Goal: Information Seeking & Learning: Understand process/instructions

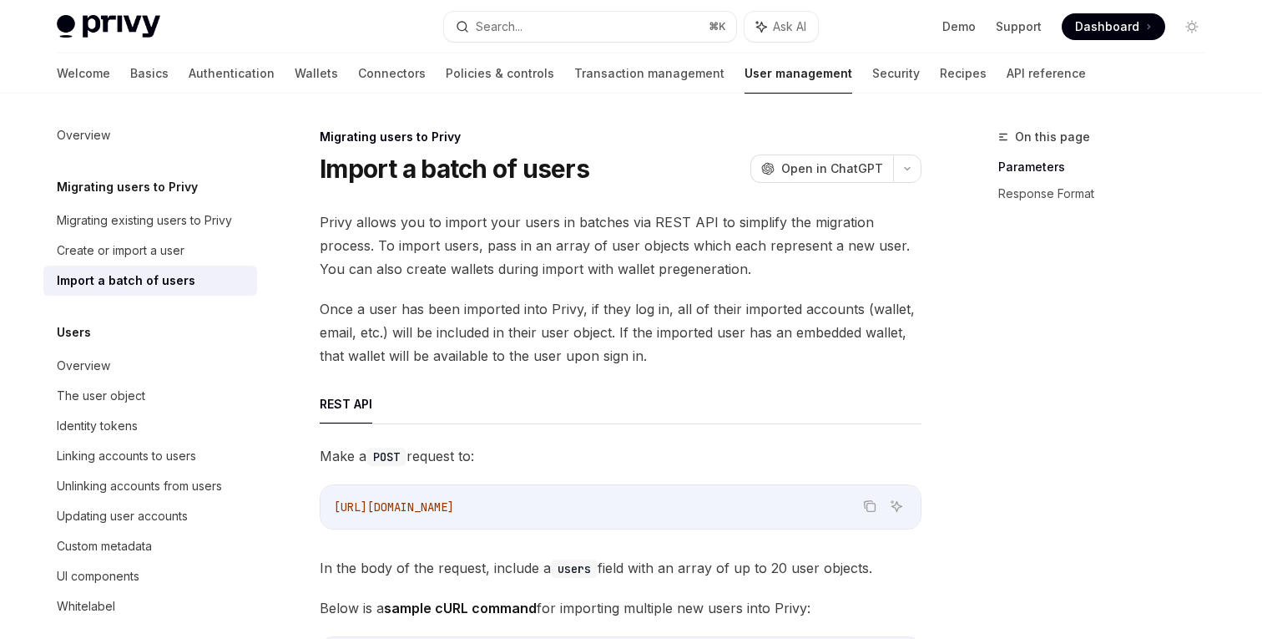
scroll to position [26, 0]
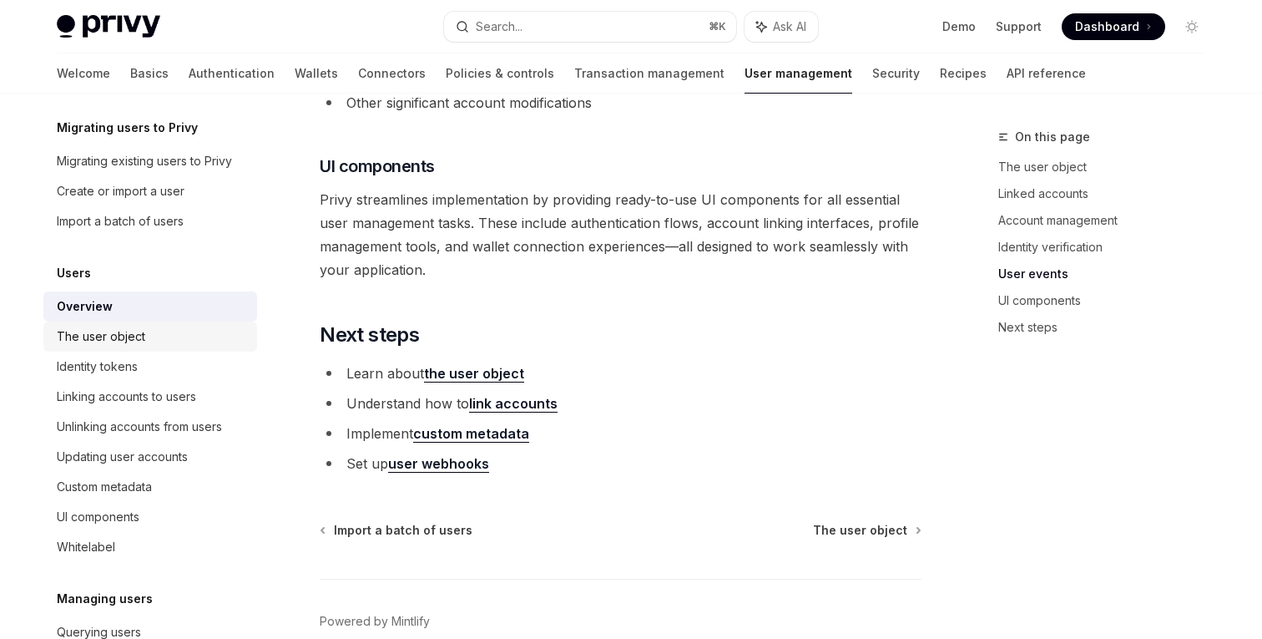
scroll to position [64, 0]
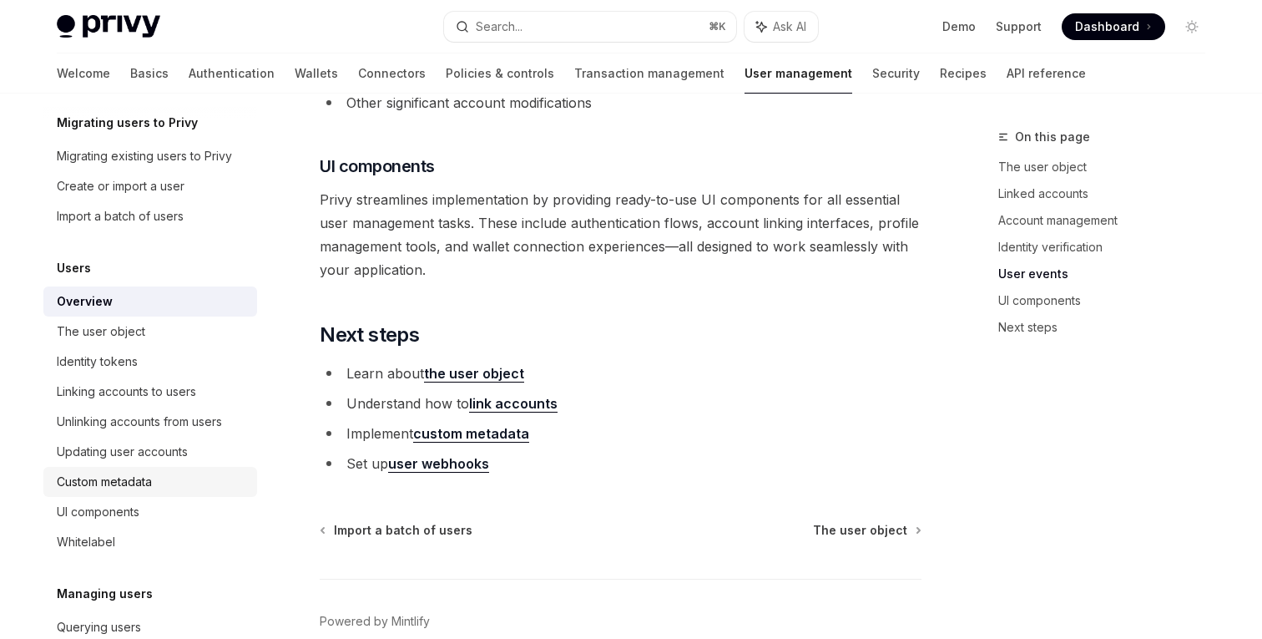
click at [159, 468] on link "Custom metadata" at bounding box center [150, 482] width 214 height 30
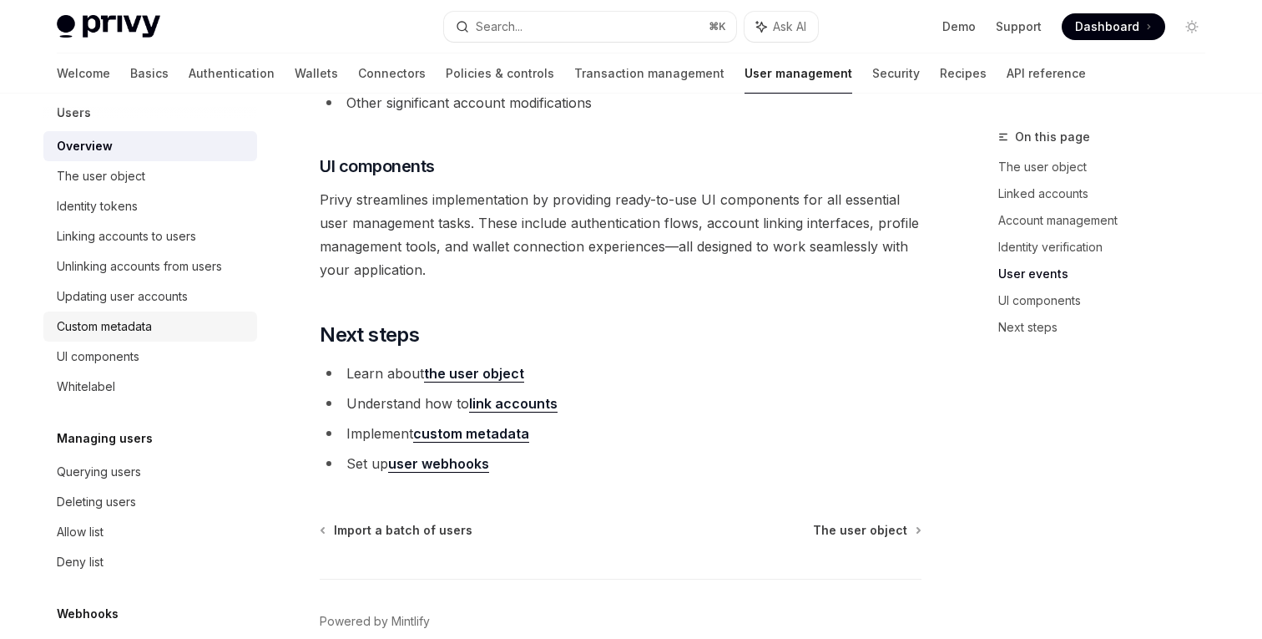
scroll to position [224, 0]
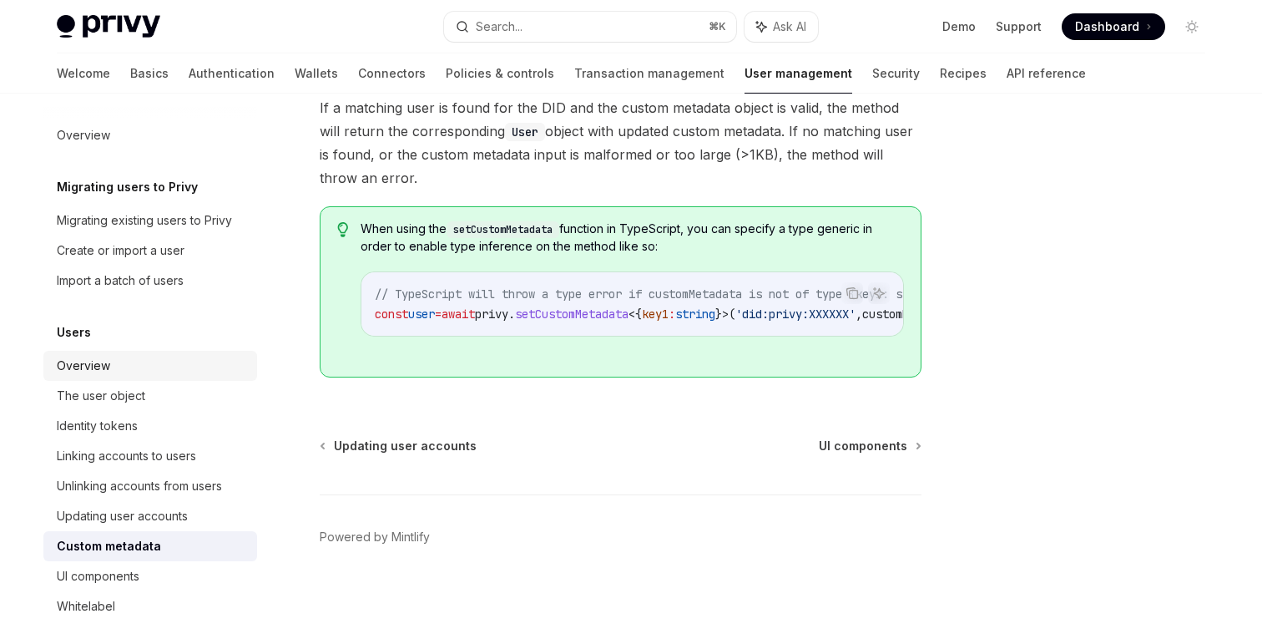
click at [114, 370] on div "Overview" at bounding box center [152, 366] width 190 height 20
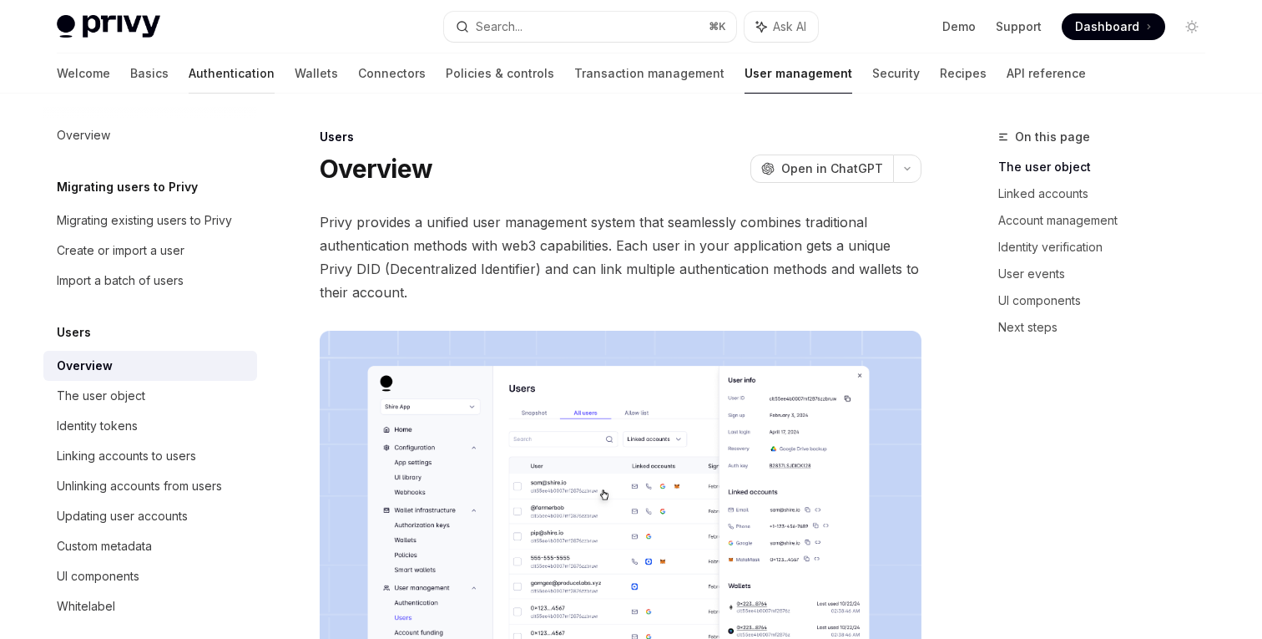
click at [189, 68] on link "Authentication" at bounding box center [232, 73] width 86 height 40
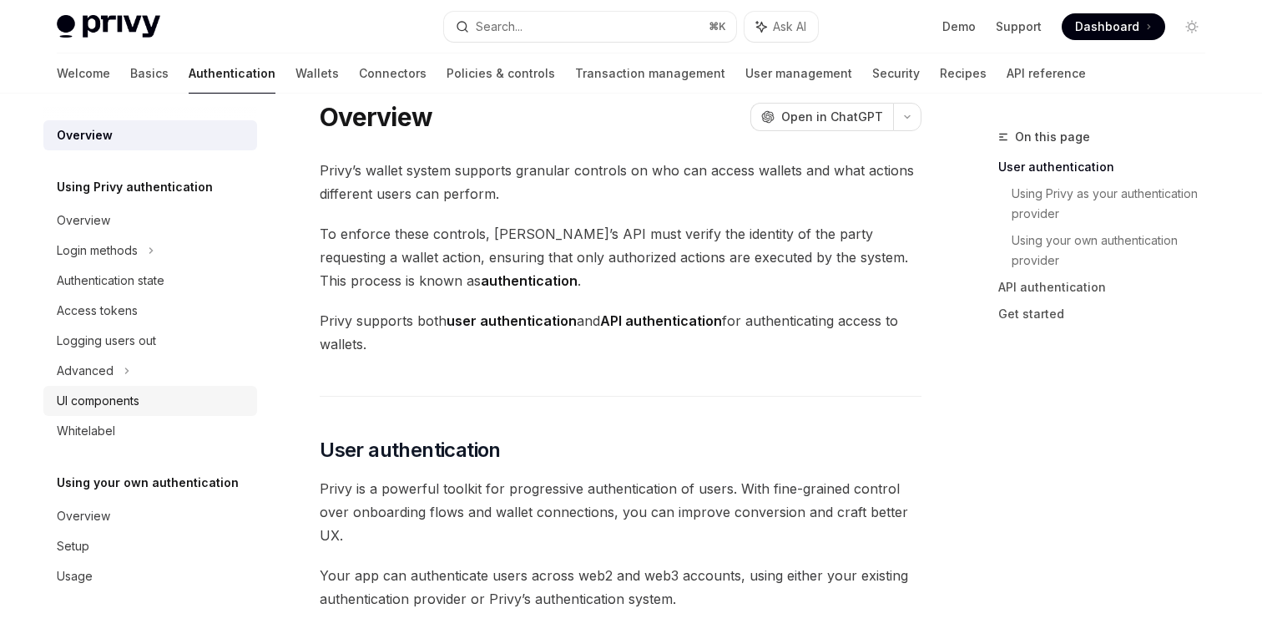
scroll to position [30, 0]
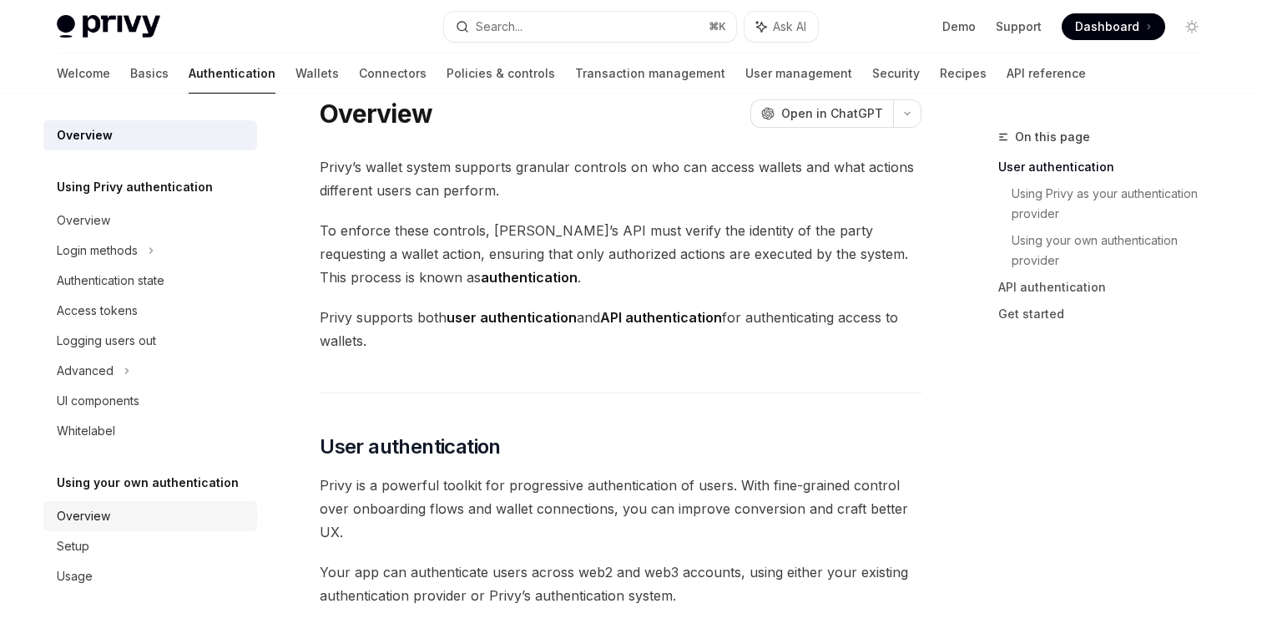
click at [111, 507] on div "Overview" at bounding box center [152, 516] width 190 height 20
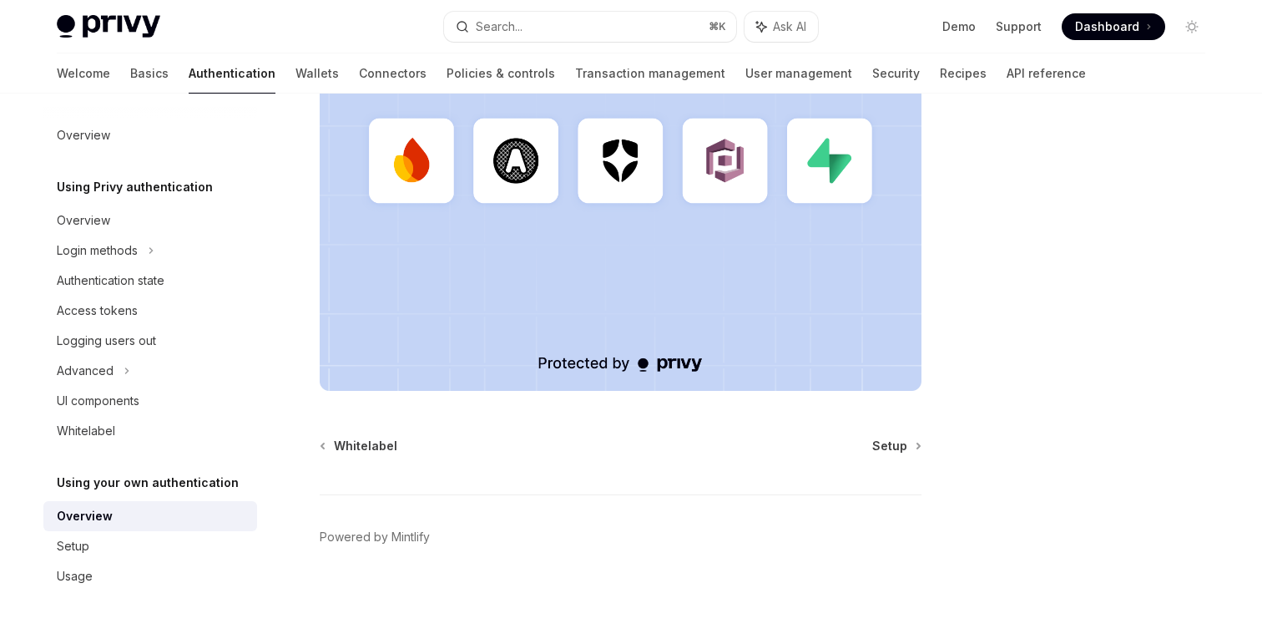
scroll to position [548, 0]
click at [145, 550] on div "Setup" at bounding box center [152, 546] width 190 height 20
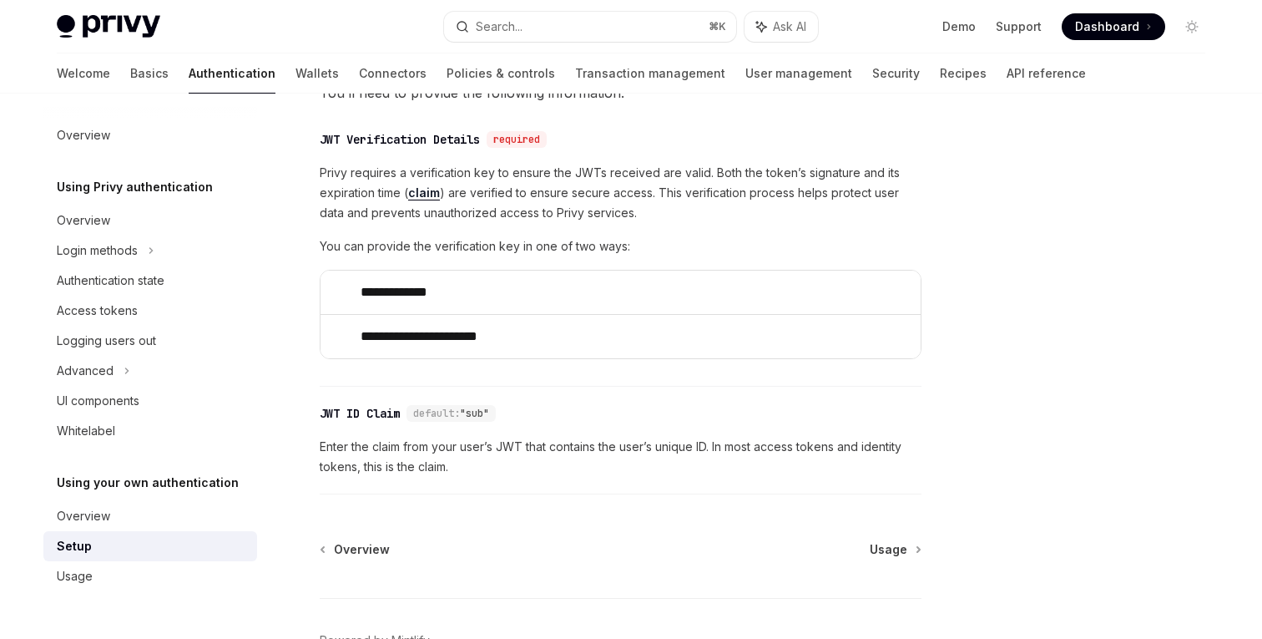
scroll to position [884, 0]
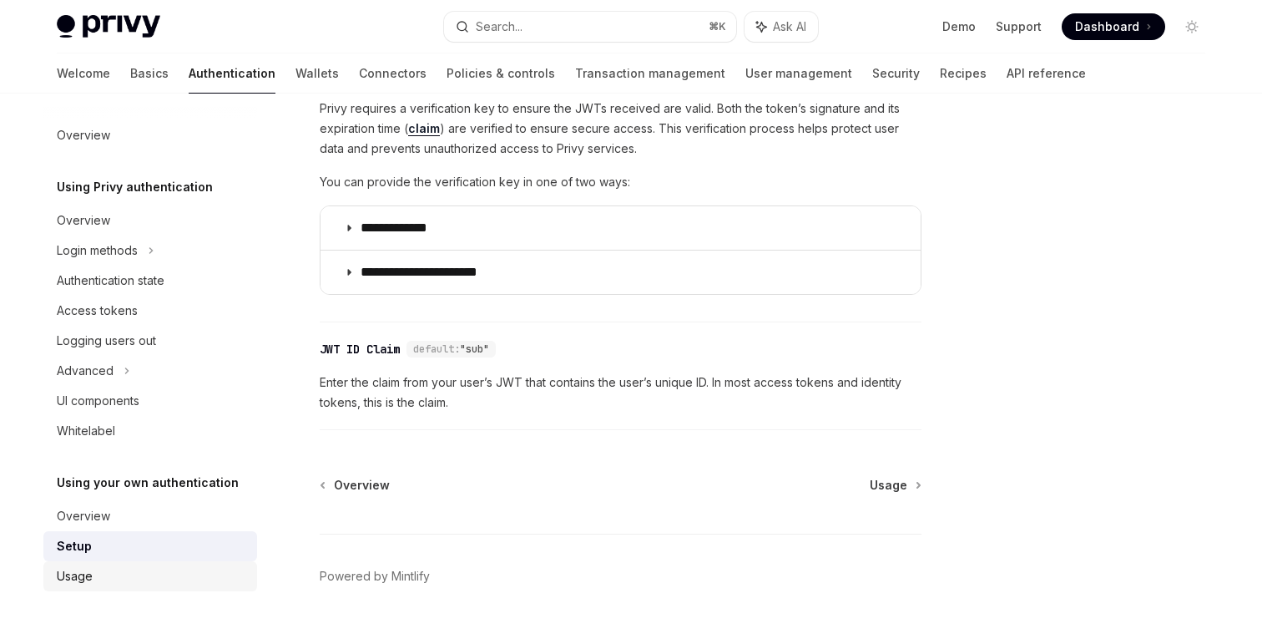
click at [163, 569] on div "Usage" at bounding box center [152, 576] width 190 height 20
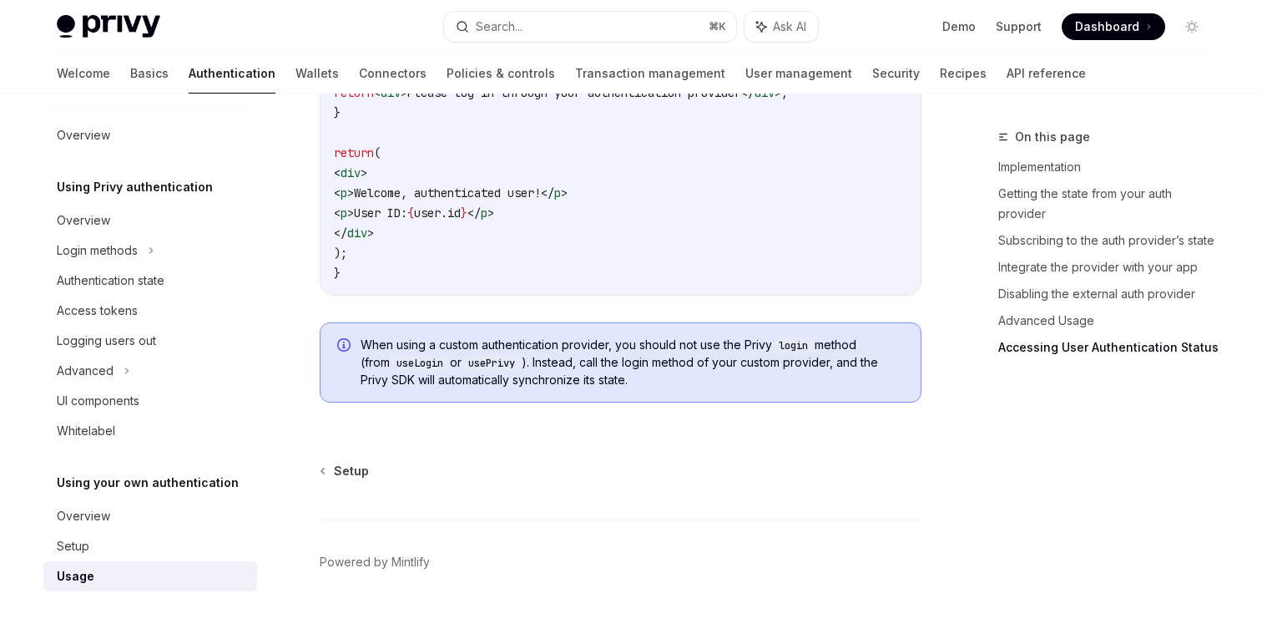
scroll to position [3618, 0]
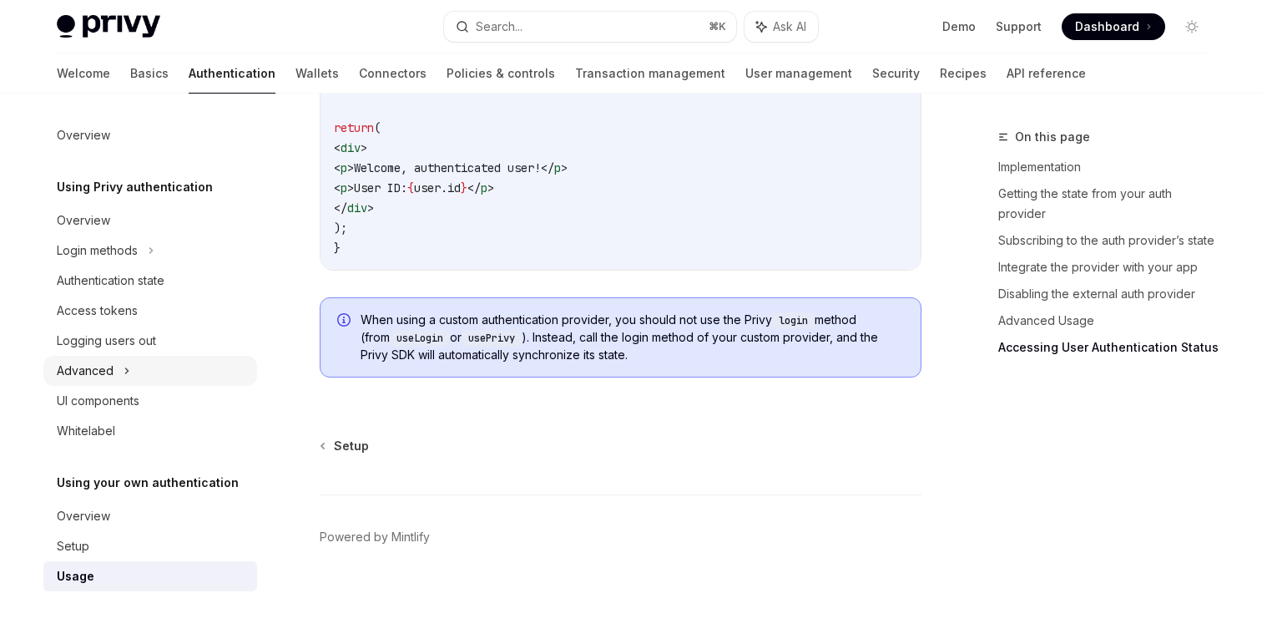
click at [209, 378] on div "Advanced" at bounding box center [150, 371] width 214 height 30
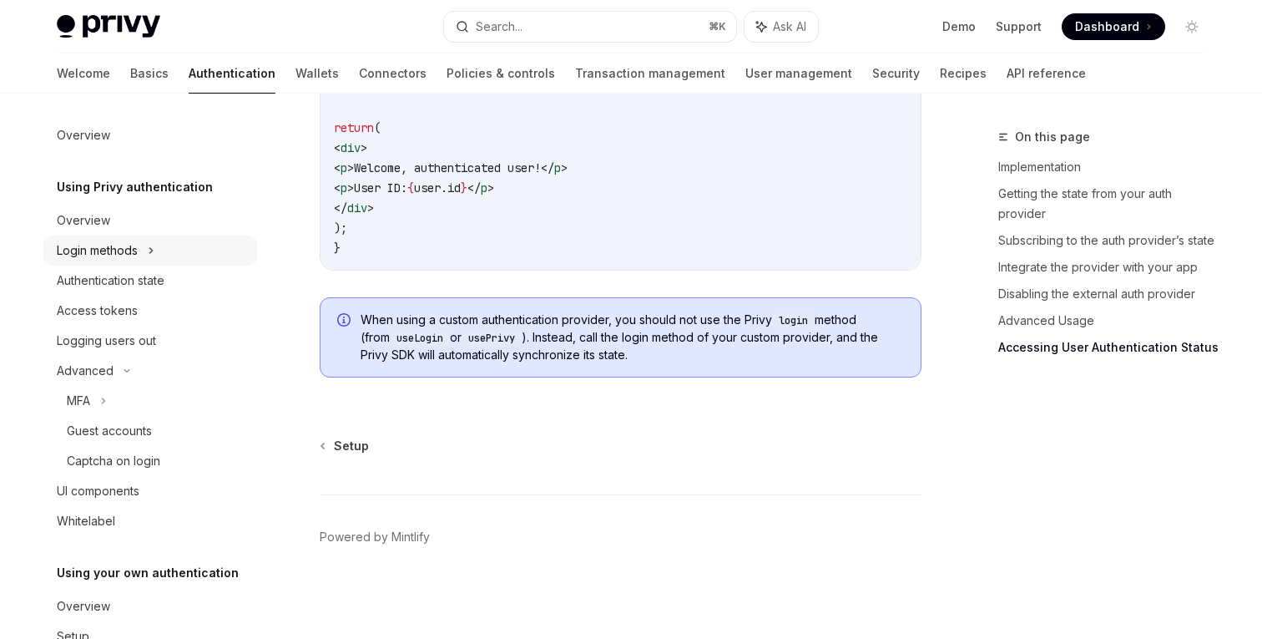
click at [149, 258] on icon at bounding box center [151, 250] width 7 height 20
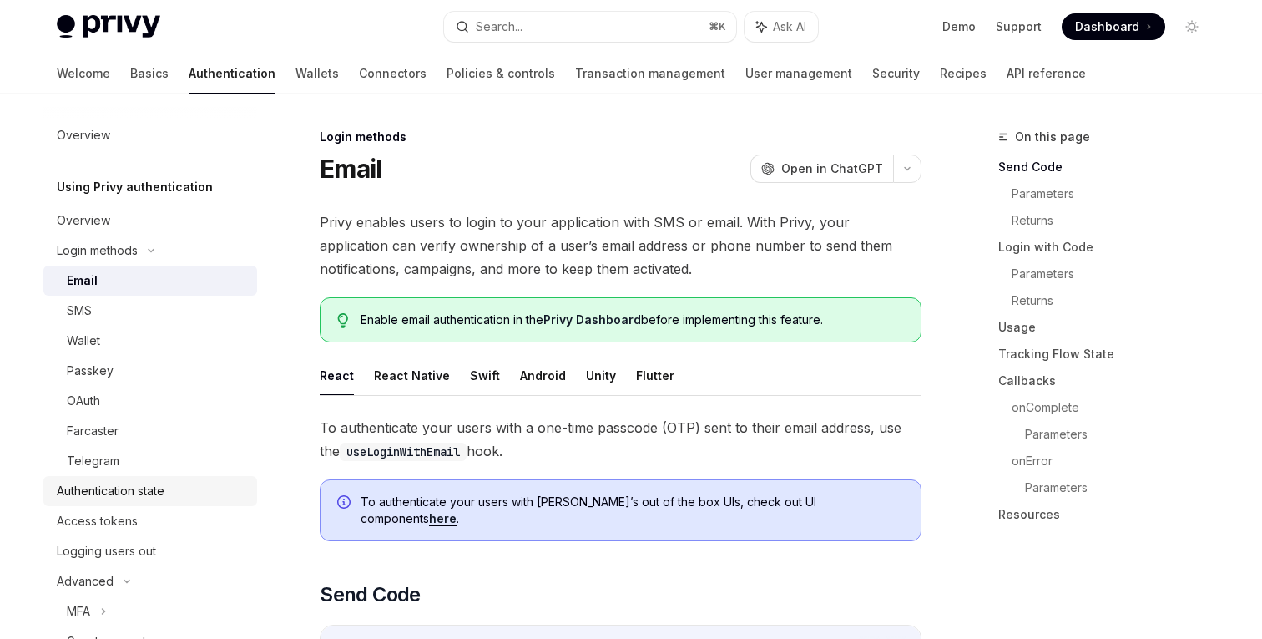
click at [153, 487] on div "Authentication state" at bounding box center [111, 491] width 108 height 20
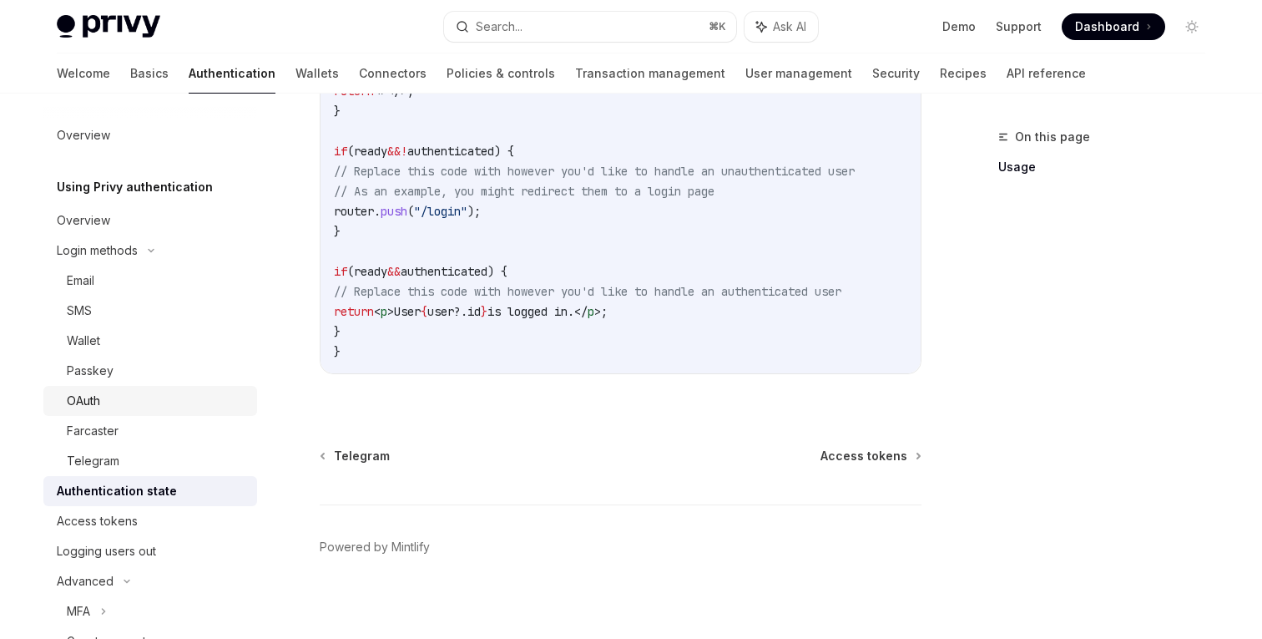
scroll to position [753, 0]
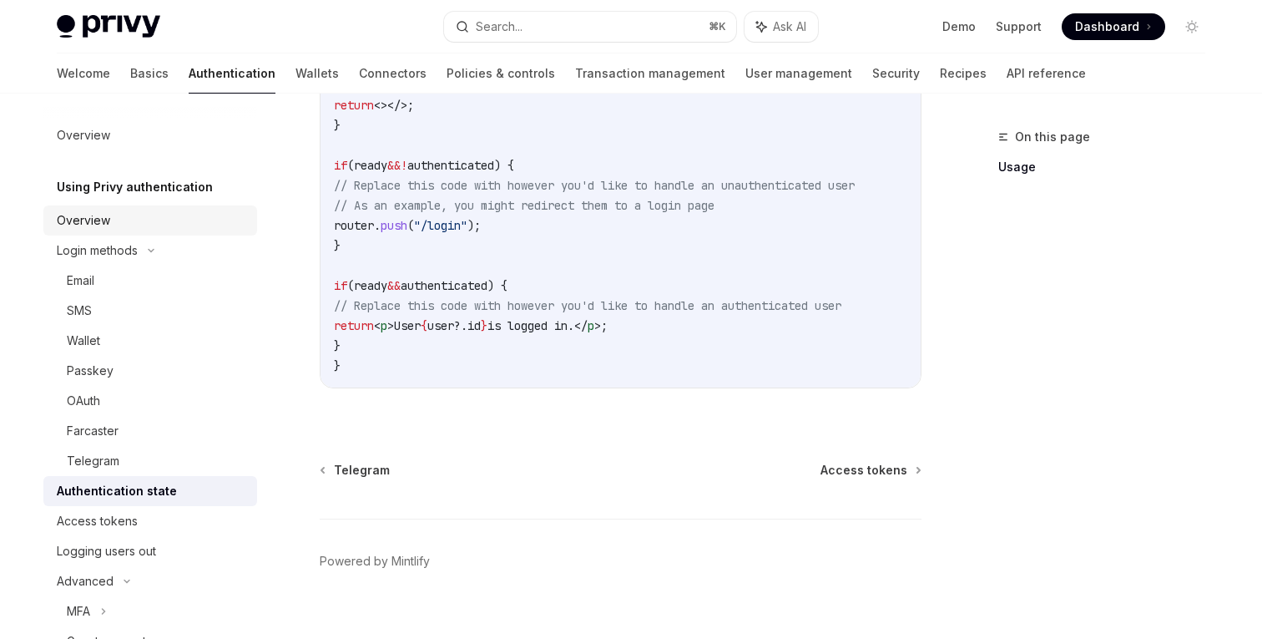
click at [140, 214] on div "Overview" at bounding box center [152, 220] width 190 height 20
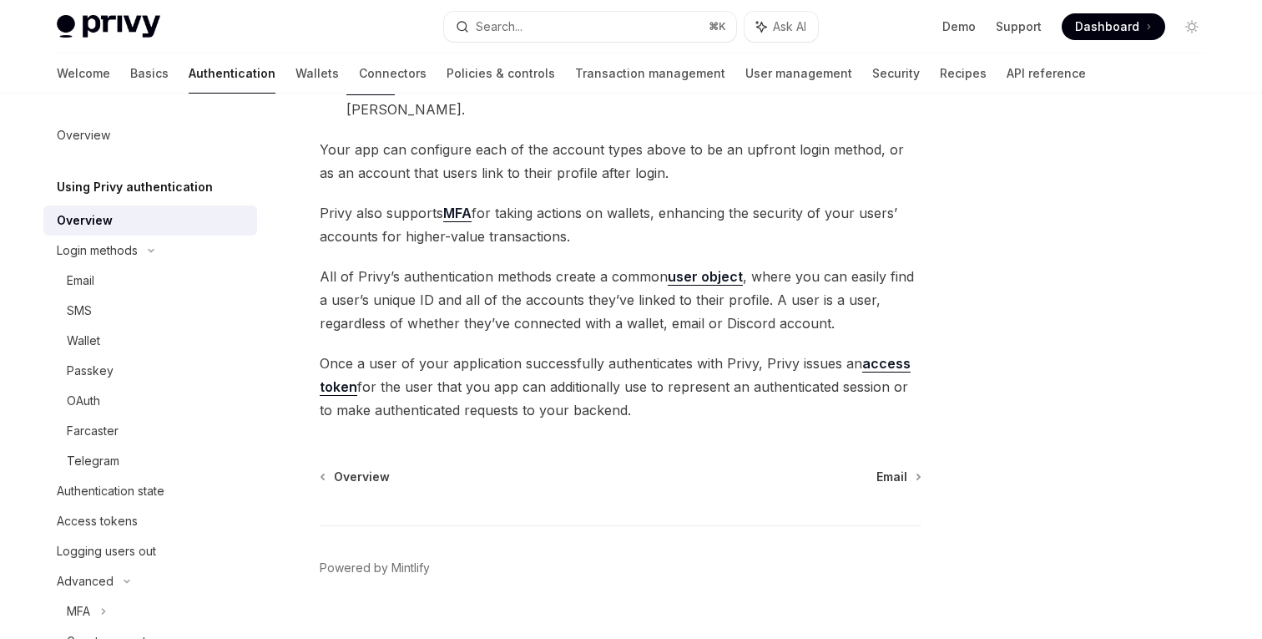
scroll to position [351, 0]
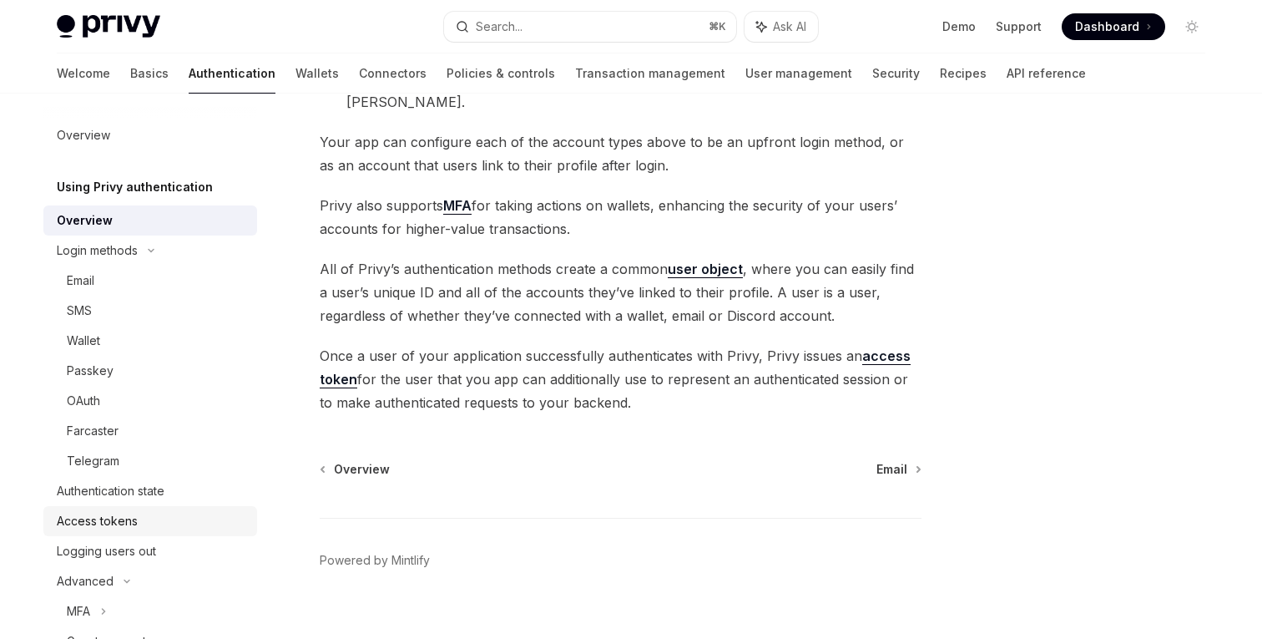
click at [159, 528] on div "Access tokens" at bounding box center [152, 521] width 190 height 20
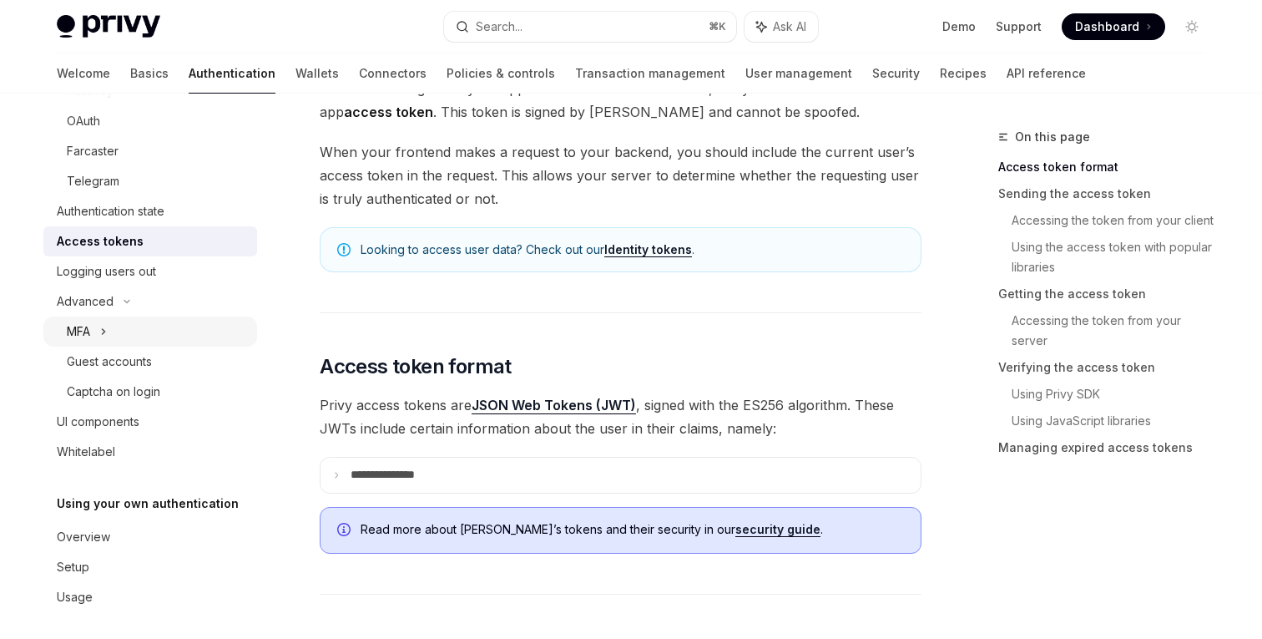
scroll to position [281, 0]
click at [129, 537] on div "Overview" at bounding box center [152, 535] width 190 height 20
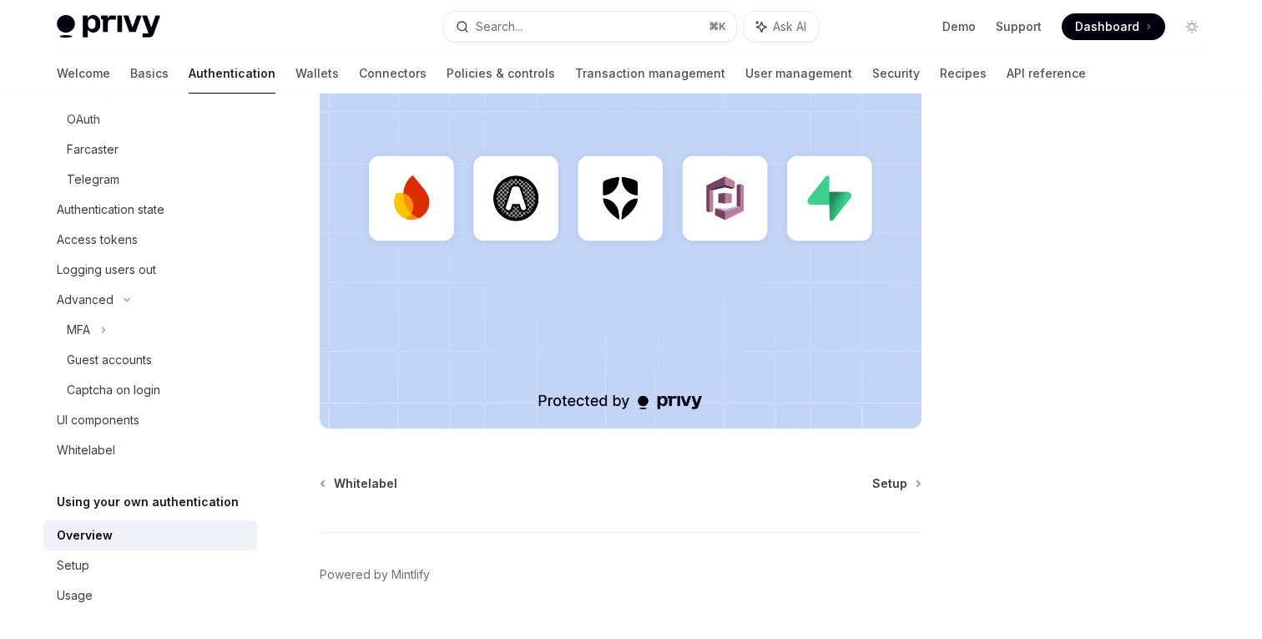
scroll to position [550, 0]
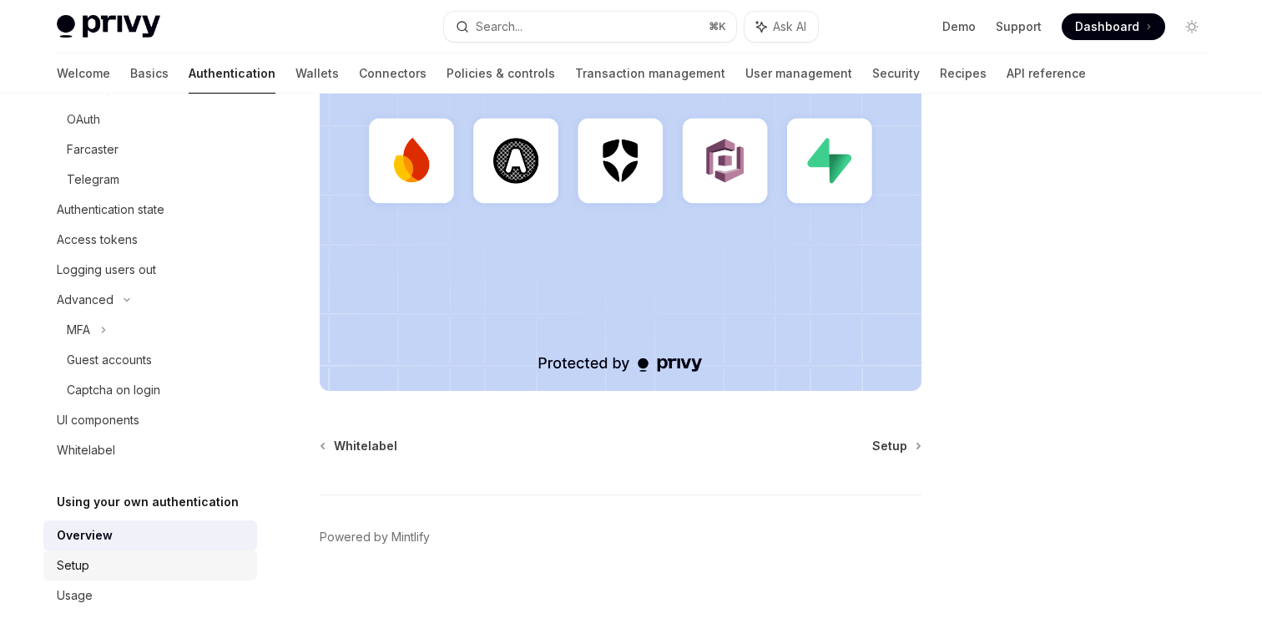
click at [98, 569] on div "Setup" at bounding box center [152, 565] width 190 height 20
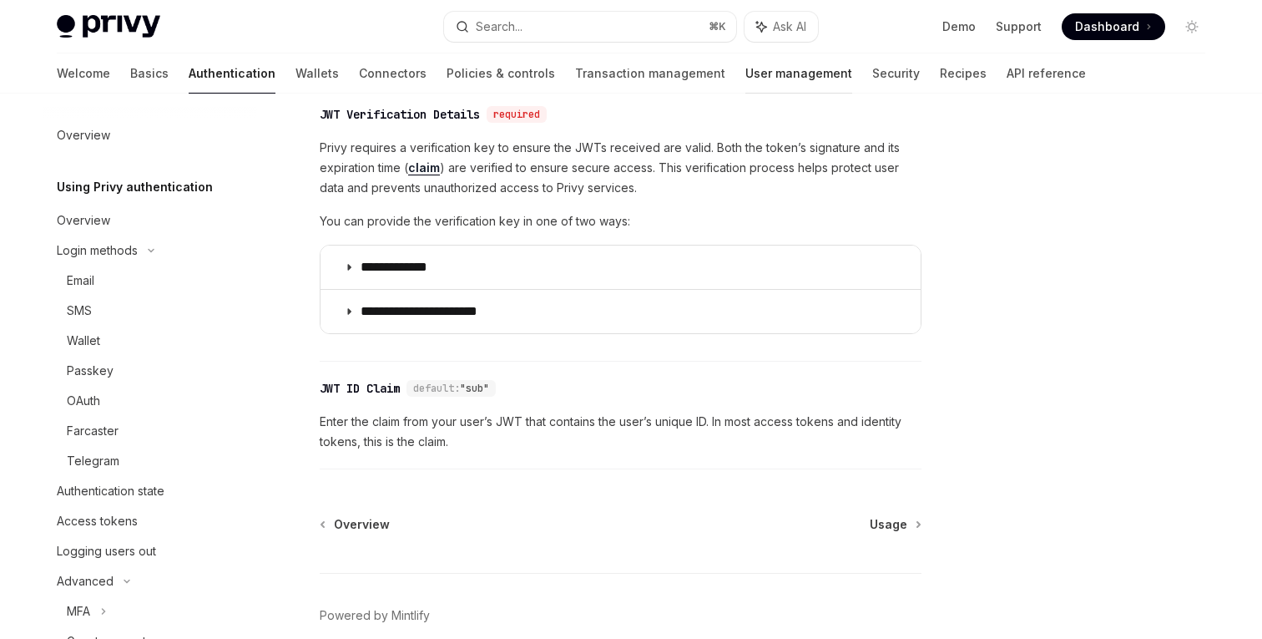
click at [745, 75] on link "User management" at bounding box center [798, 73] width 107 height 40
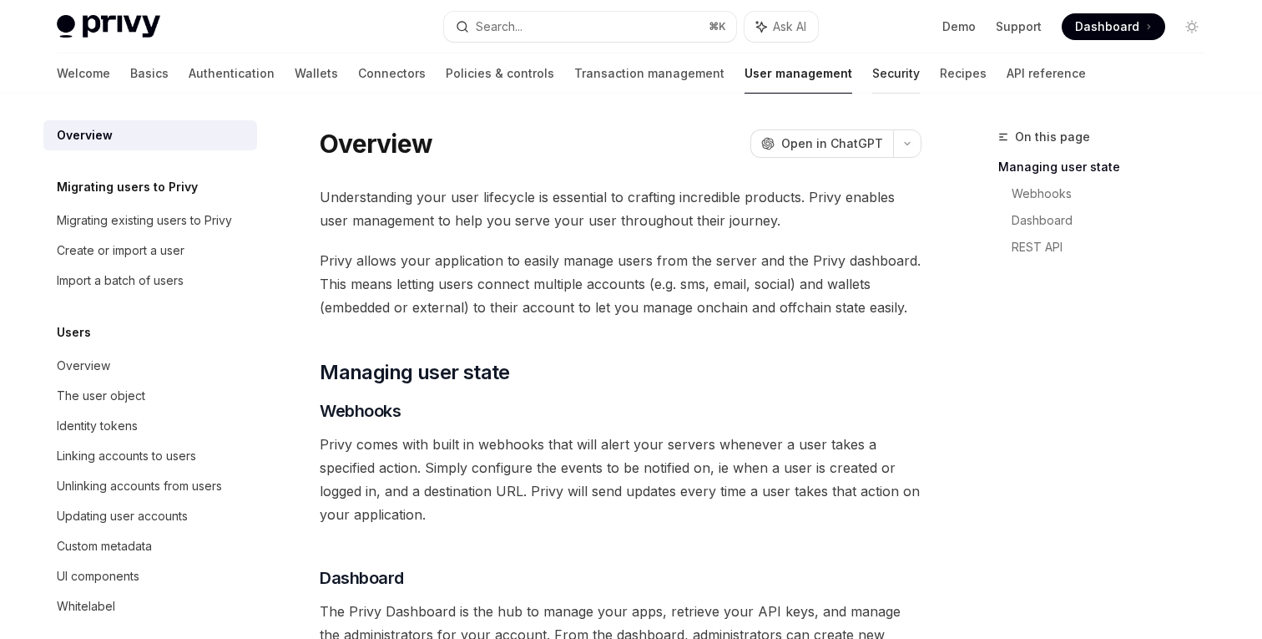
click at [872, 72] on link "Security" at bounding box center [896, 73] width 48 height 40
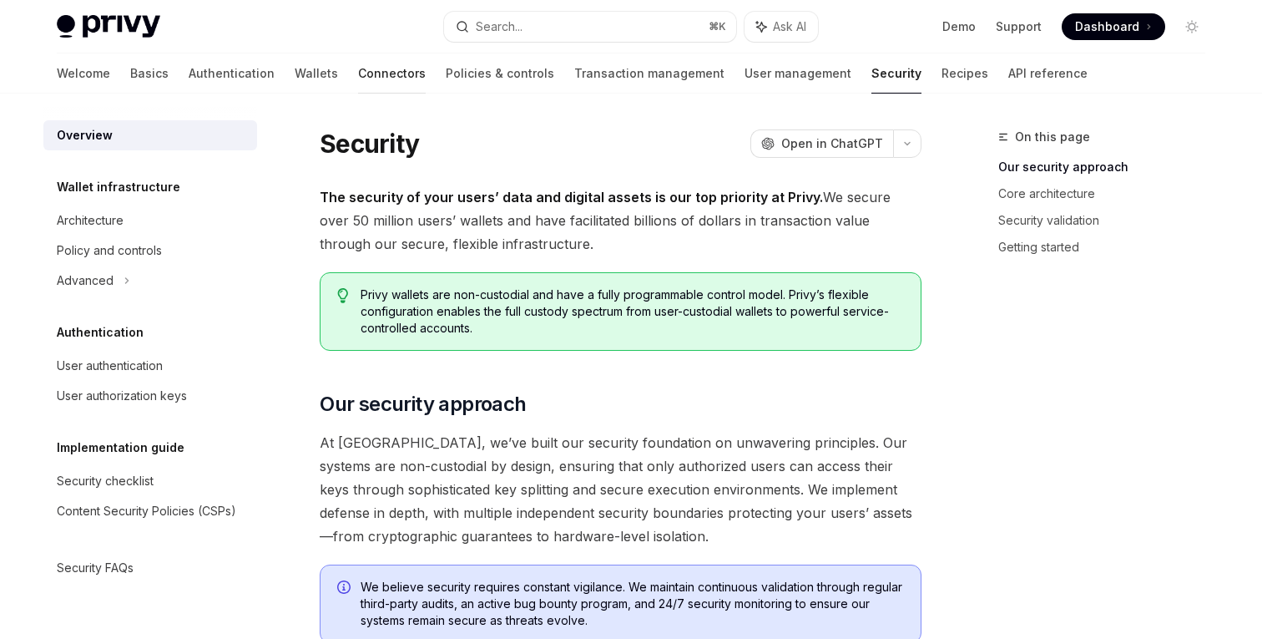
click at [358, 78] on link "Connectors" at bounding box center [392, 73] width 68 height 40
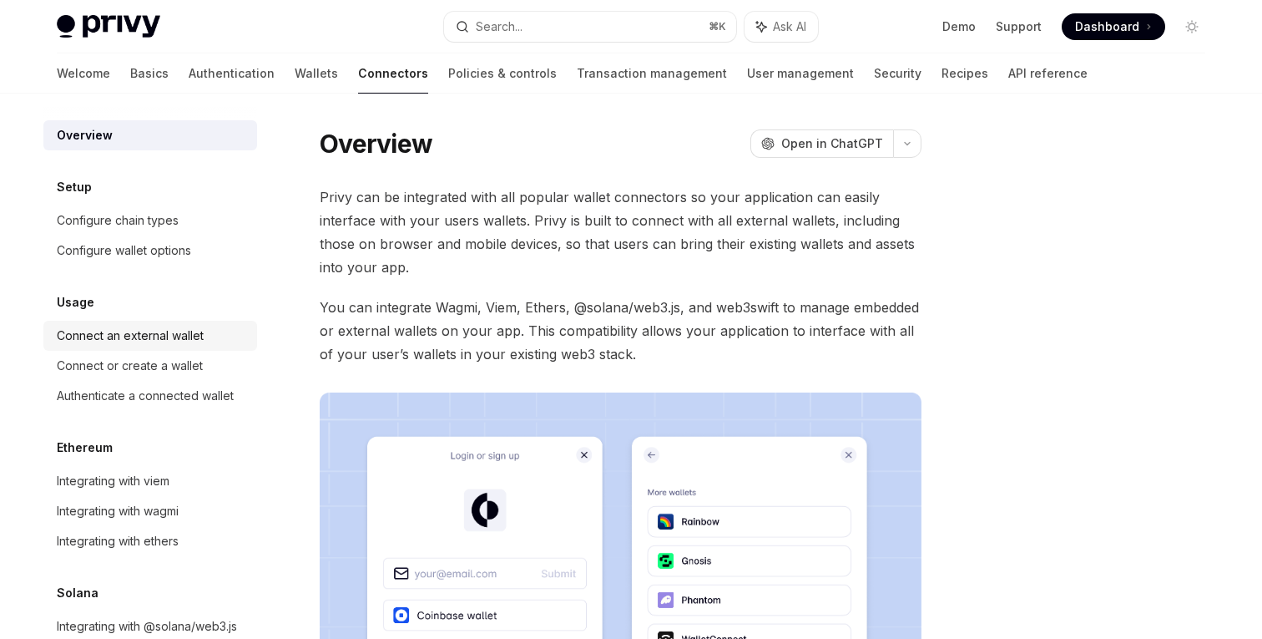
click at [184, 345] on div "Connect an external wallet" at bounding box center [130, 336] width 147 height 20
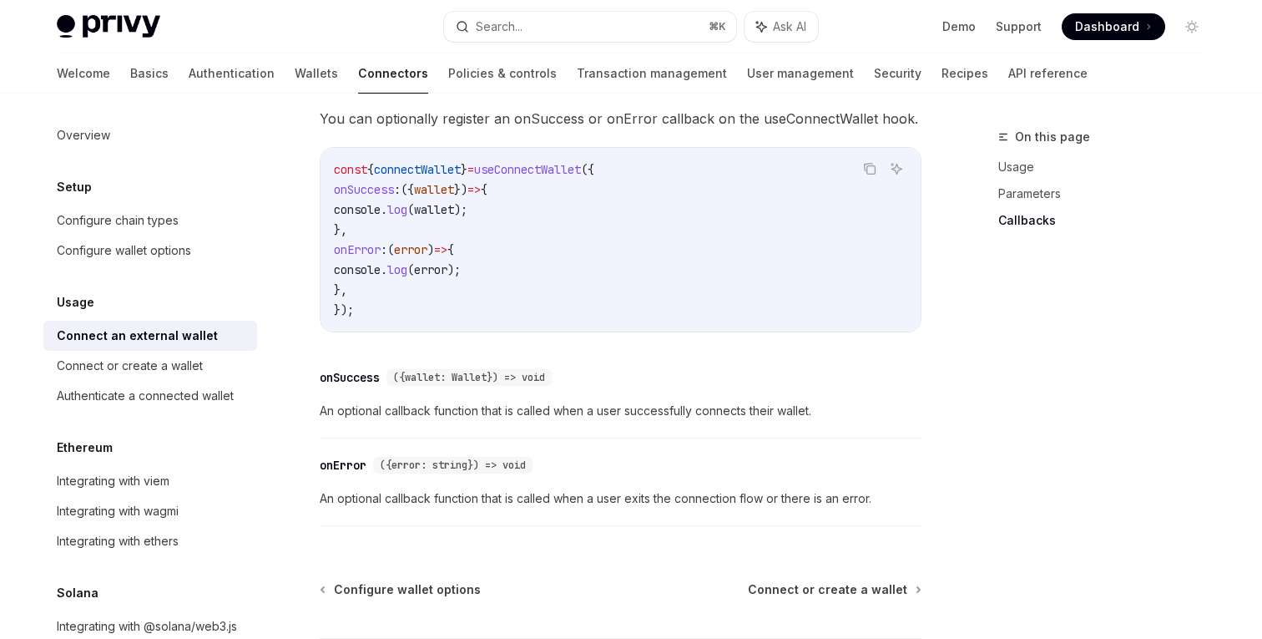
scroll to position [1148, 0]
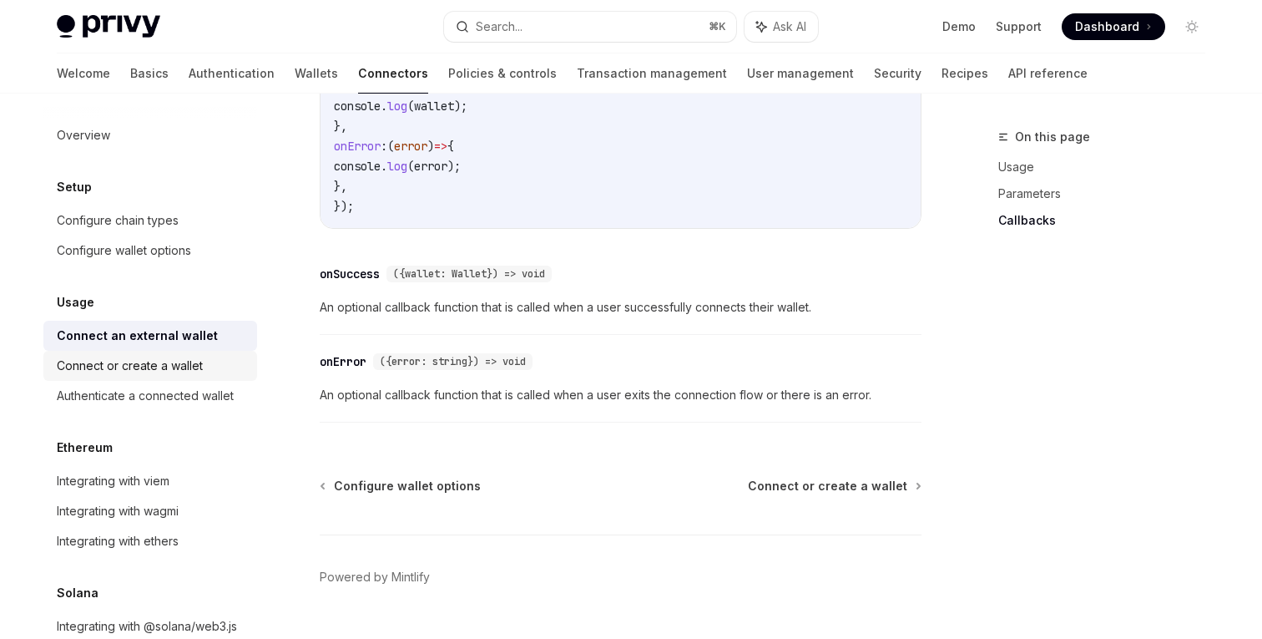
click at [186, 377] on link "Connect or create a wallet" at bounding box center [150, 366] width 214 height 30
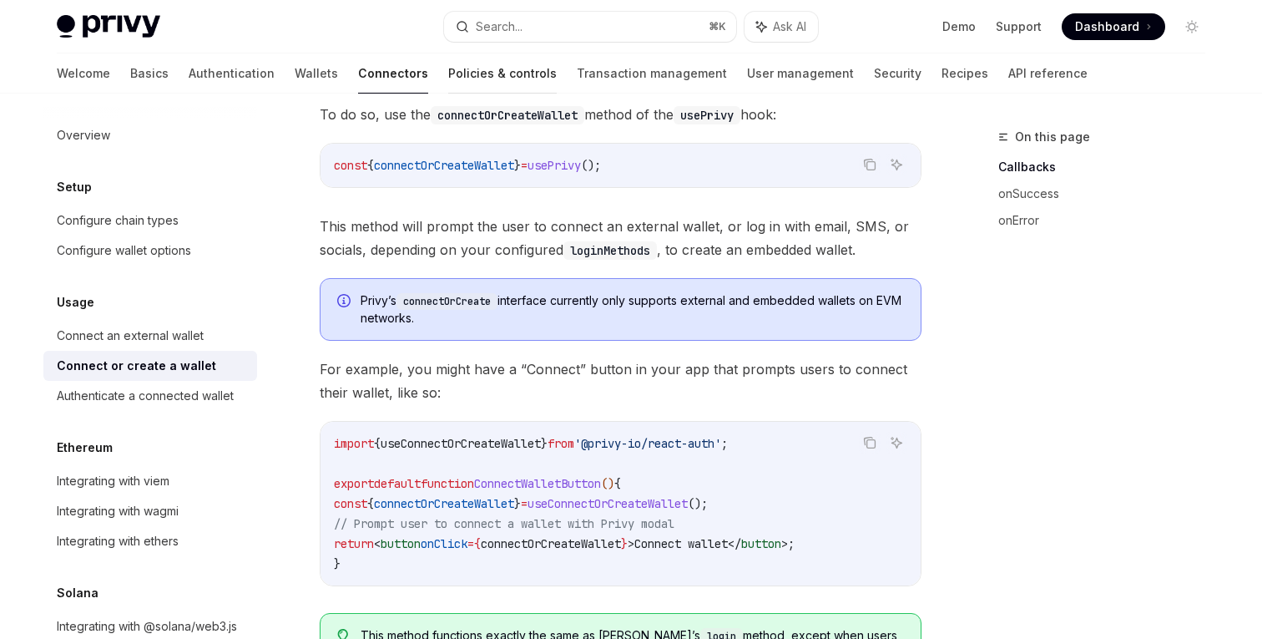
click at [448, 71] on link "Policies & controls" at bounding box center [502, 73] width 109 height 40
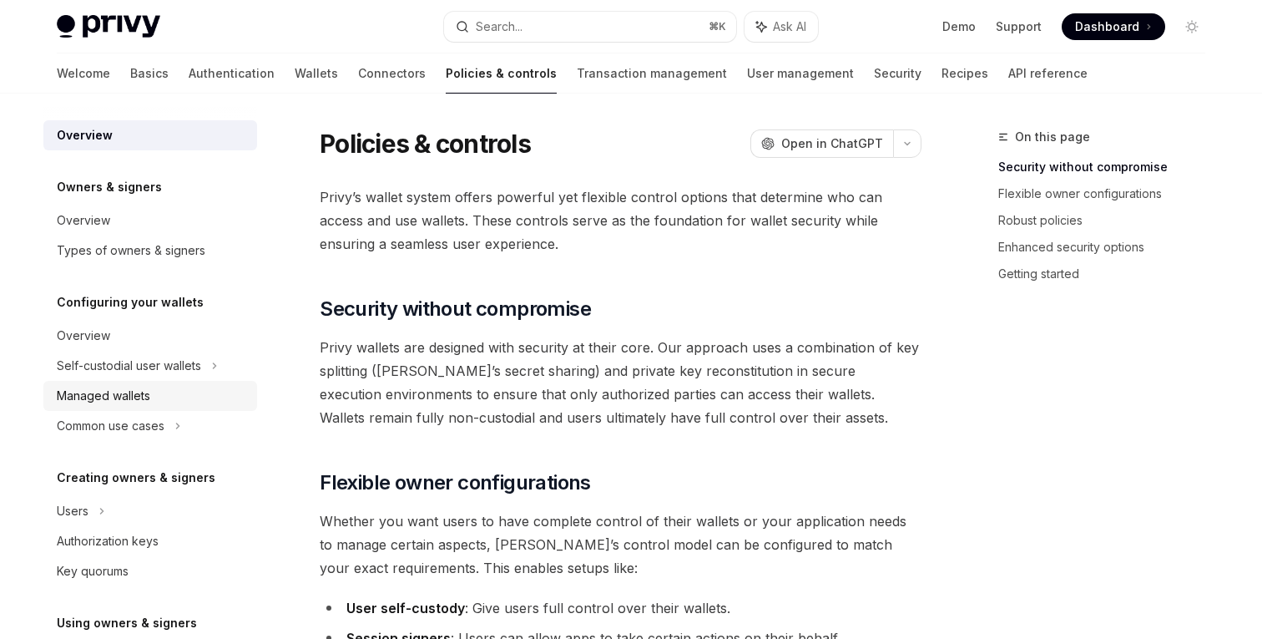
click at [192, 399] on div "Managed wallets" at bounding box center [152, 396] width 190 height 20
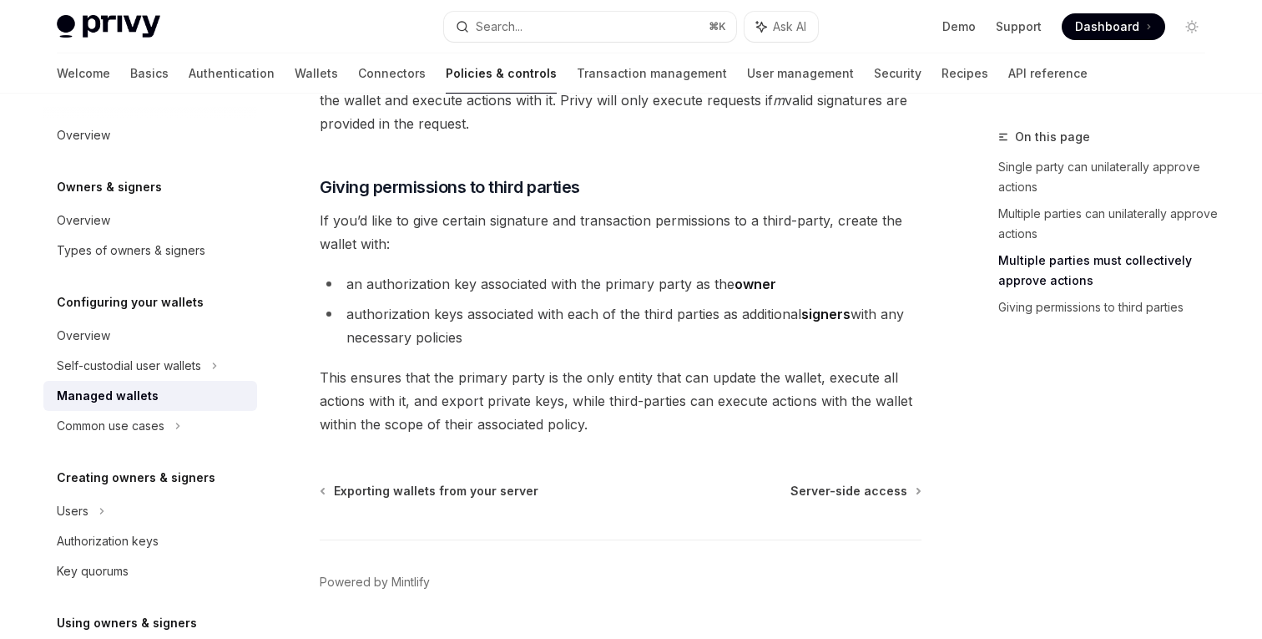
scroll to position [880, 0]
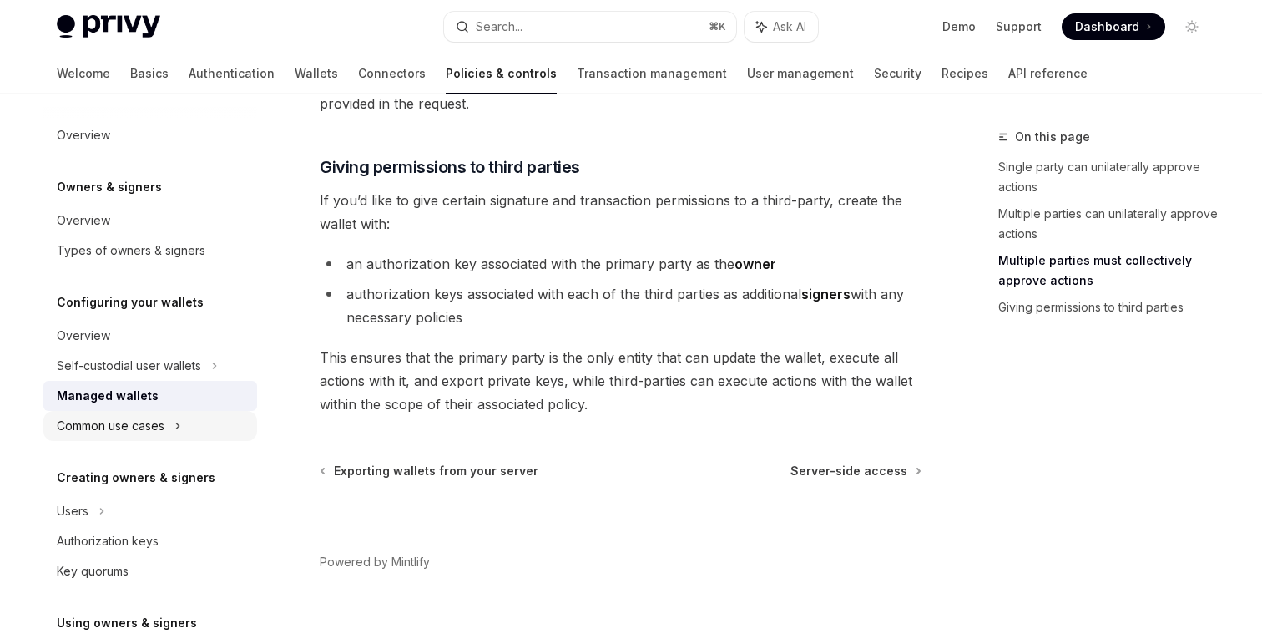
click at [154, 429] on div "Common use cases" at bounding box center [111, 426] width 108 height 20
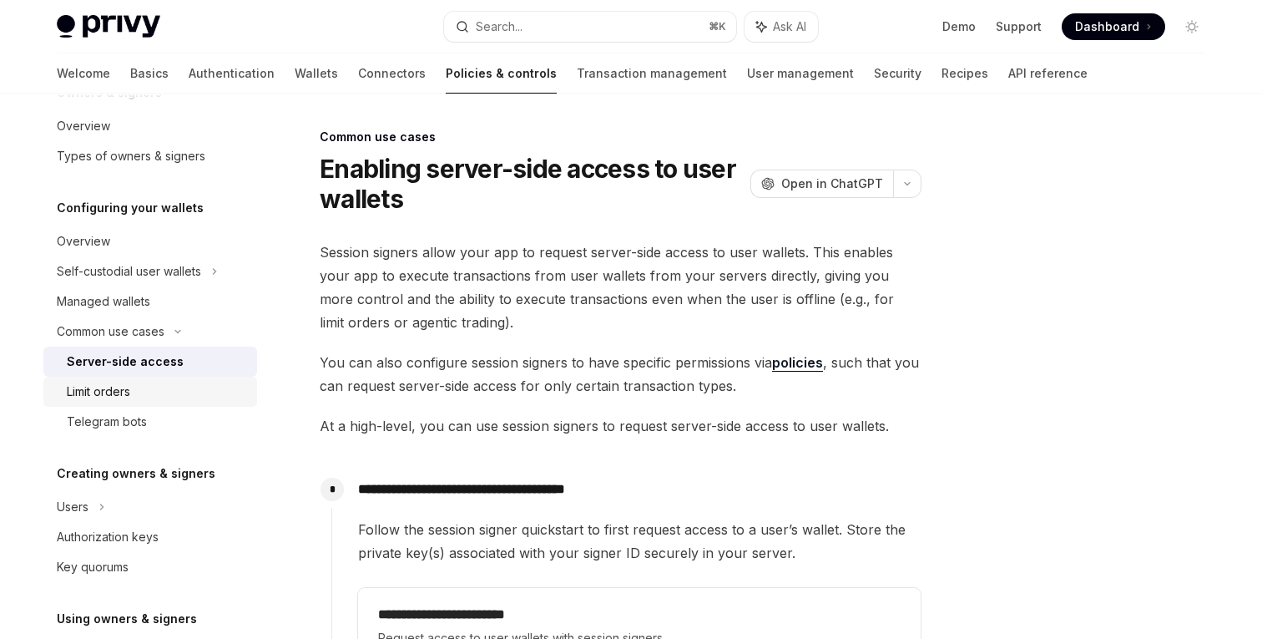
scroll to position [101, 0]
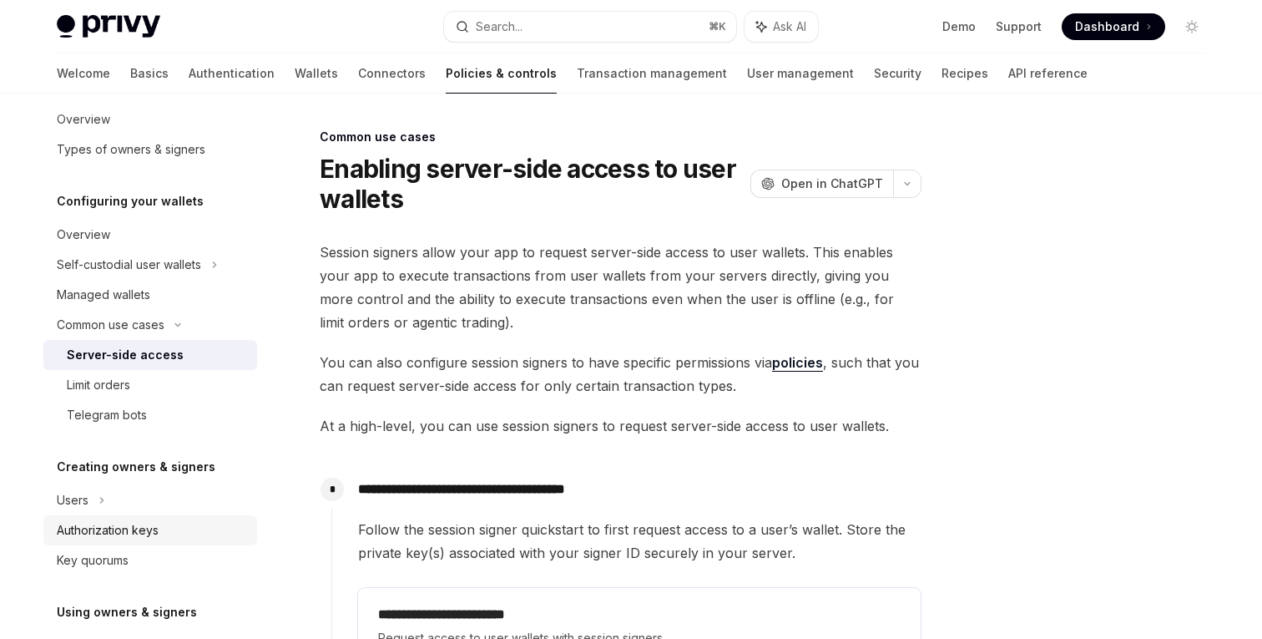
click at [121, 530] on div "Authorization keys" at bounding box center [108, 530] width 102 height 20
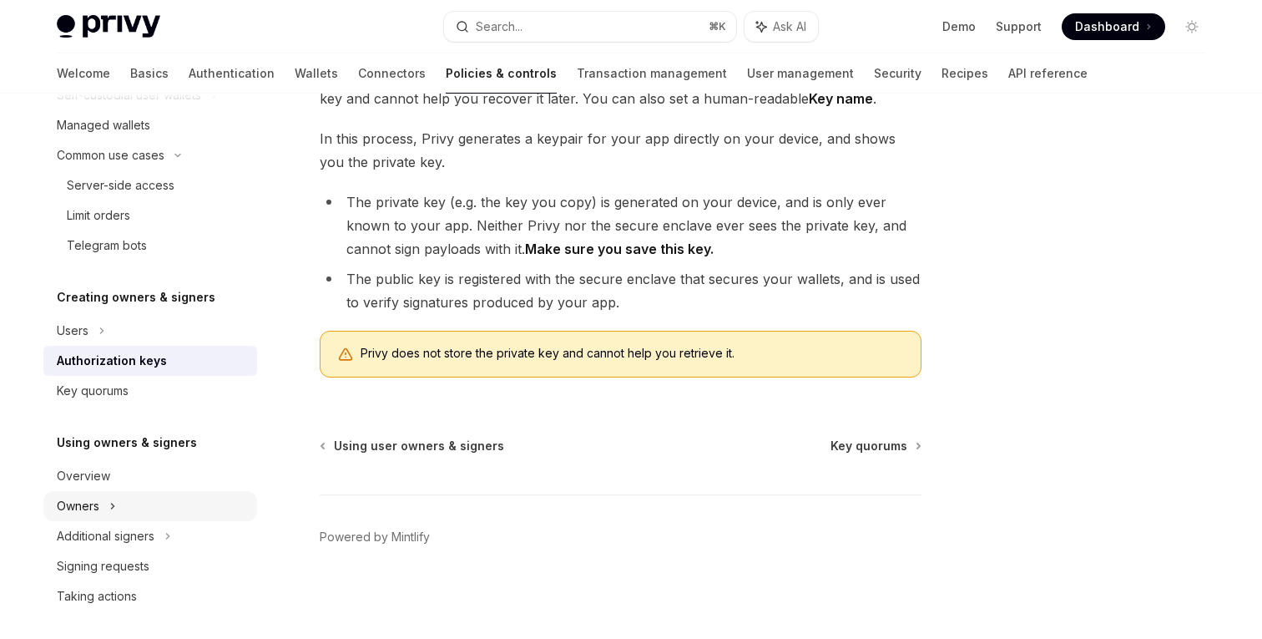
scroll to position [273, 0]
click at [104, 108] on div "Owners" at bounding box center [150, 93] width 214 height 30
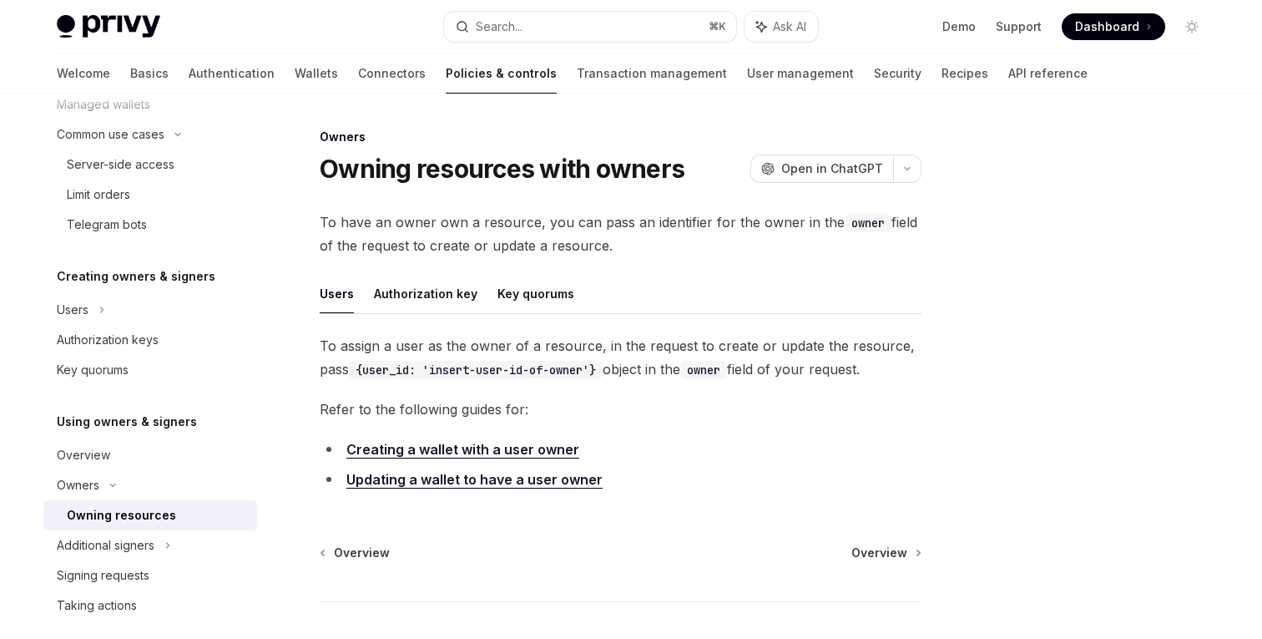
scroll to position [295, 0]
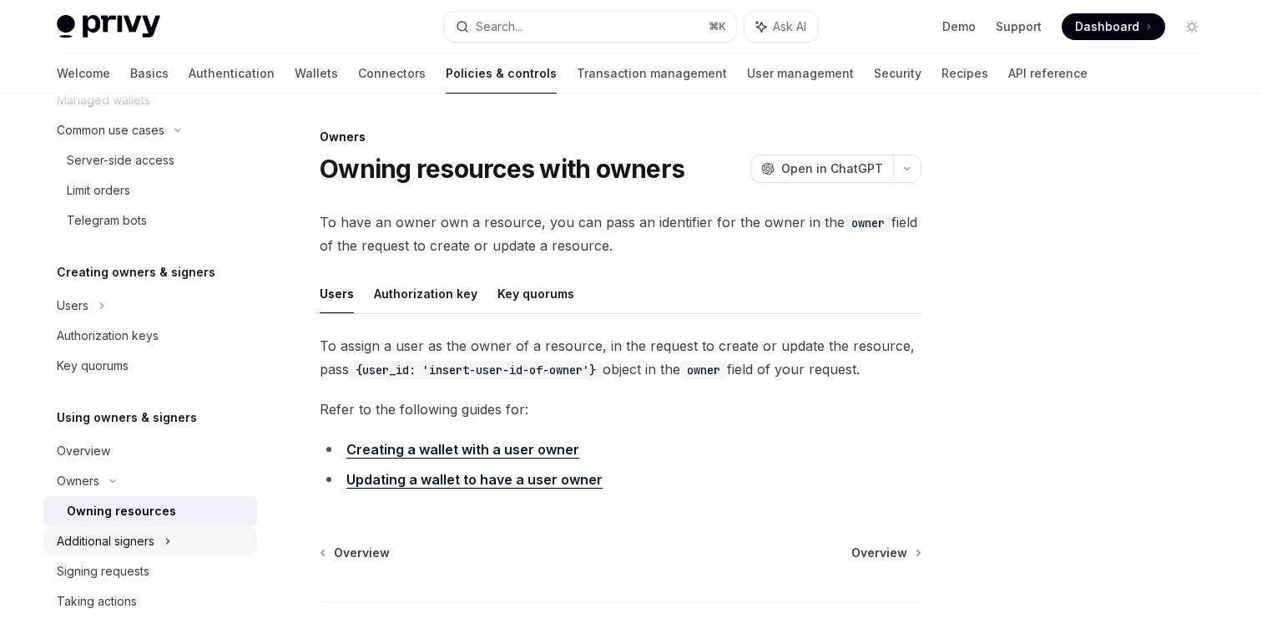
click at [182, 547] on div "Additional signers" at bounding box center [150, 541] width 214 height 30
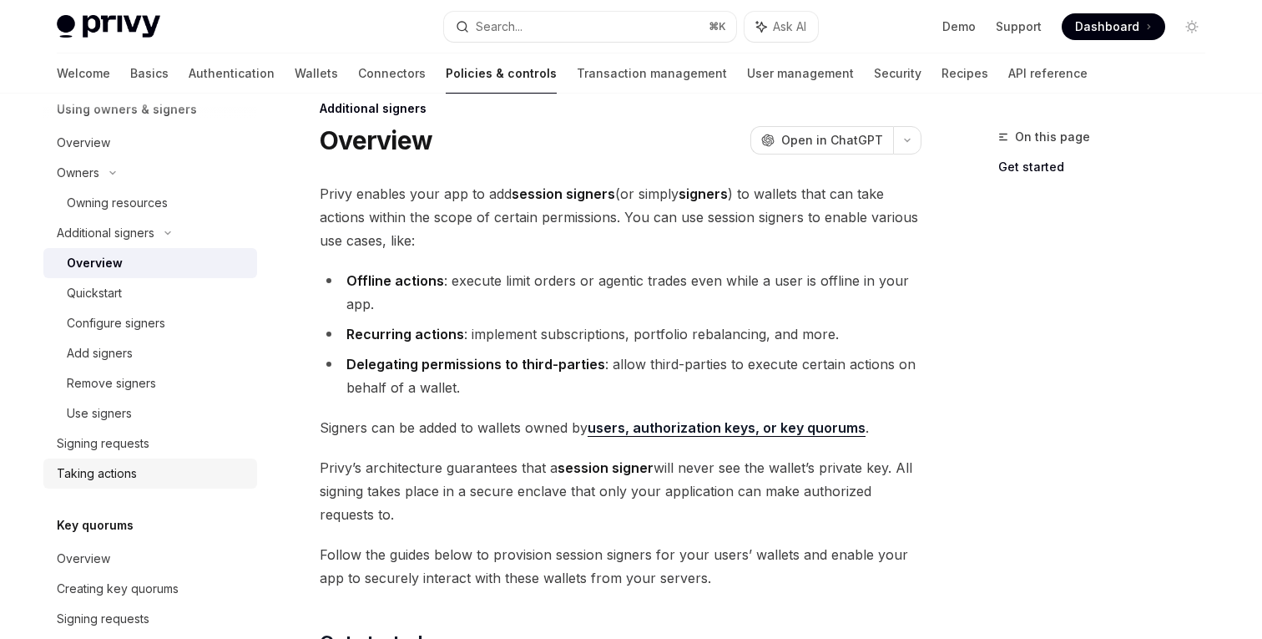
scroll to position [620, 0]
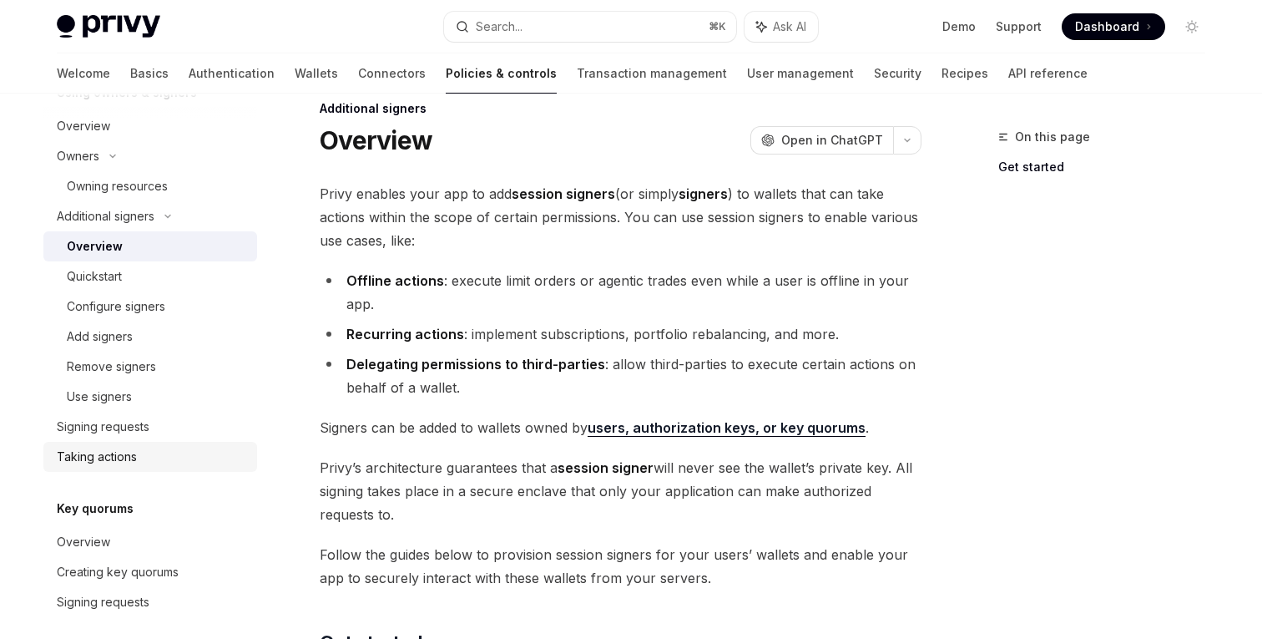
click at [107, 442] on link "Taking actions" at bounding box center [150, 457] width 214 height 30
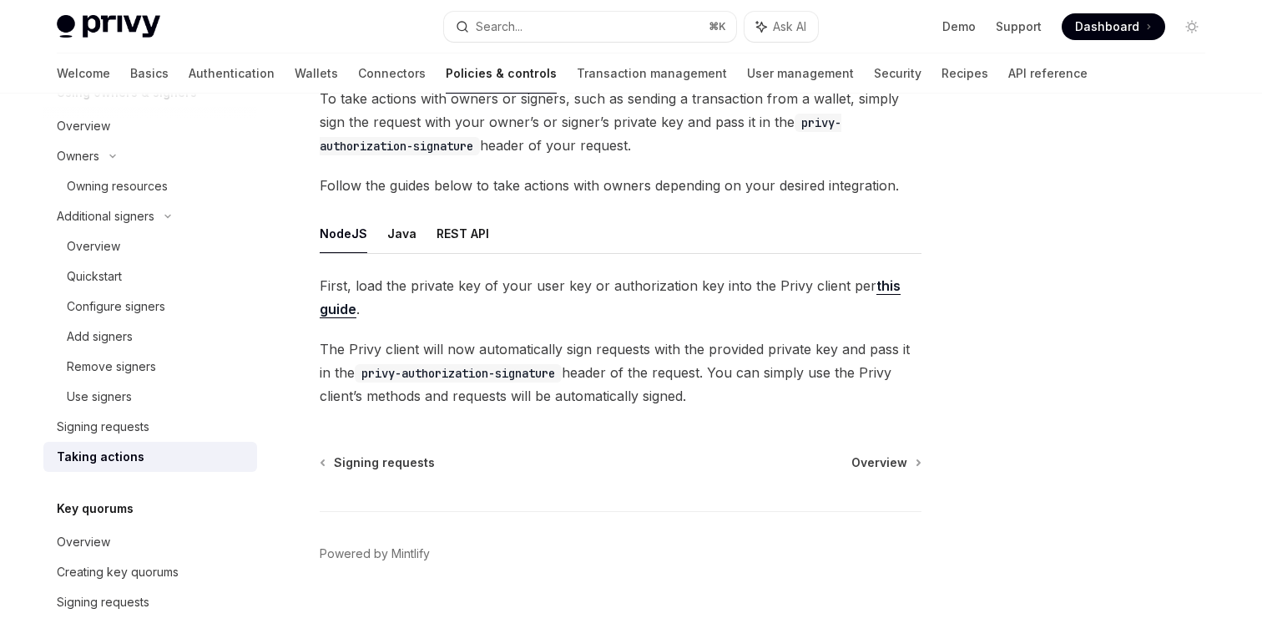
scroll to position [125, 0]
click at [387, 231] on button "Java" at bounding box center [401, 231] width 29 height 39
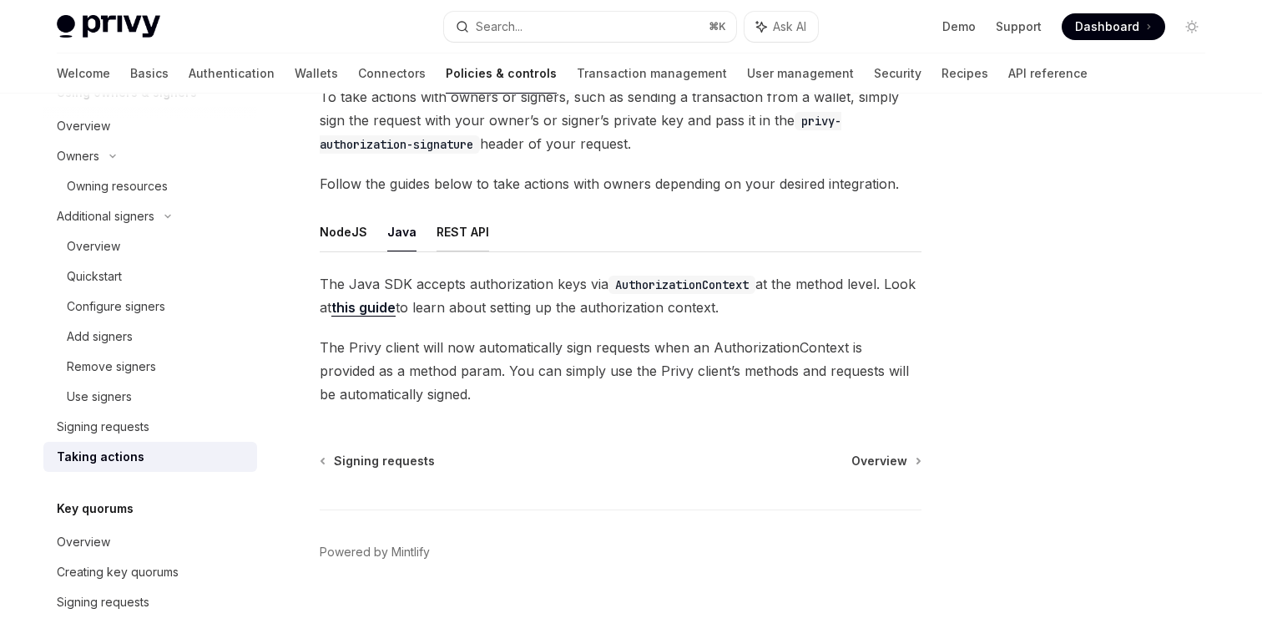
click at [453, 232] on button "REST API" at bounding box center [463, 231] width 53 height 39
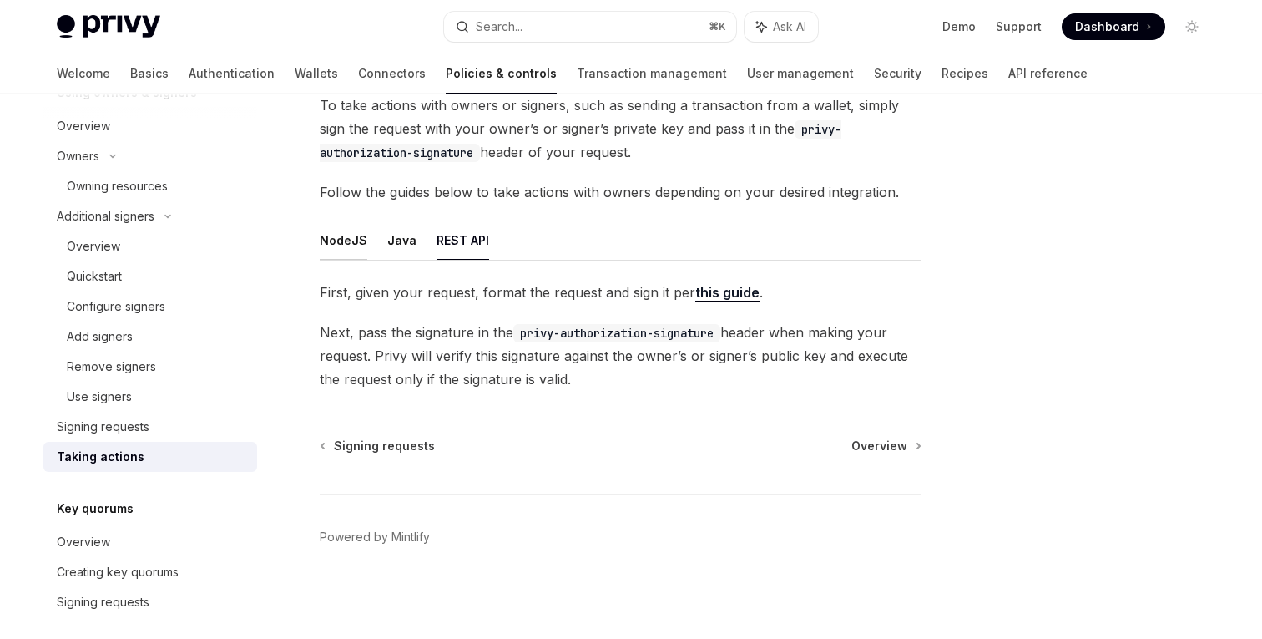
click at [335, 244] on button "NodeJS" at bounding box center [344, 239] width 48 height 39
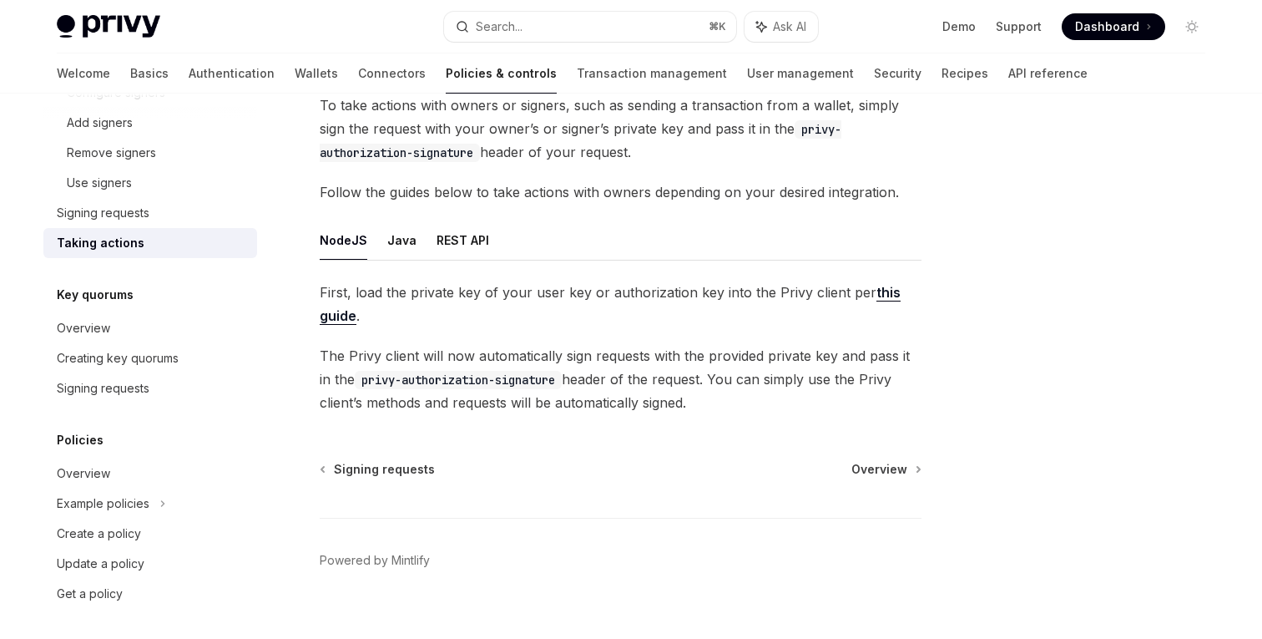
scroll to position [837, 0]
click at [593, 77] on link "Transaction management" at bounding box center [652, 73] width 150 height 40
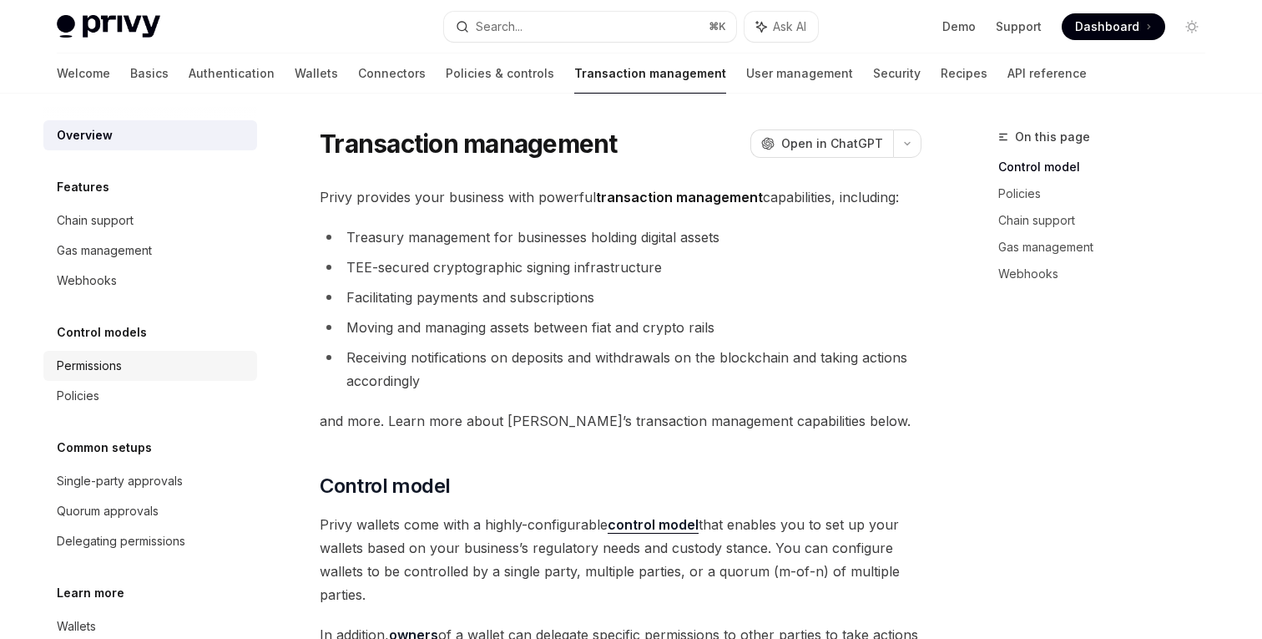
click at [107, 378] on link "Permissions" at bounding box center [150, 366] width 214 height 30
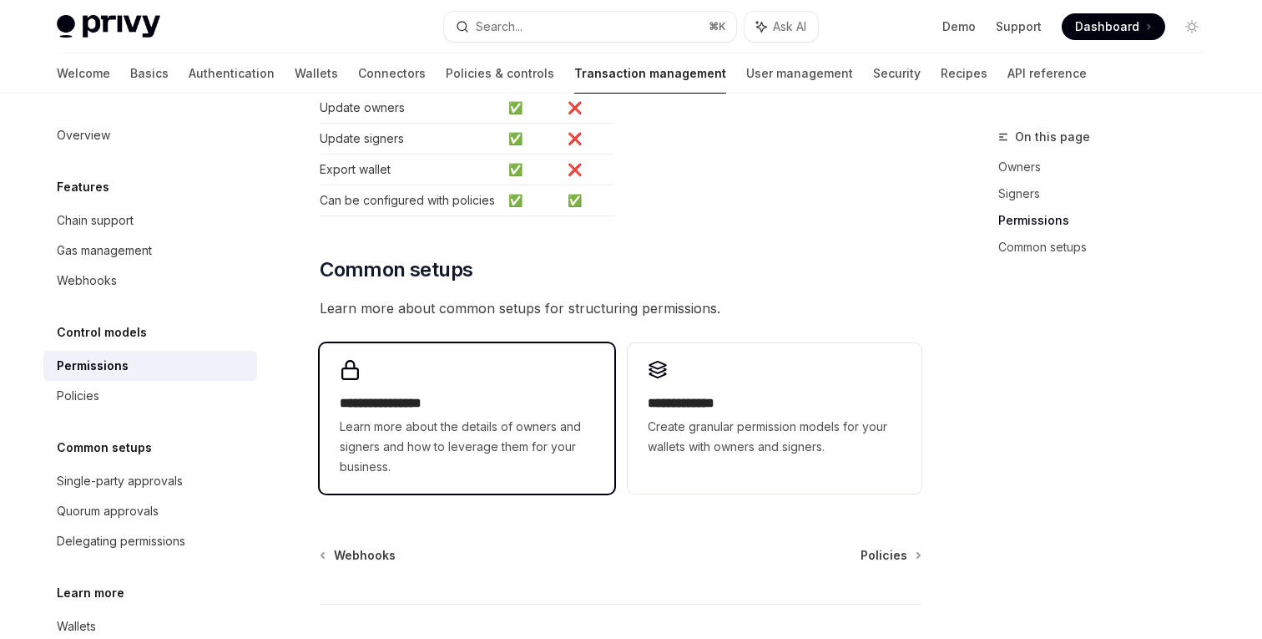
scroll to position [1137, 0]
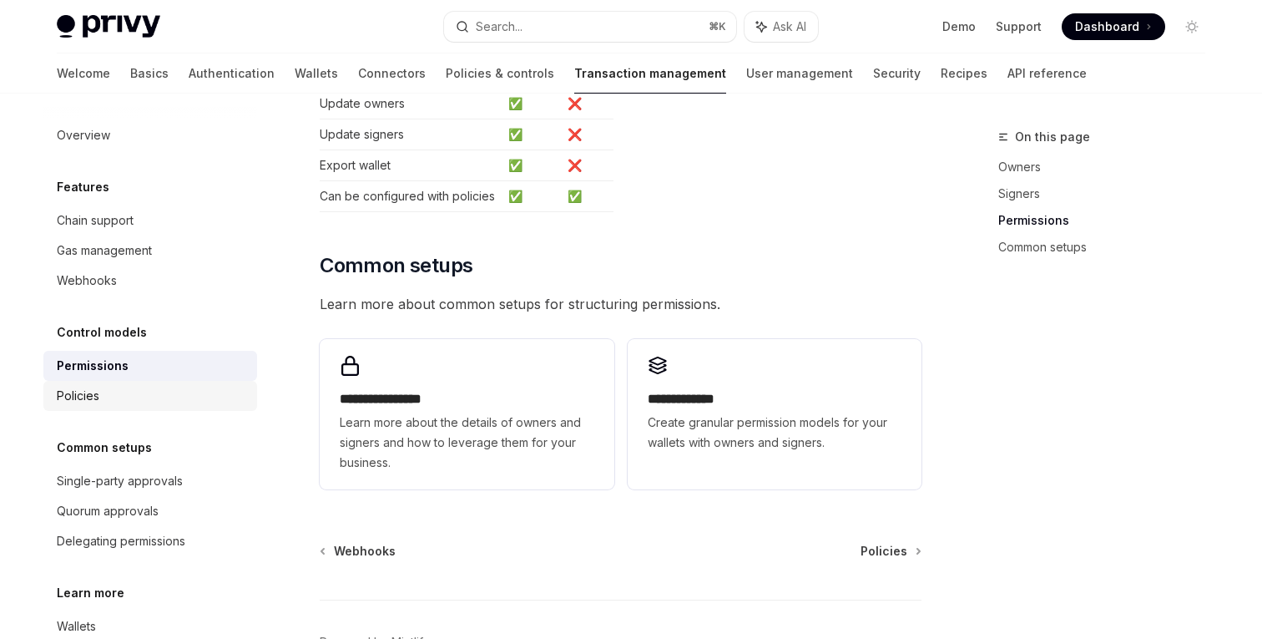
click at [150, 396] on div "Policies" at bounding box center [152, 396] width 190 height 20
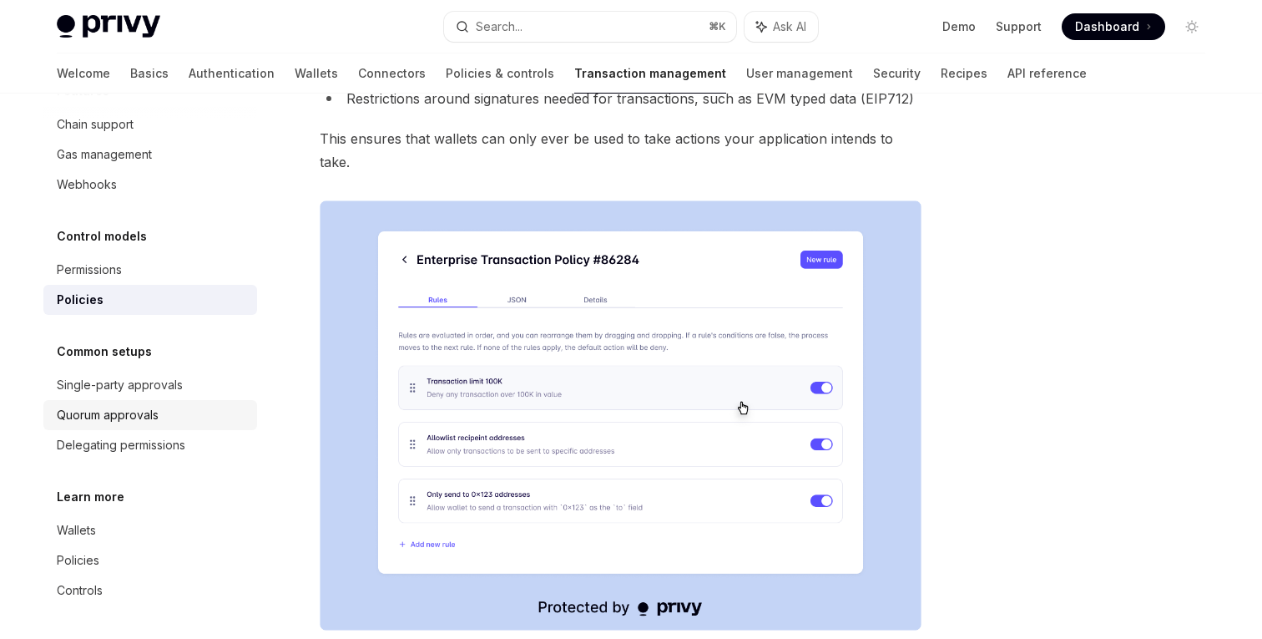
scroll to position [84, 0]
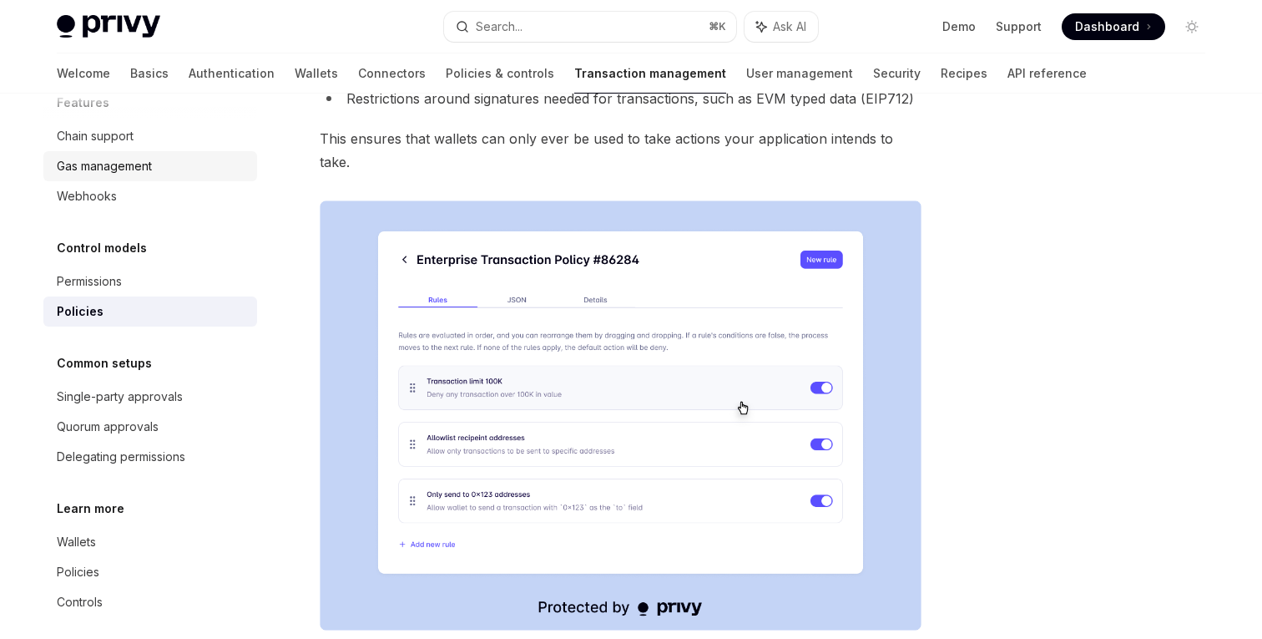
click at [107, 164] on div "Gas management" at bounding box center [104, 166] width 95 height 20
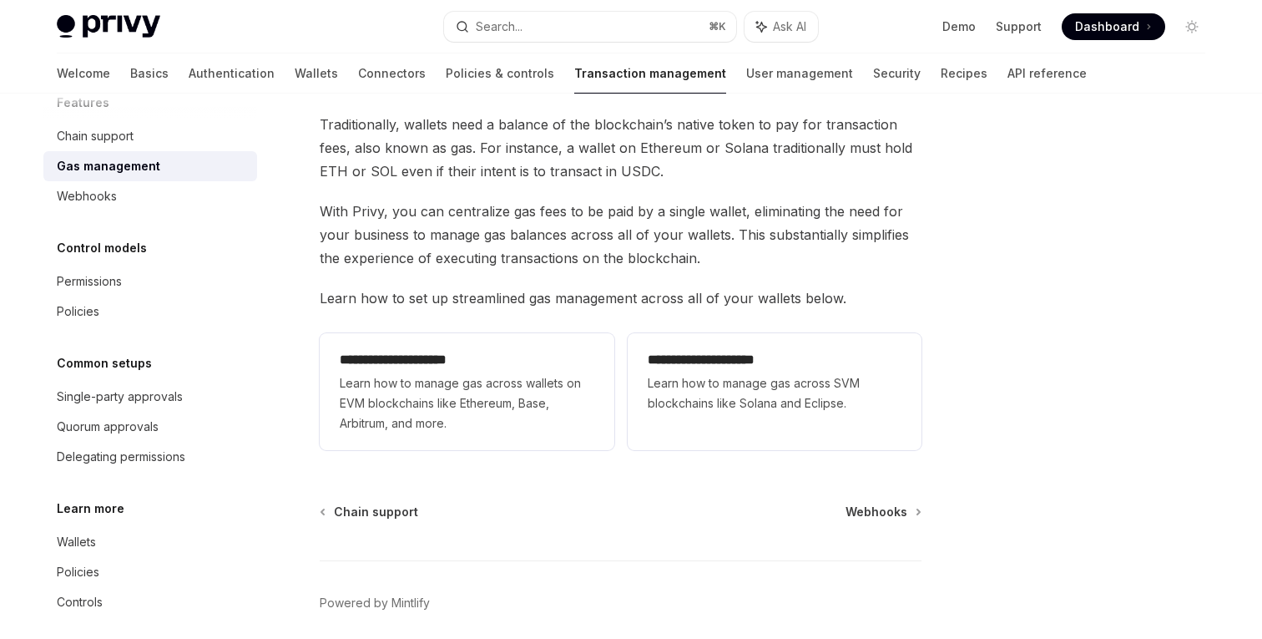
scroll to position [164, 0]
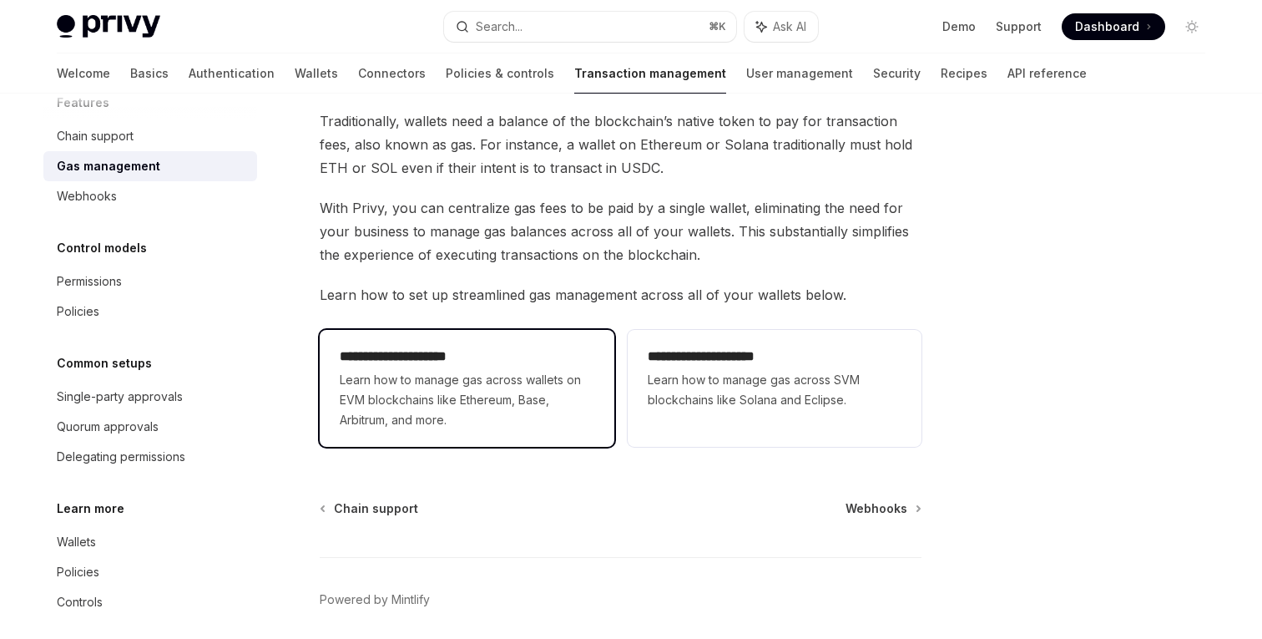
click at [497, 385] on span "Learn how to manage gas across wallets on EVM blockchains like Ethereum, Base, …" at bounding box center [467, 400] width 254 height 60
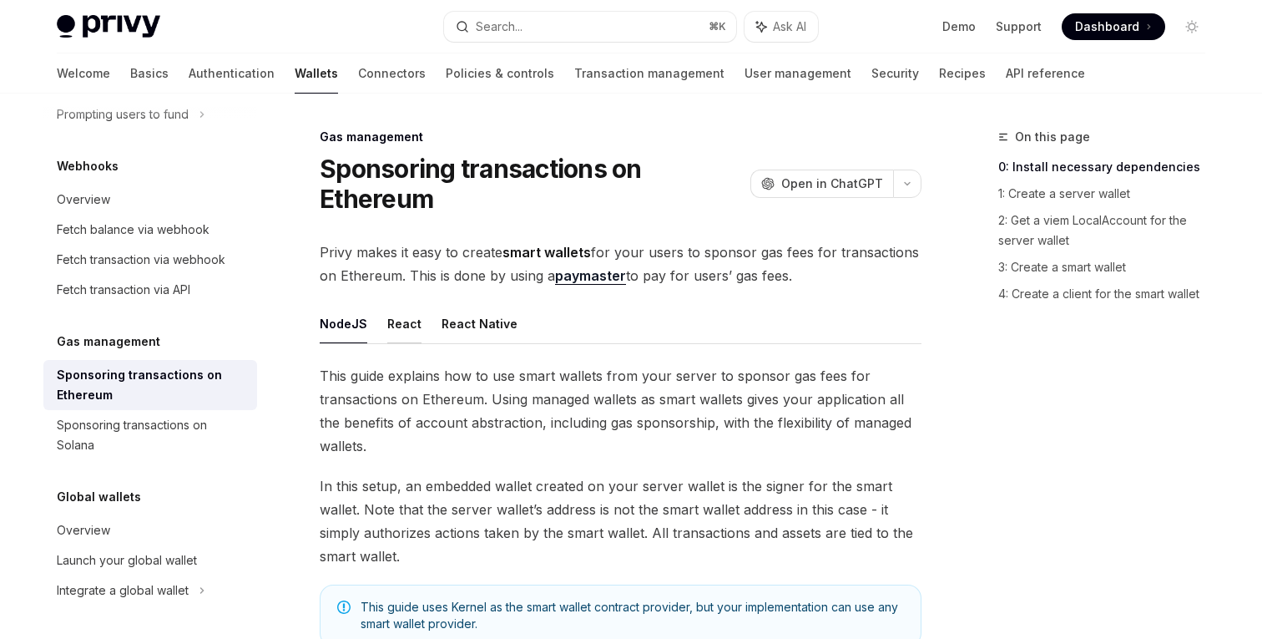
click at [396, 331] on button "React" at bounding box center [404, 323] width 34 height 39
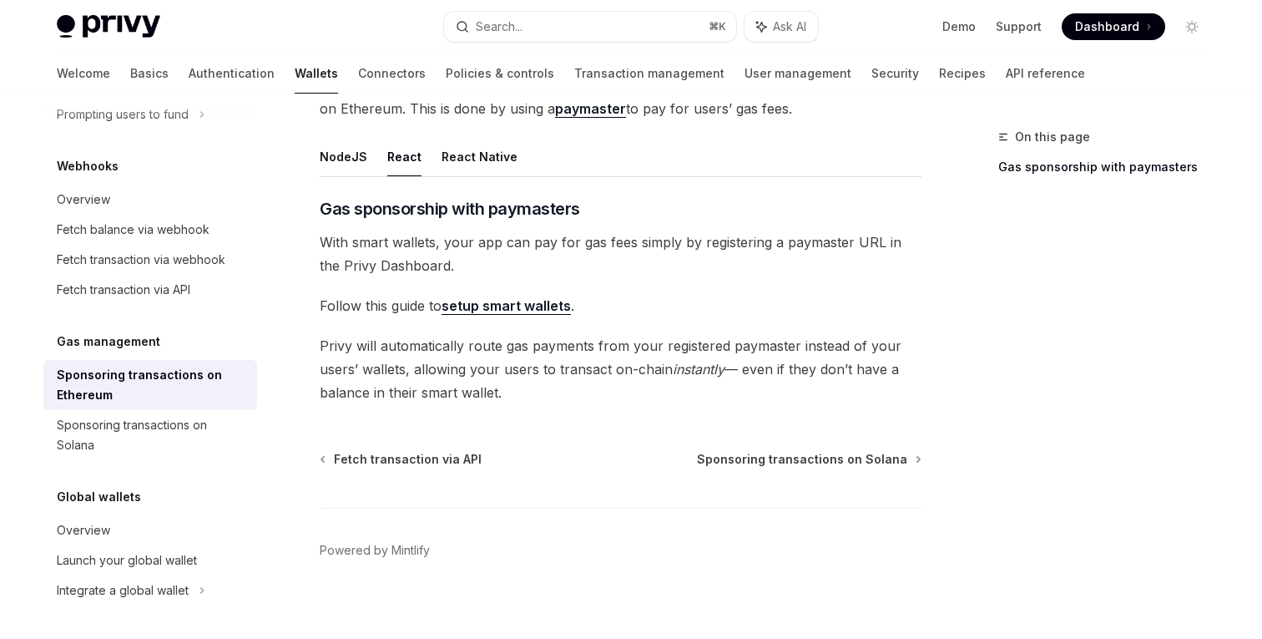
scroll to position [180, 0]
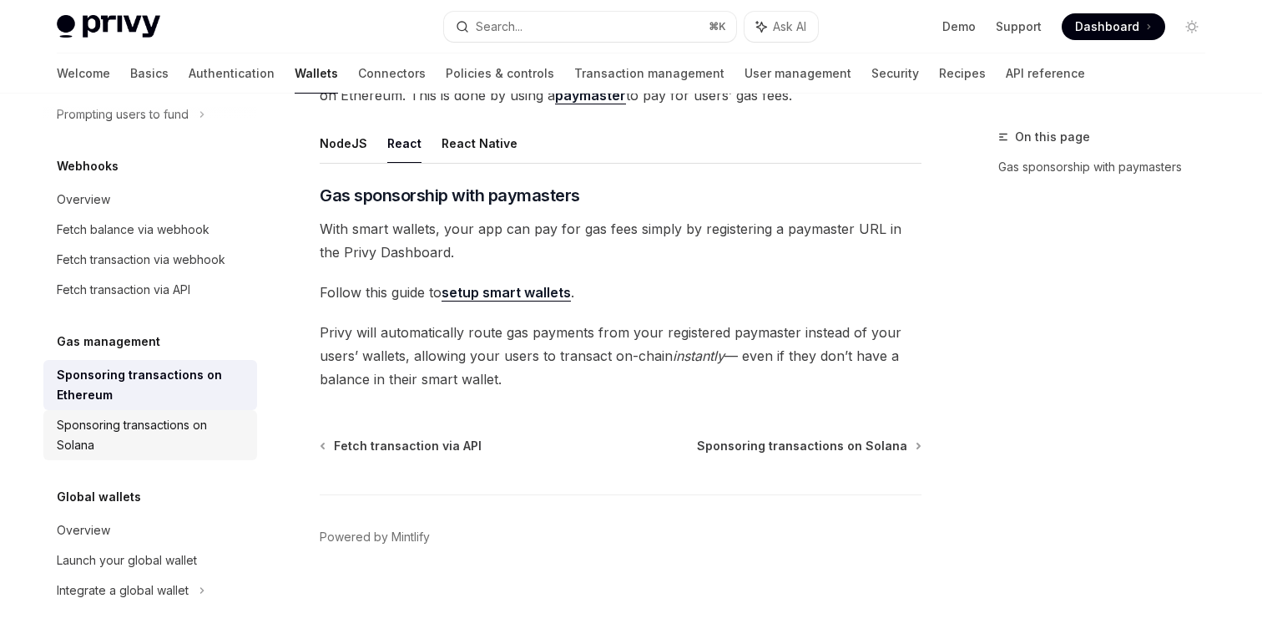
click at [147, 445] on div "Sponsoring transactions on Solana" at bounding box center [152, 435] width 190 height 40
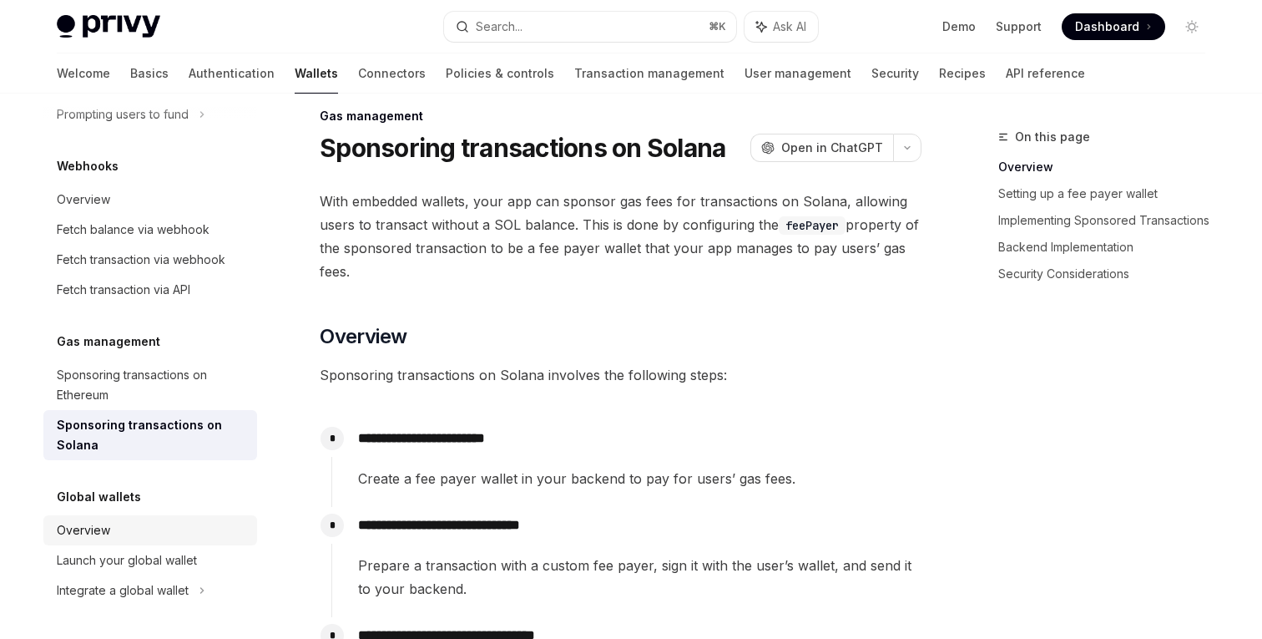
scroll to position [22, 0]
click at [207, 557] on div "Launch your global wallet" at bounding box center [152, 560] width 190 height 20
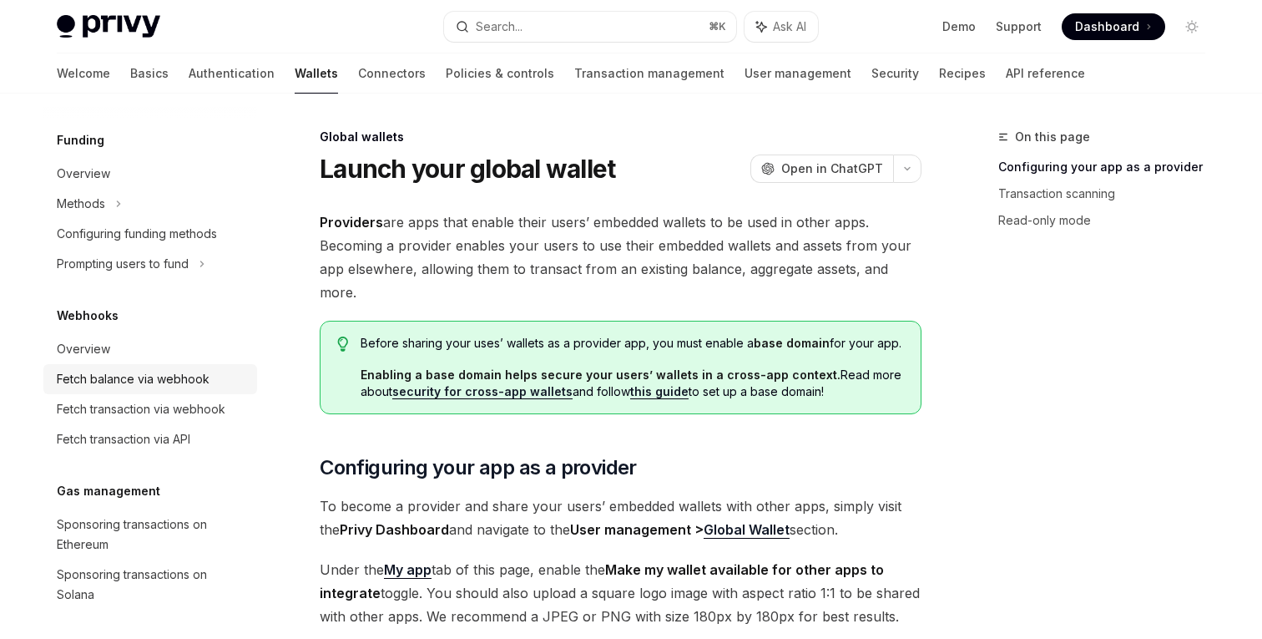
scroll to position [675, 0]
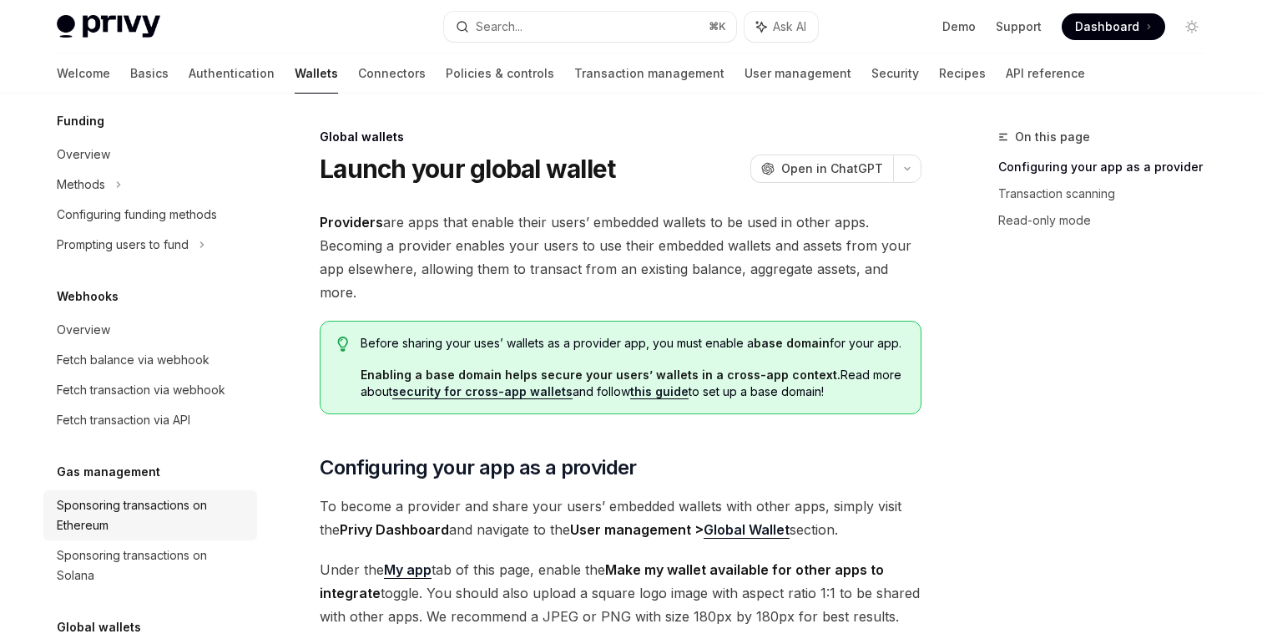
click at [225, 524] on div "Sponsoring transactions on Ethereum" at bounding box center [152, 515] width 190 height 40
type textarea "*"
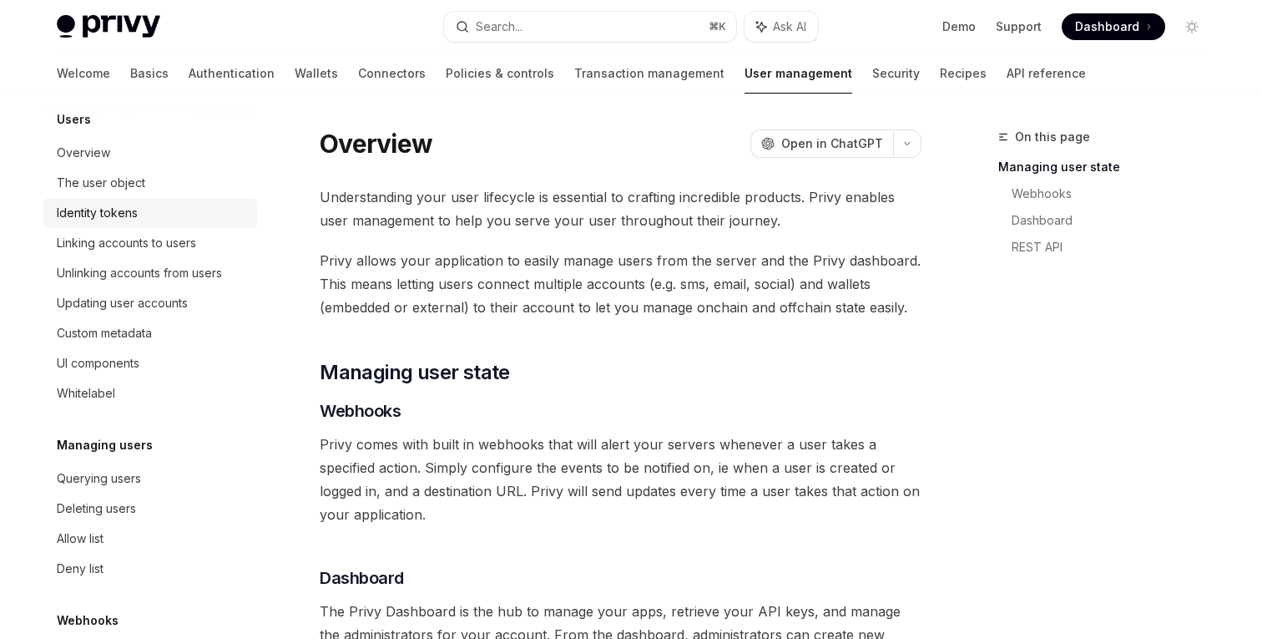
scroll to position [221, 0]
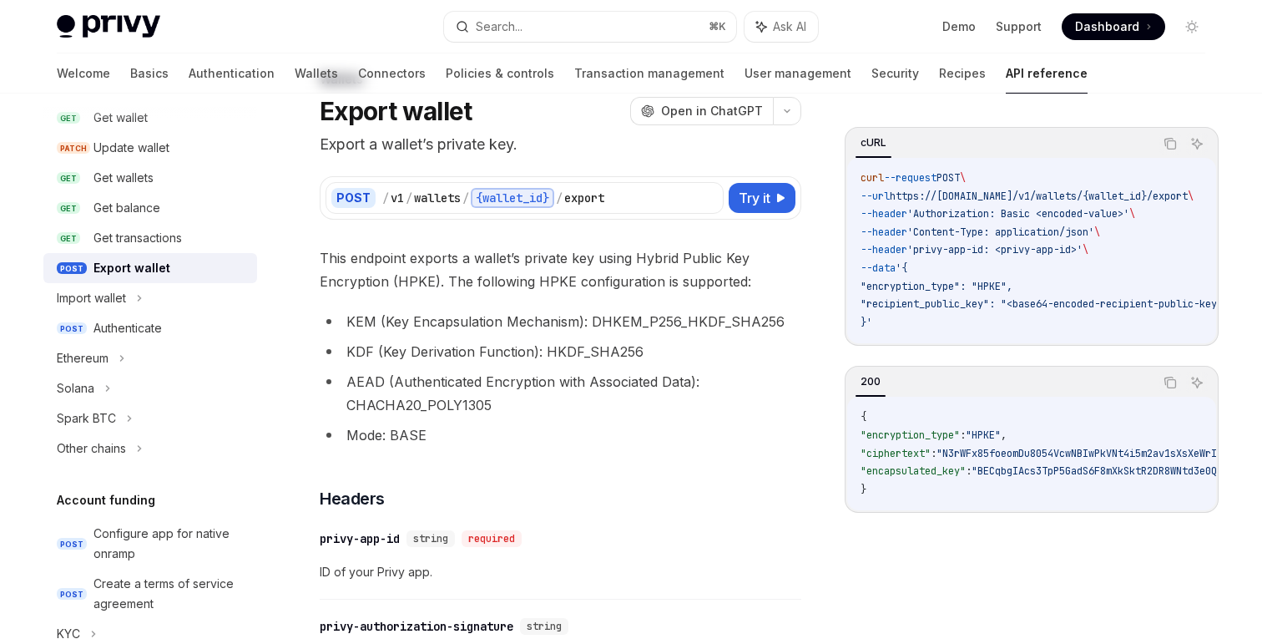
scroll to position [58, 0]
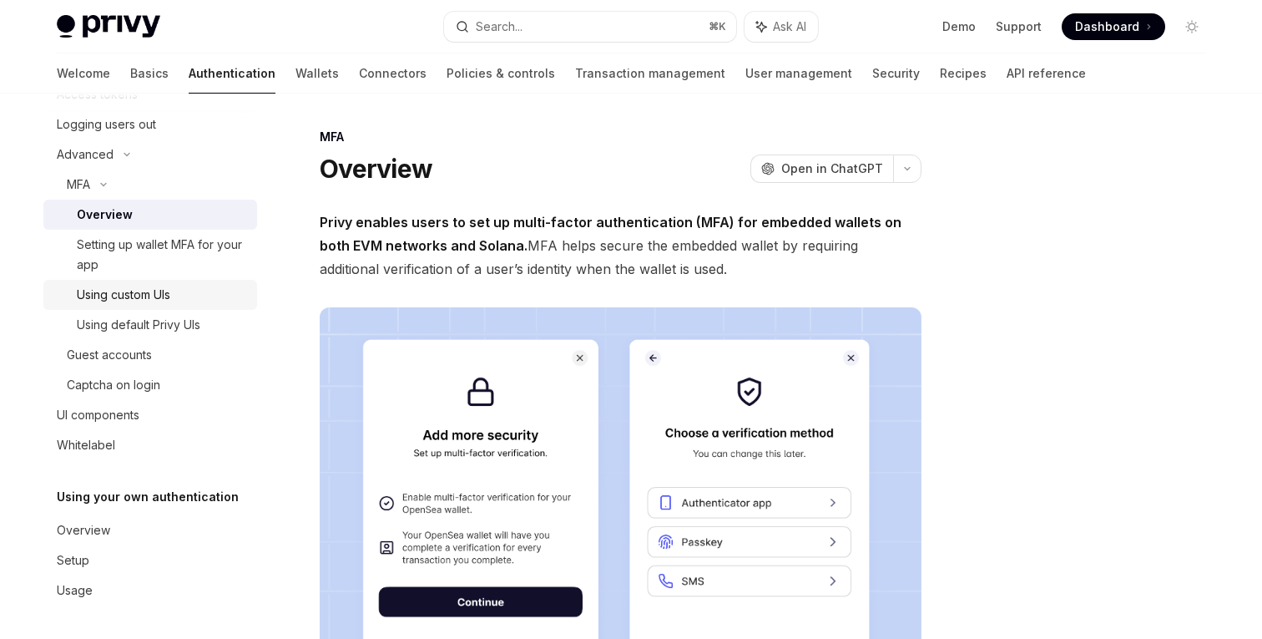
click at [207, 307] on link "Using custom UIs" at bounding box center [150, 295] width 214 height 30
type textarea "*"
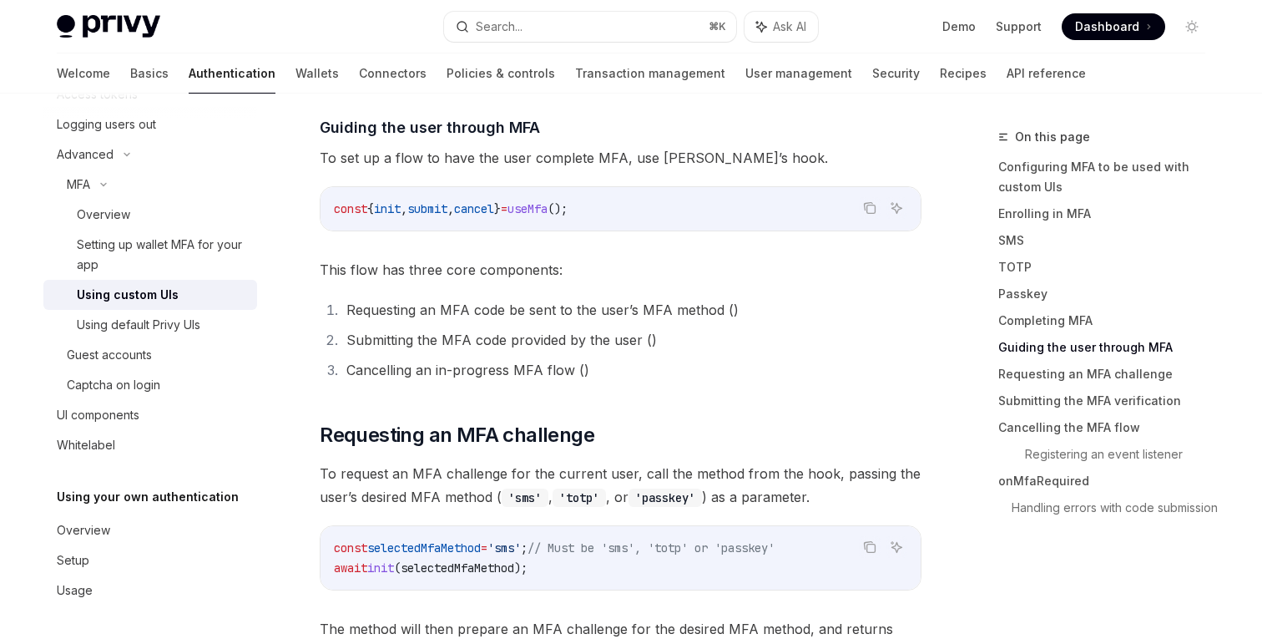
scroll to position [4161, 0]
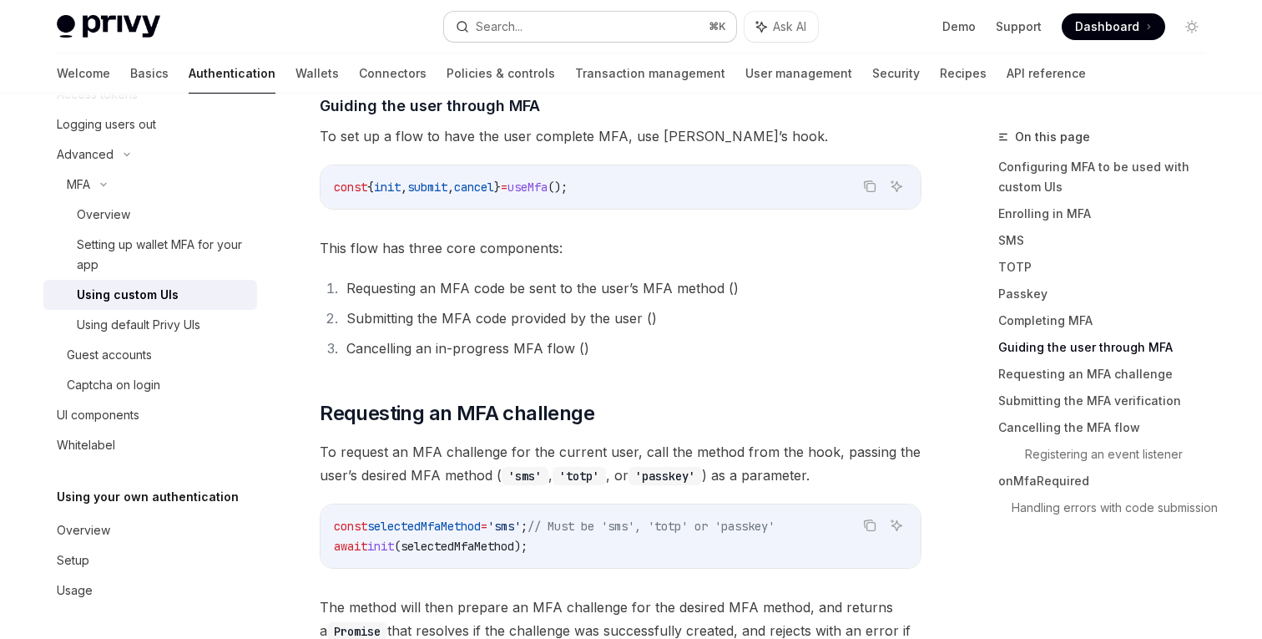
click at [564, 29] on button "Search... ⌘ K" at bounding box center [590, 27] width 292 height 30
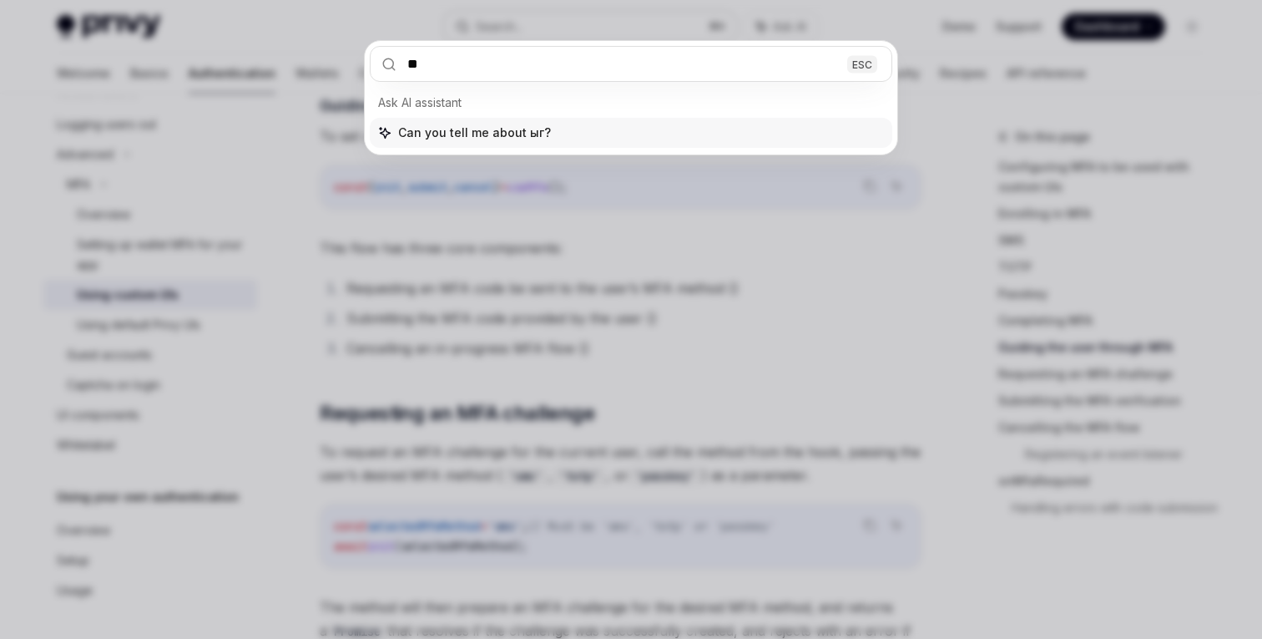
type input "***"
type textarea "*"
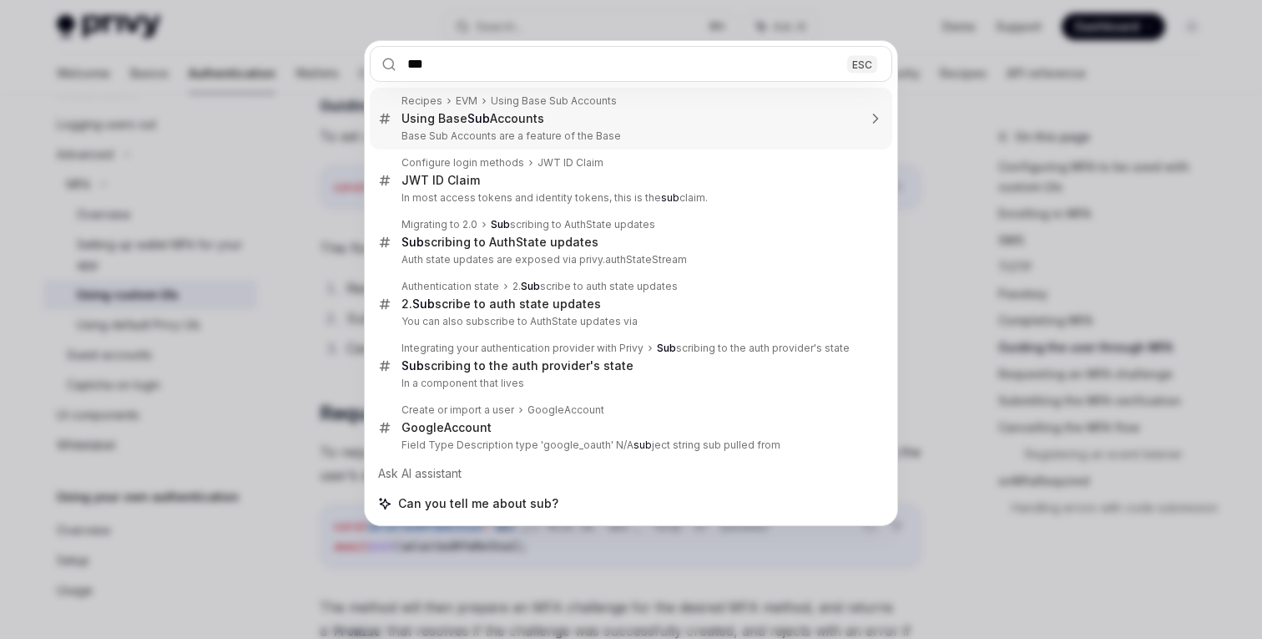
type input "***"
click at [937, 86] on div "*** ESC Recipes EVM Using Base Sub Accounts Using Base Sub Accounts Base Sub Ac…" at bounding box center [631, 319] width 1262 height 639
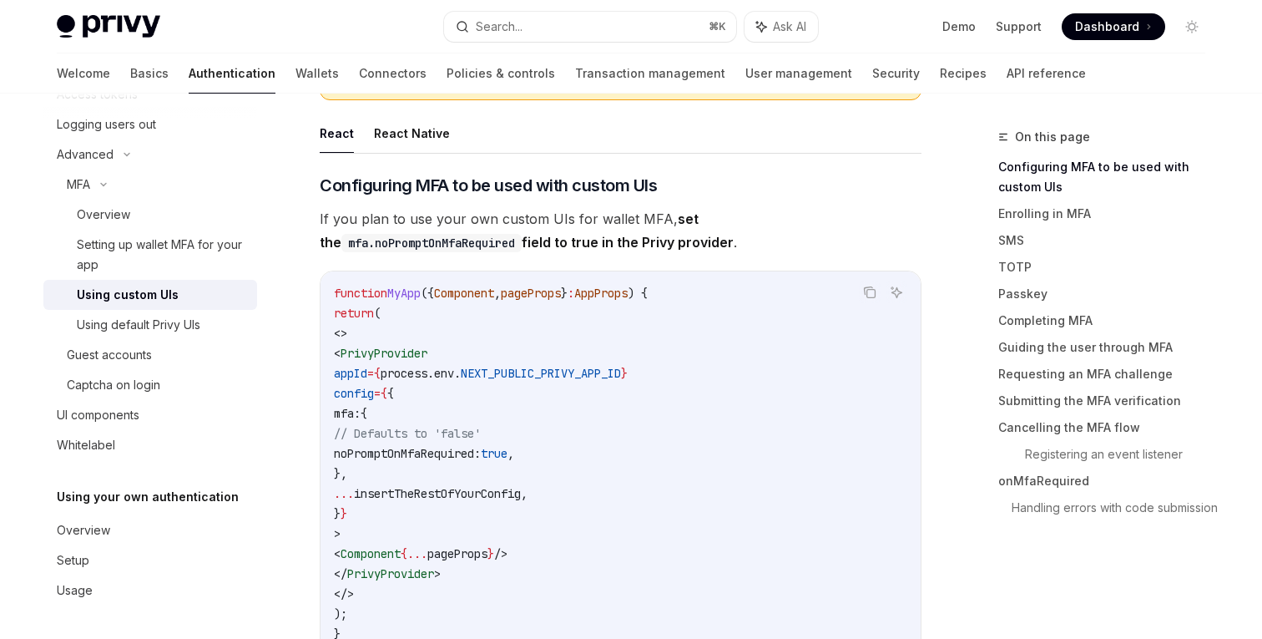
scroll to position [0, 0]
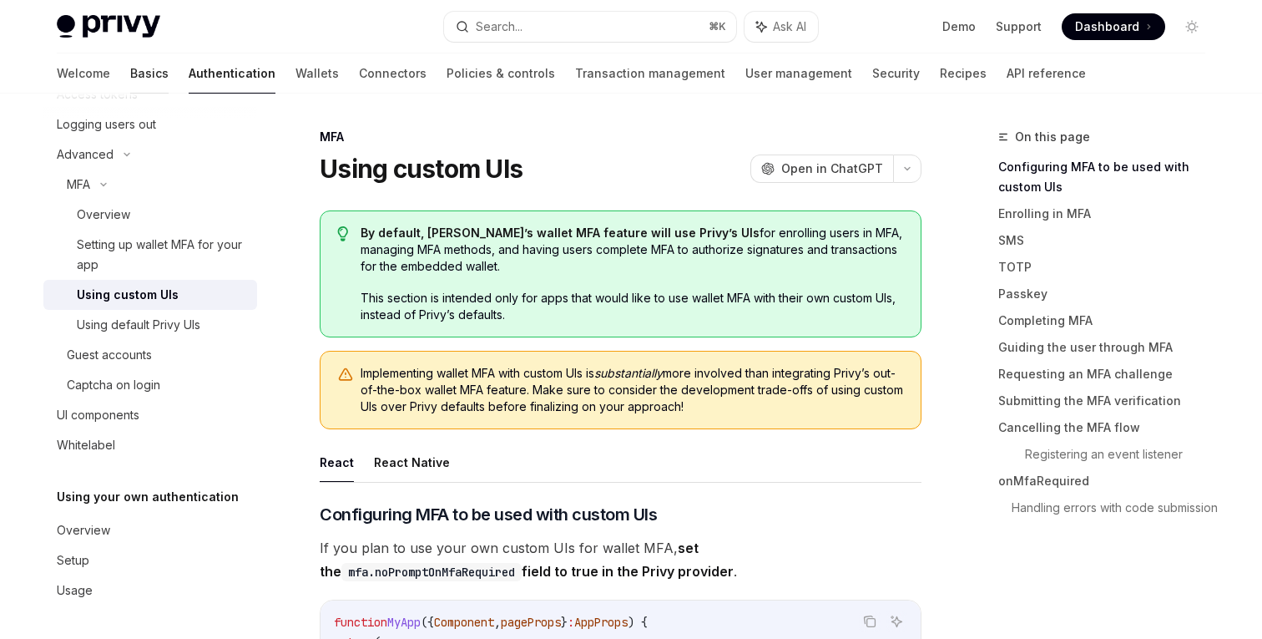
click at [130, 80] on link "Basics" at bounding box center [149, 73] width 38 height 40
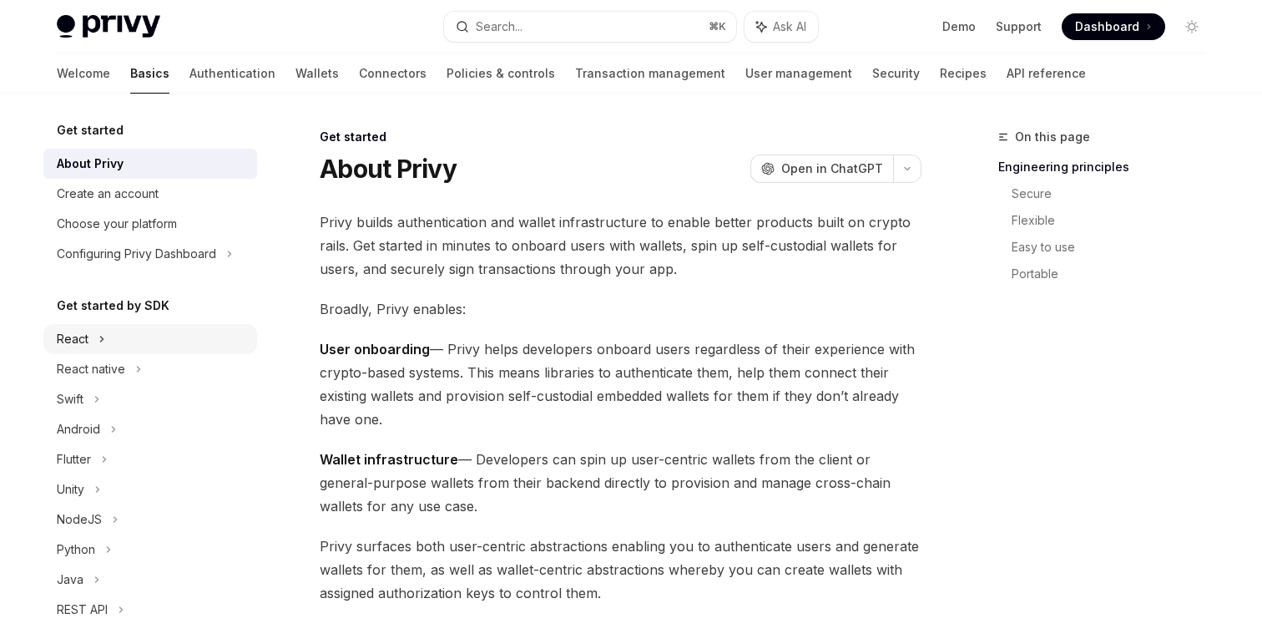
click at [111, 331] on div "React" at bounding box center [150, 339] width 214 height 30
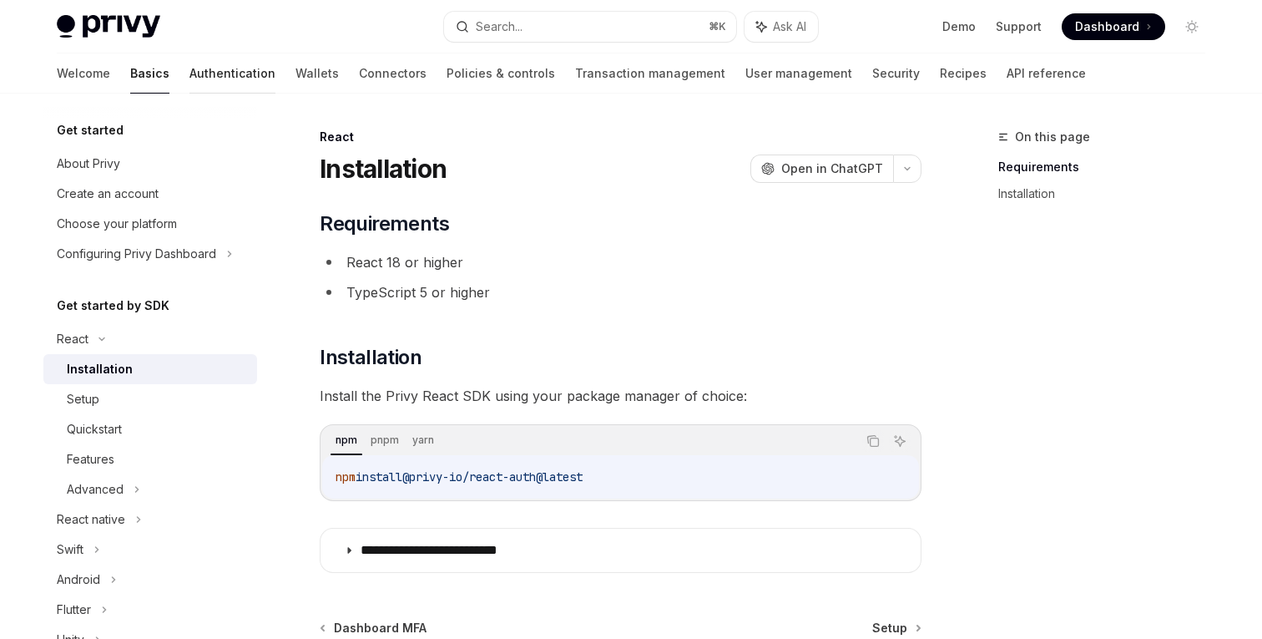
click at [189, 77] on link "Authentication" at bounding box center [232, 73] width 86 height 40
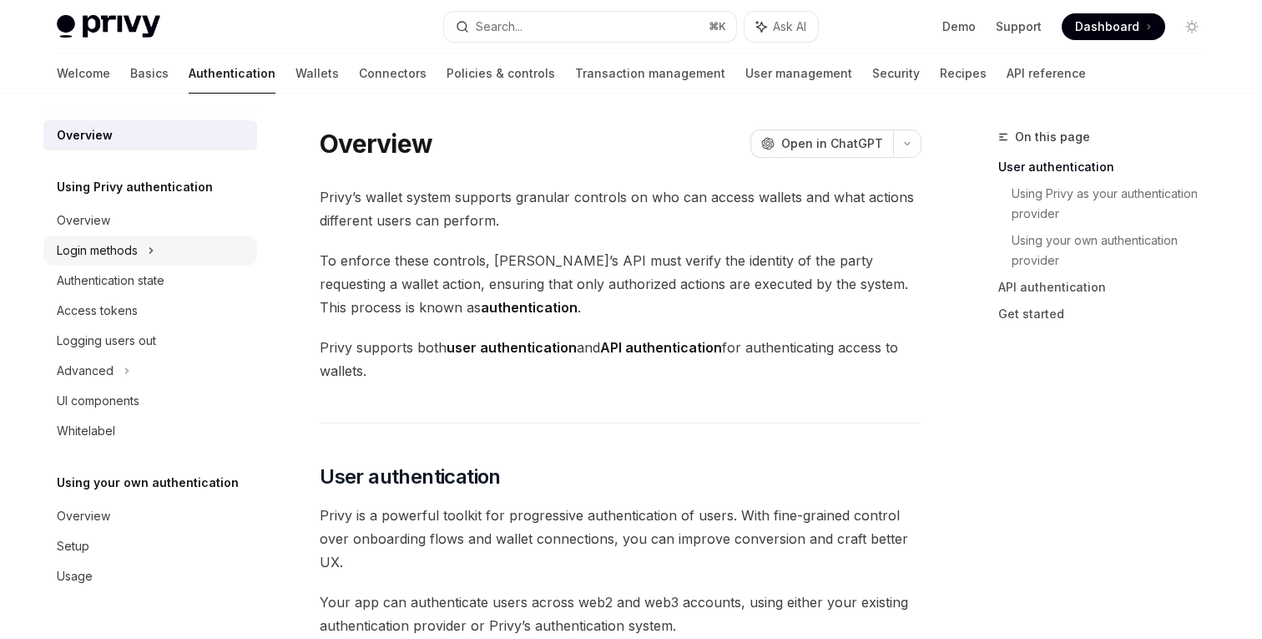
click at [158, 259] on div "Login methods" at bounding box center [150, 250] width 214 height 30
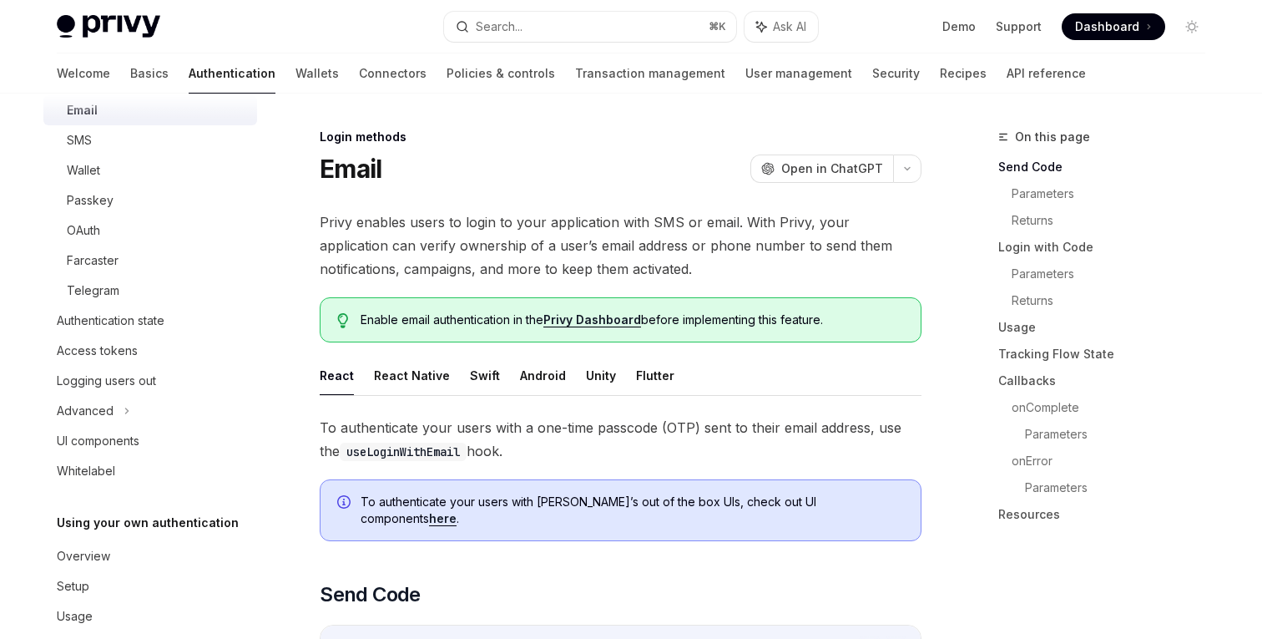
scroll to position [196, 0]
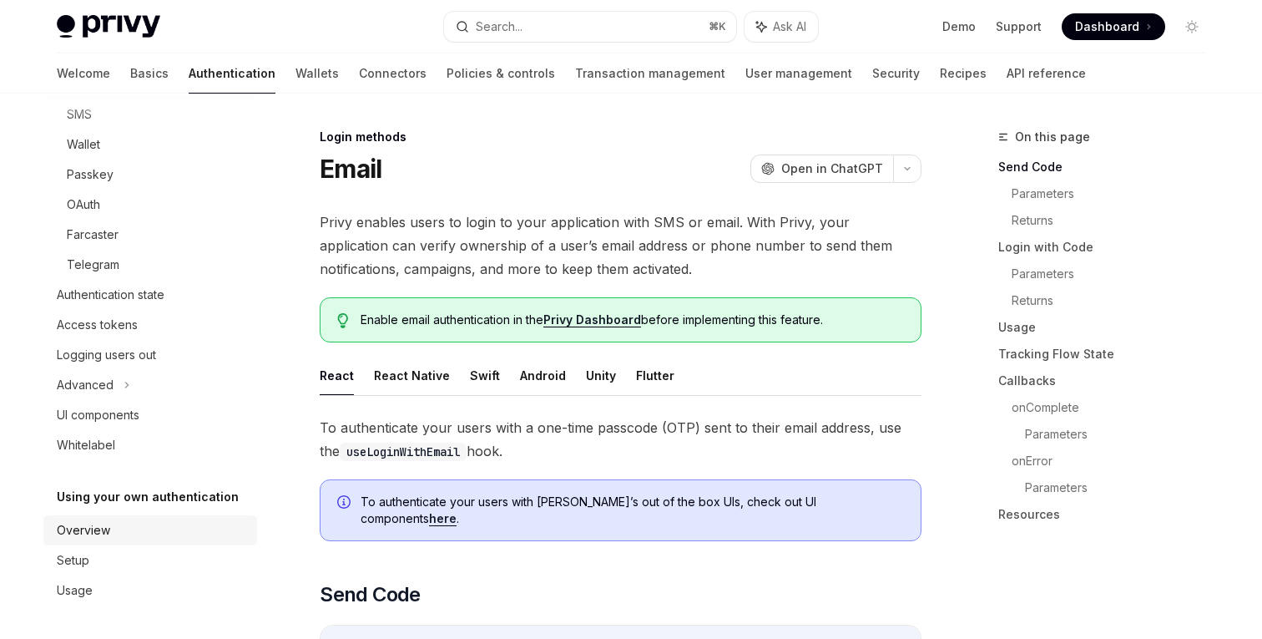
click at [116, 536] on div "Overview" at bounding box center [152, 530] width 190 height 20
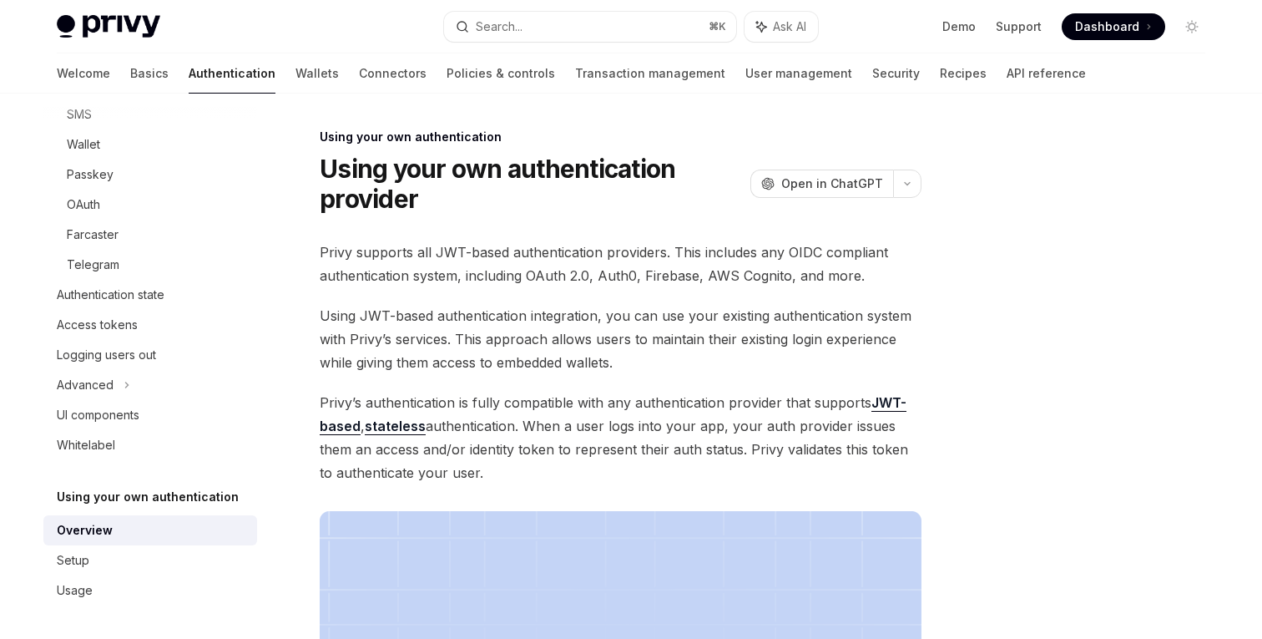
click at [401, 425] on link "stateless" at bounding box center [395, 426] width 61 height 18
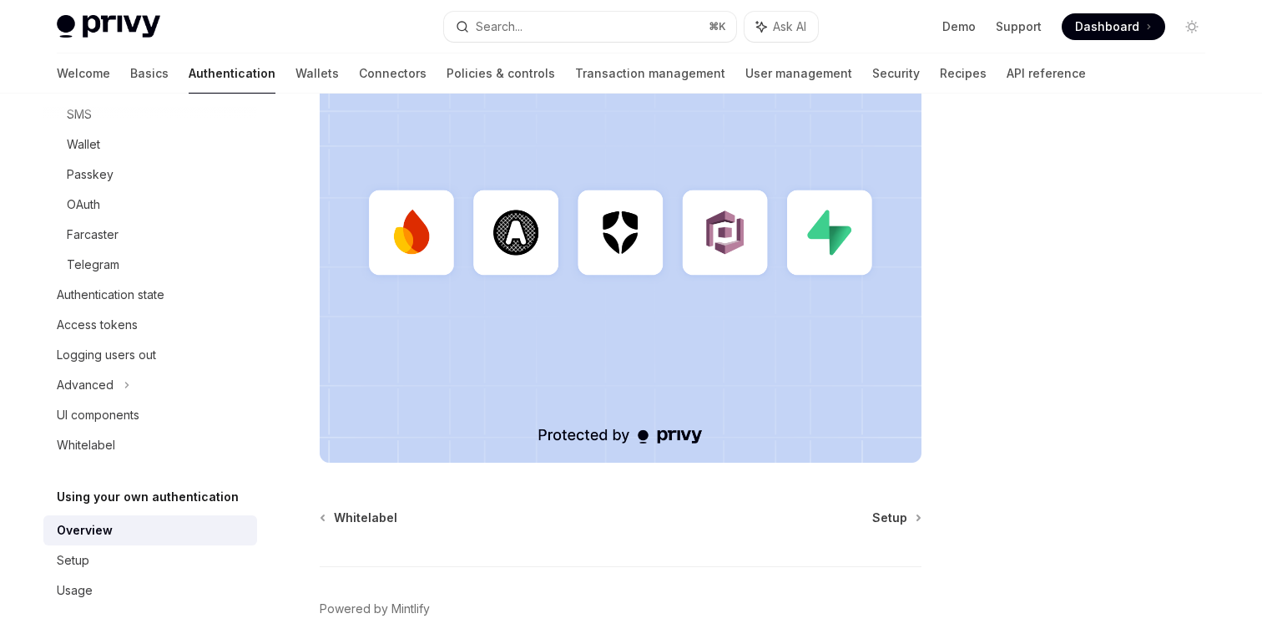
scroll to position [481, 0]
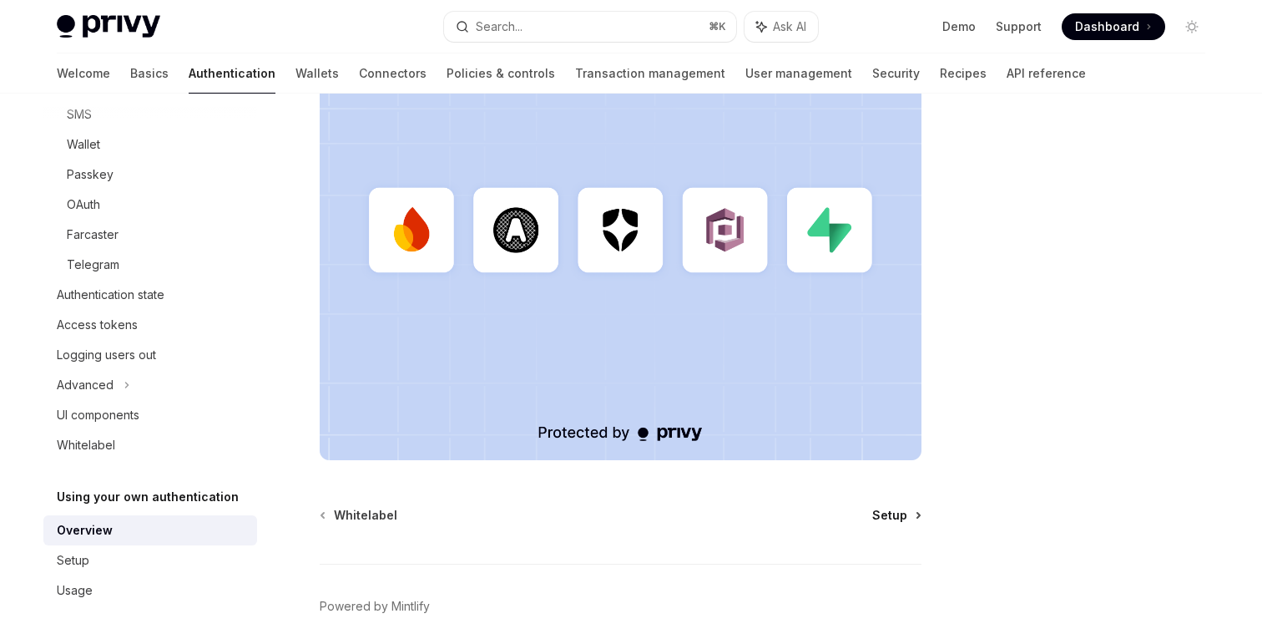
click at [906, 513] on span "Setup" at bounding box center [889, 515] width 35 height 17
type textarea "*"
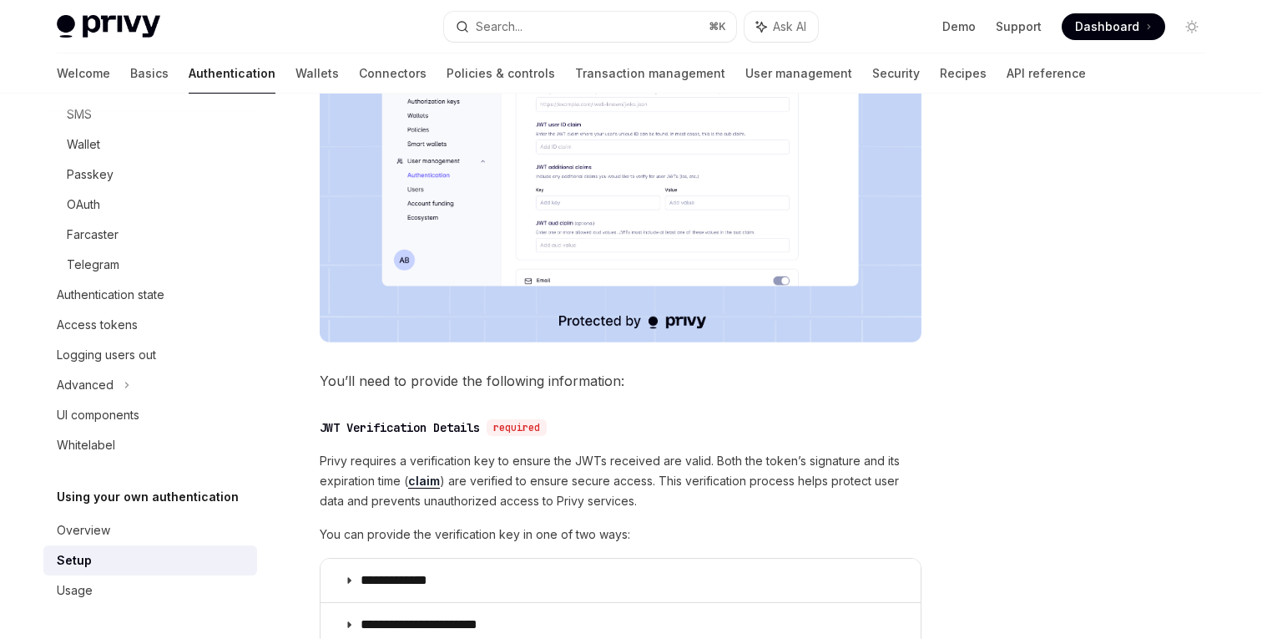
scroll to position [537, 0]
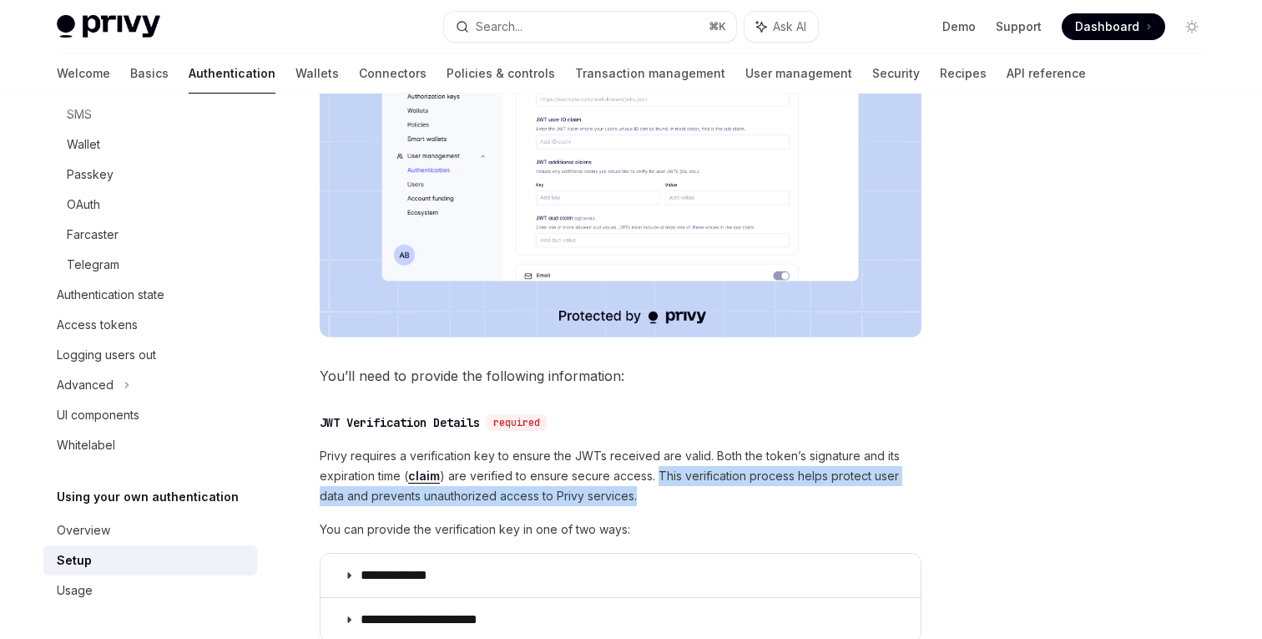
drag, startPoint x: 654, startPoint y: 477, endPoint x: 676, endPoint y: 502, distance: 33.8
click at [676, 502] on span "Privy requires a verification key to ensure the JWTs received are valid. Both t…" at bounding box center [621, 476] width 602 height 60
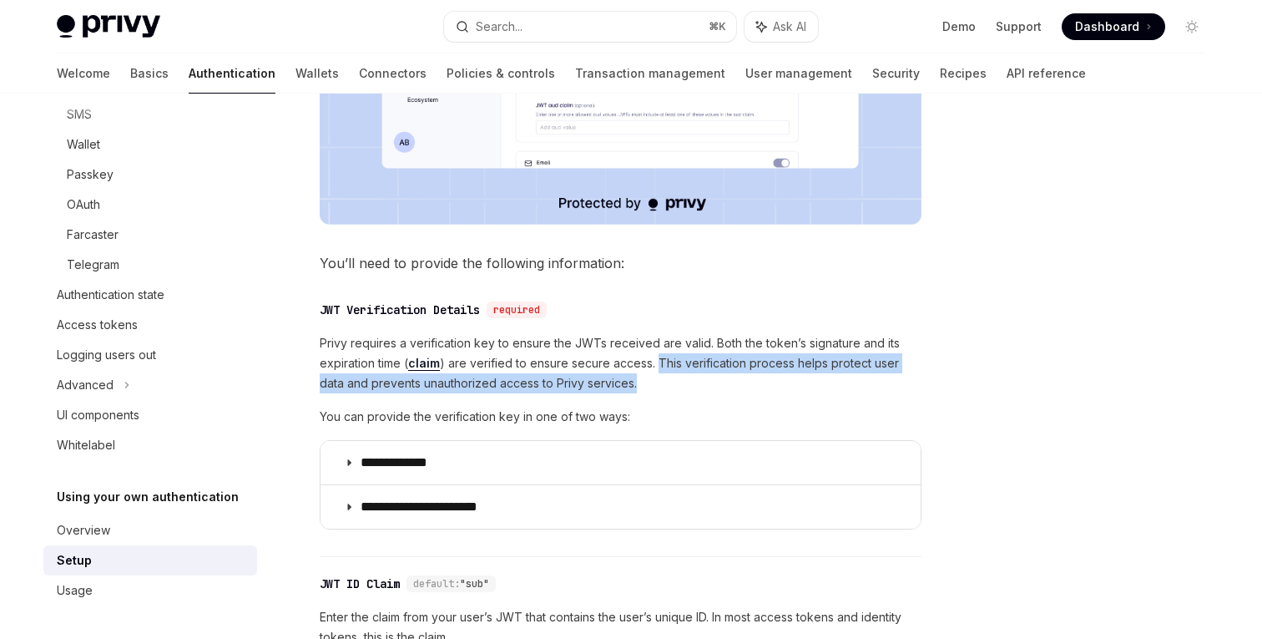
scroll to position [660, 0]
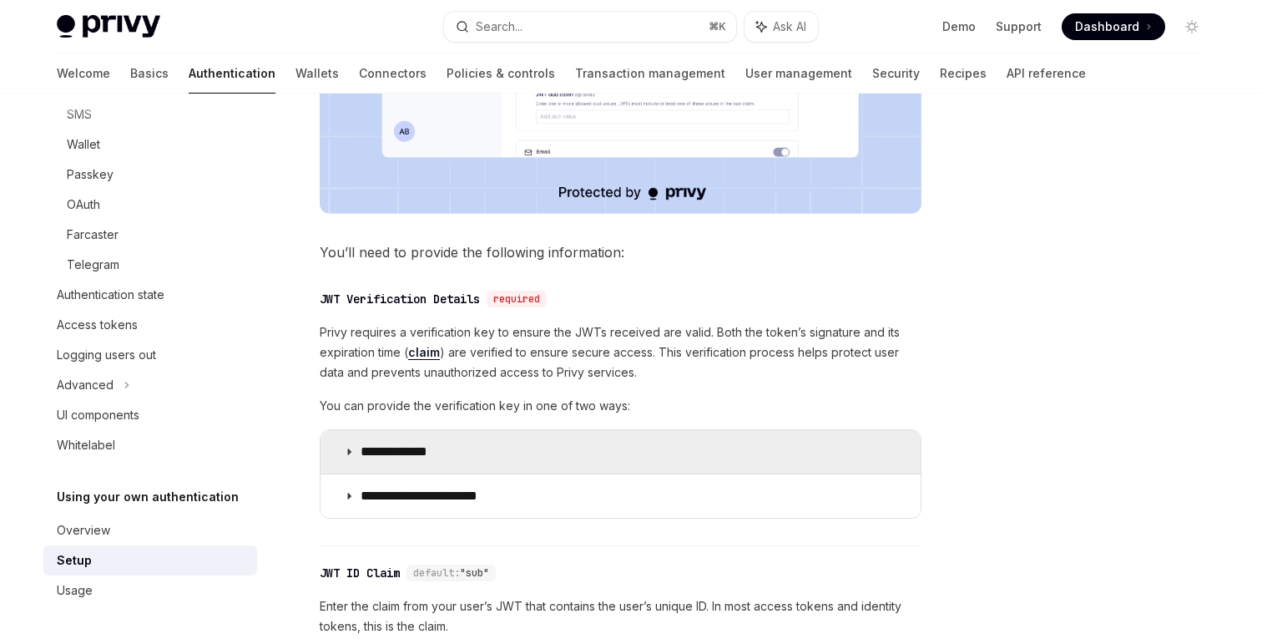
click at [344, 448] on icon at bounding box center [349, 452] width 10 height 10
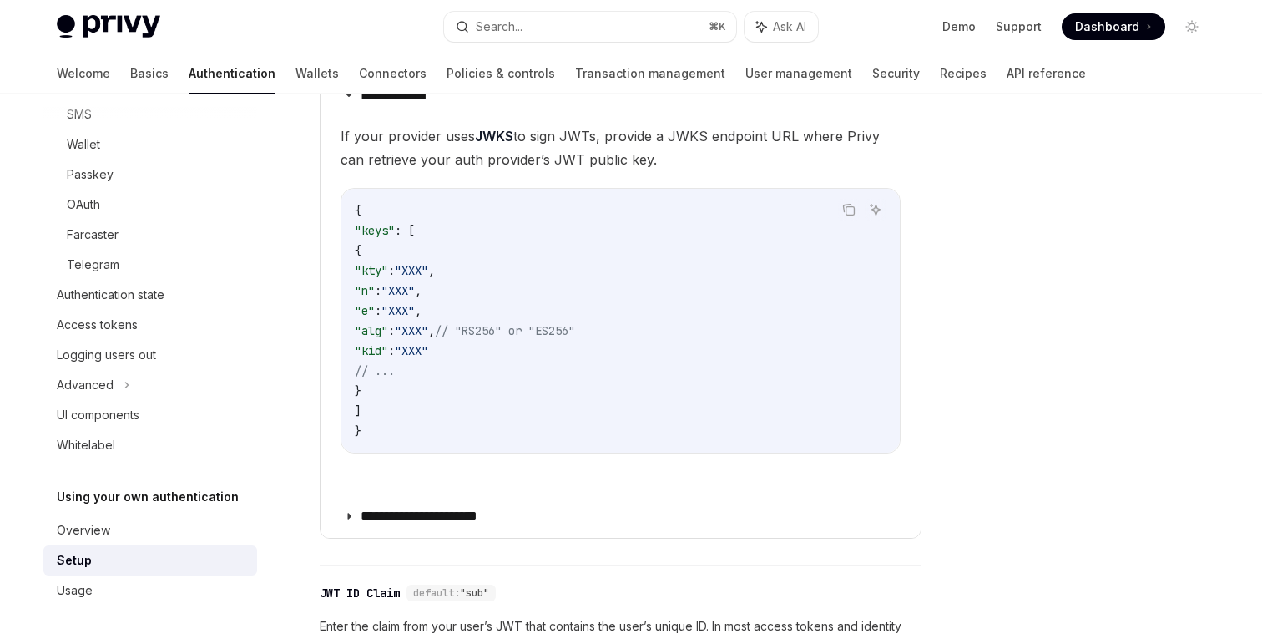
scroll to position [1025, 0]
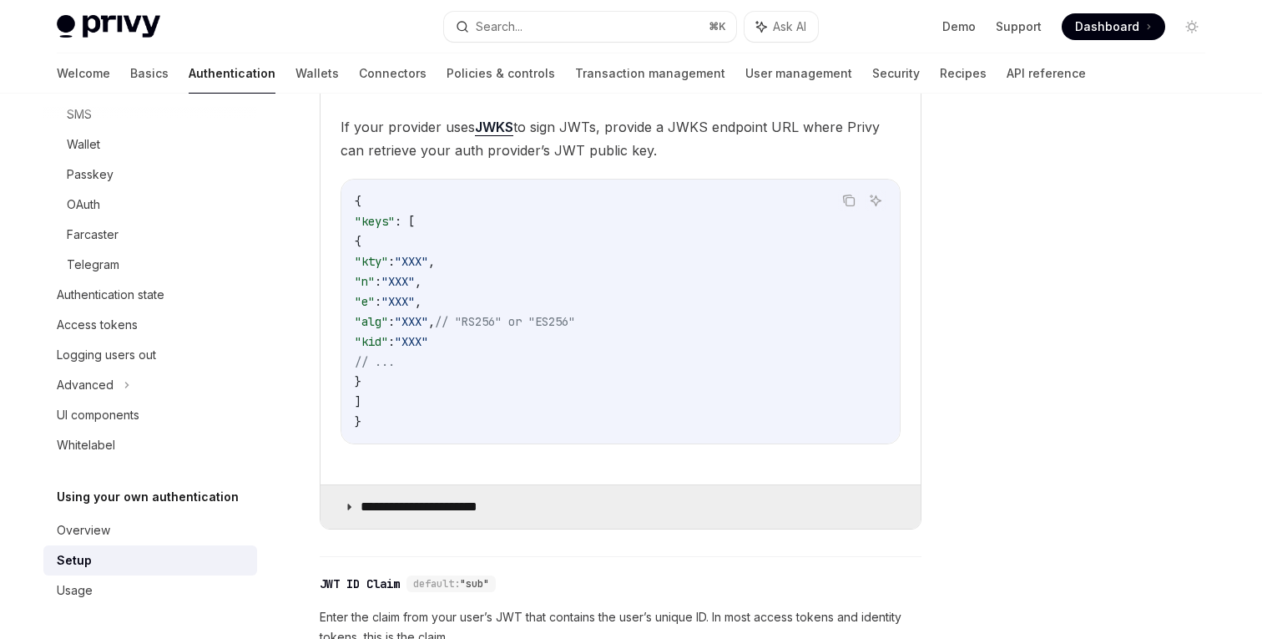
click at [355, 508] on summary "**********" at bounding box center [621, 506] width 600 height 43
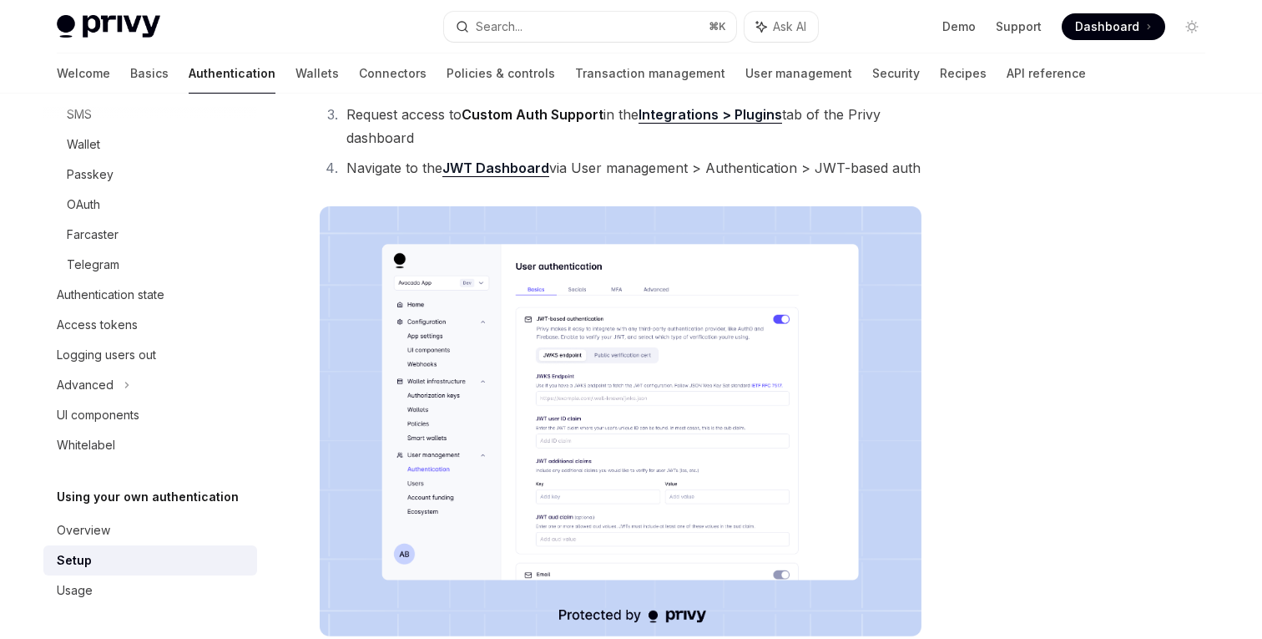
scroll to position [262, 0]
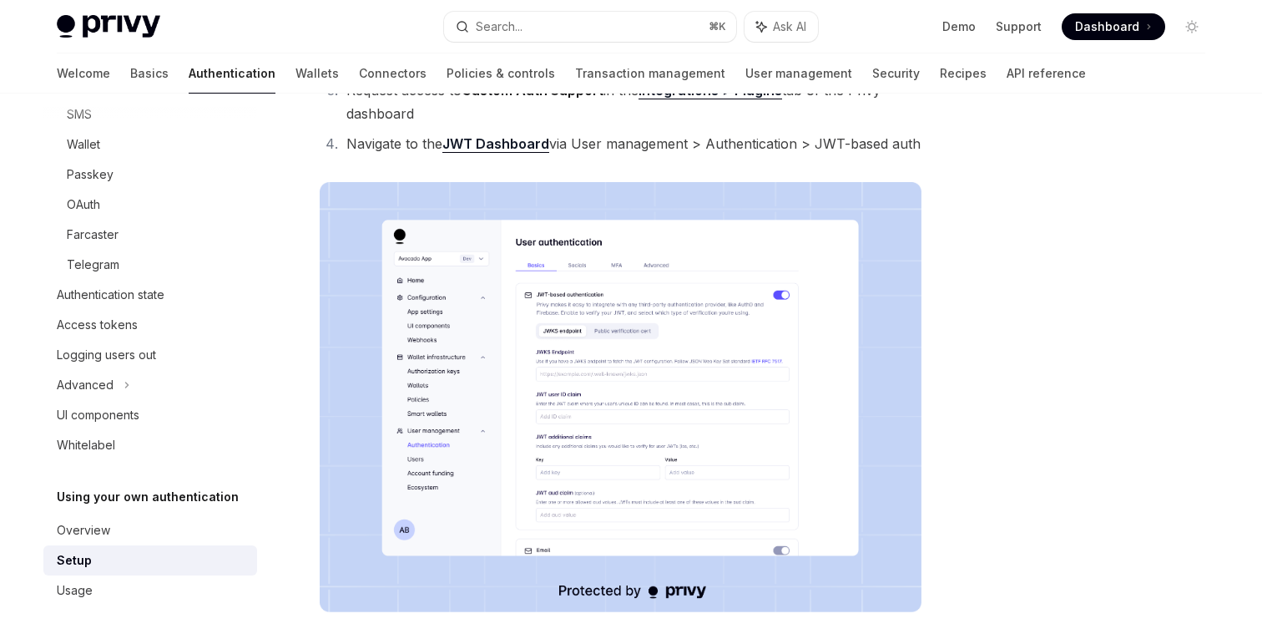
click at [597, 396] on img at bounding box center [621, 397] width 602 height 430
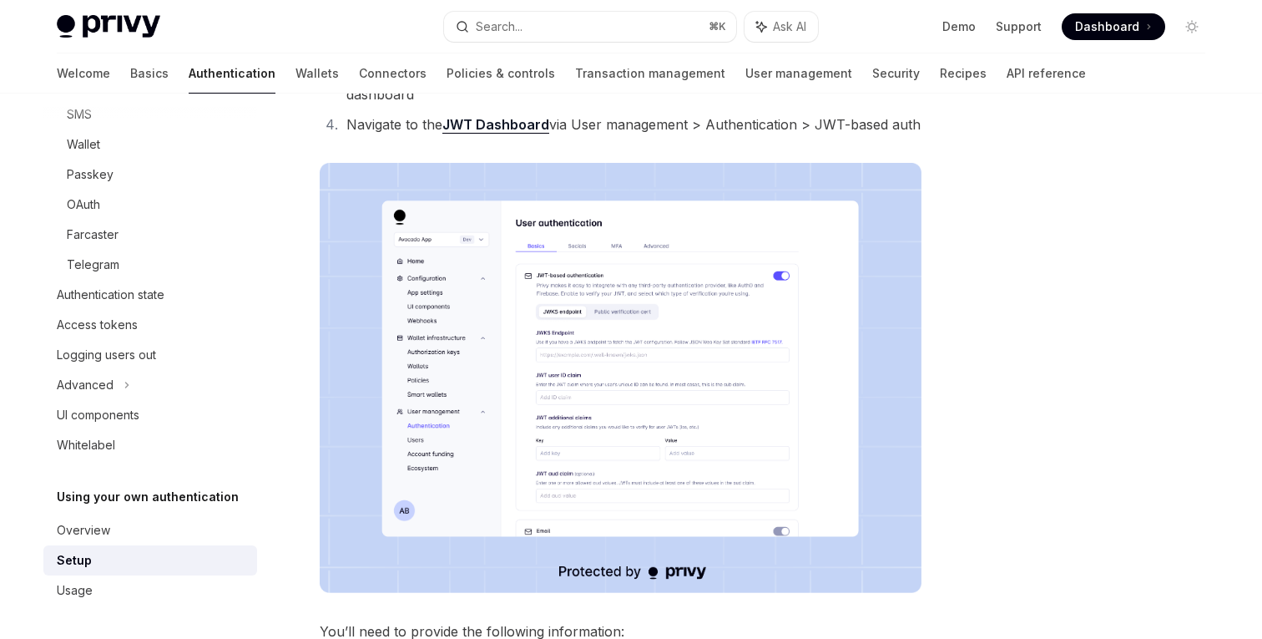
scroll to position [282, 0]
click at [560, 25] on button "Search... ⌘ K" at bounding box center [590, 27] width 292 height 30
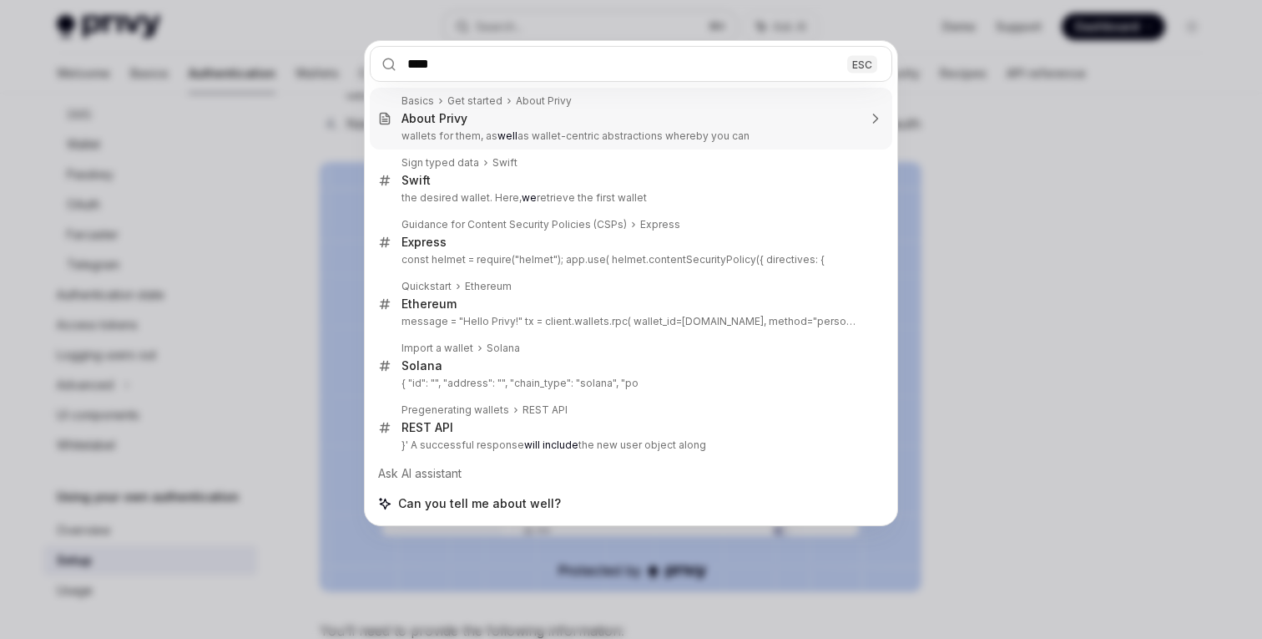
type input "*****"
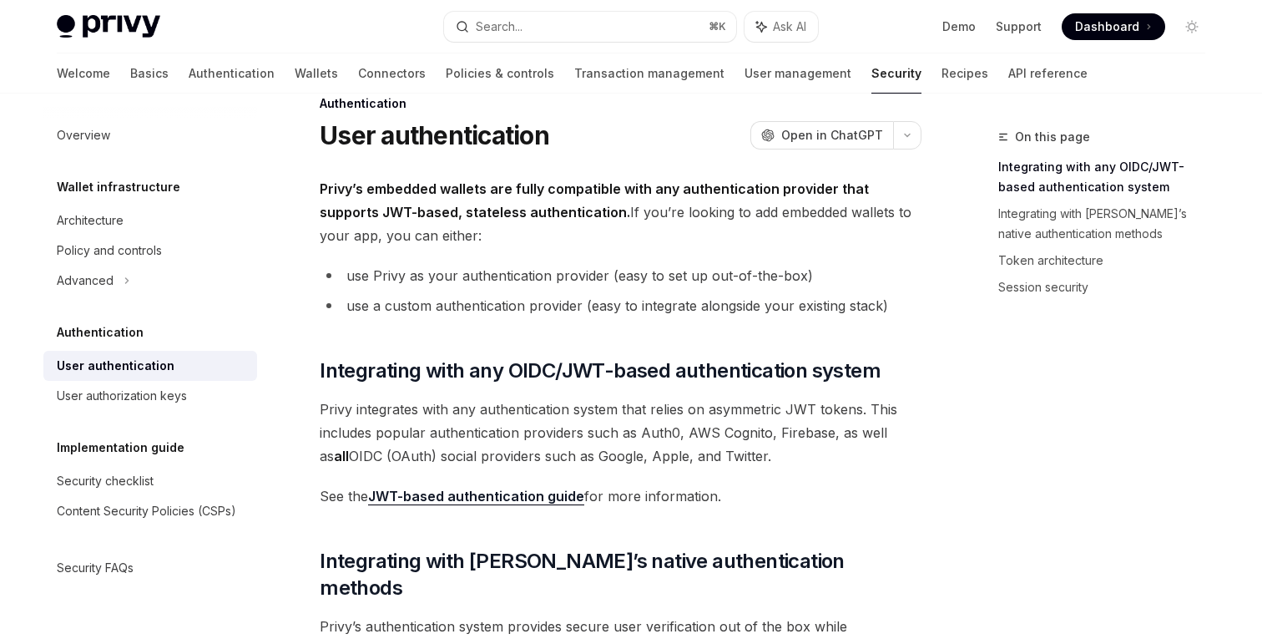
scroll to position [38, 0]
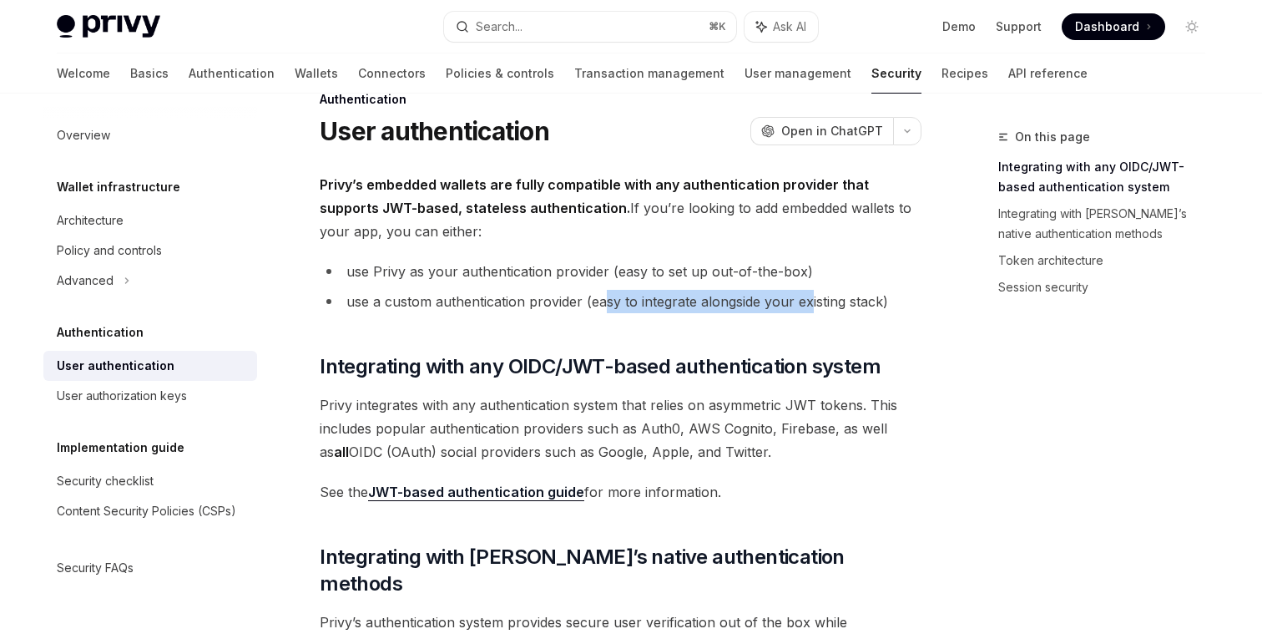
drag, startPoint x: 602, startPoint y: 306, endPoint x: 806, endPoint y: 310, distance: 204.5
click at [806, 310] on li "use a custom authentication provider (easy to integrate alongside your existing…" at bounding box center [621, 301] width 602 height 23
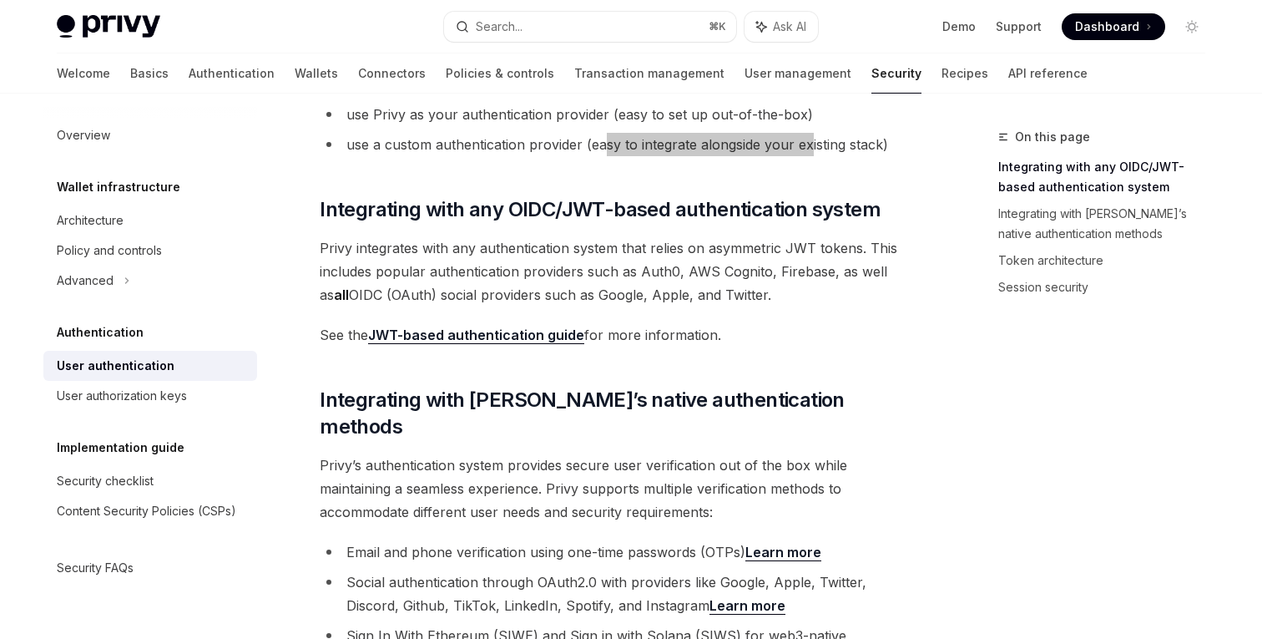
scroll to position [190, 0]
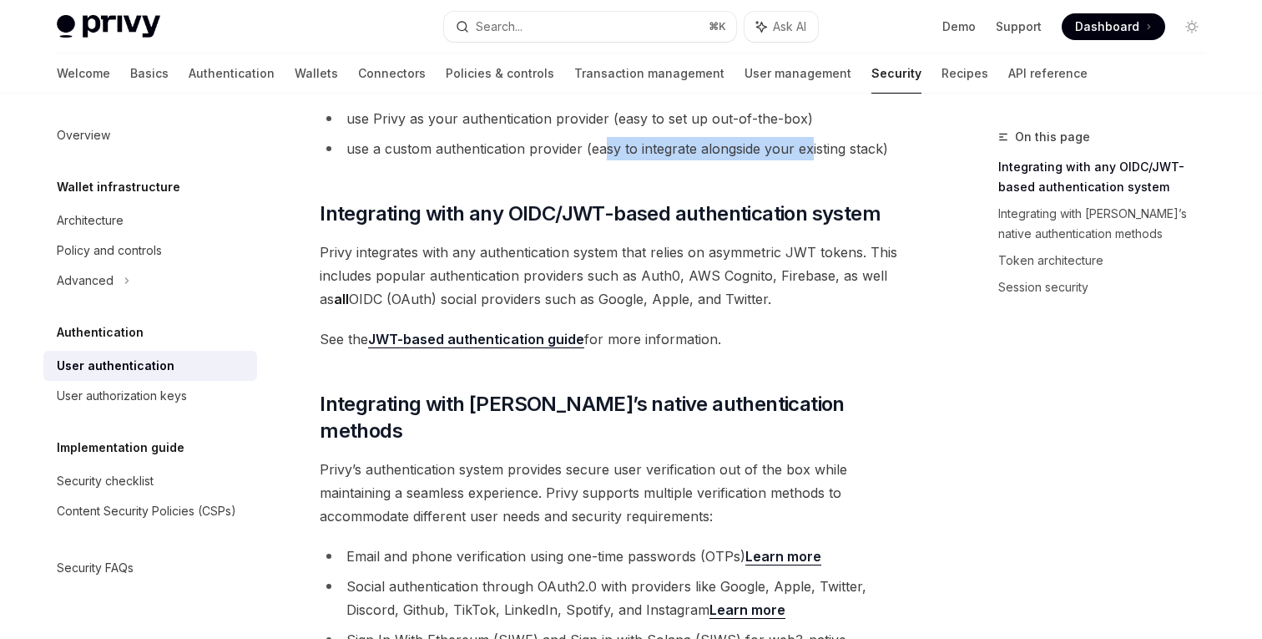
click at [517, 341] on link "JWT-based authentication guide" at bounding box center [476, 340] width 216 height 18
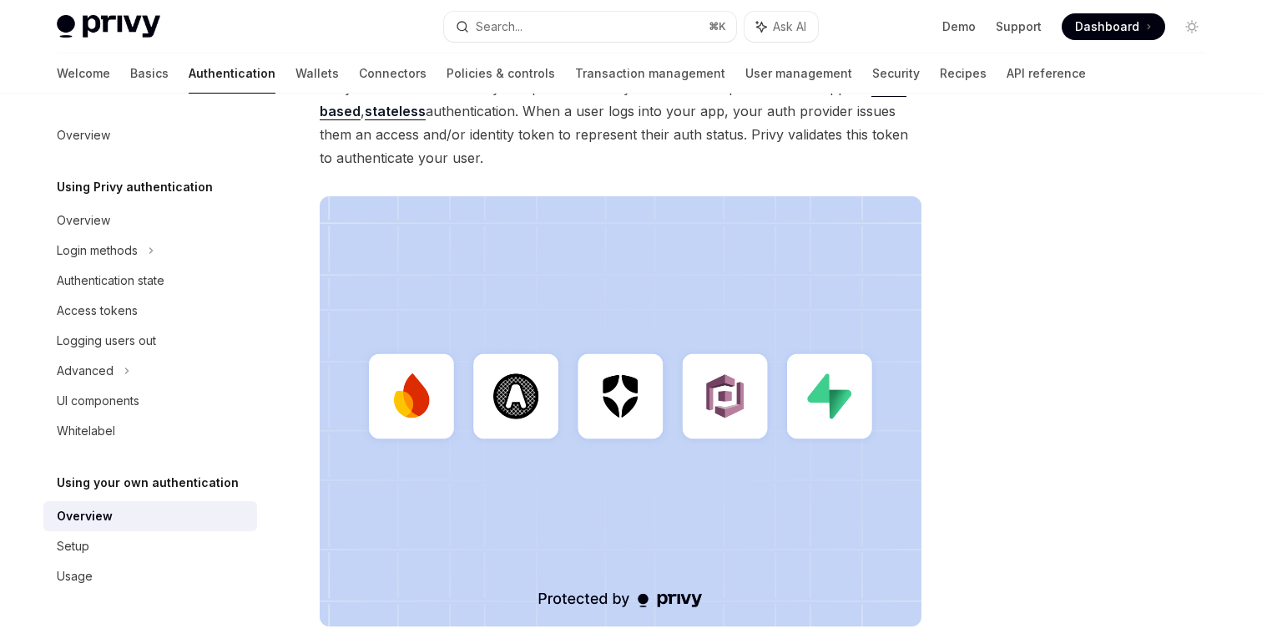
scroll to position [550, 0]
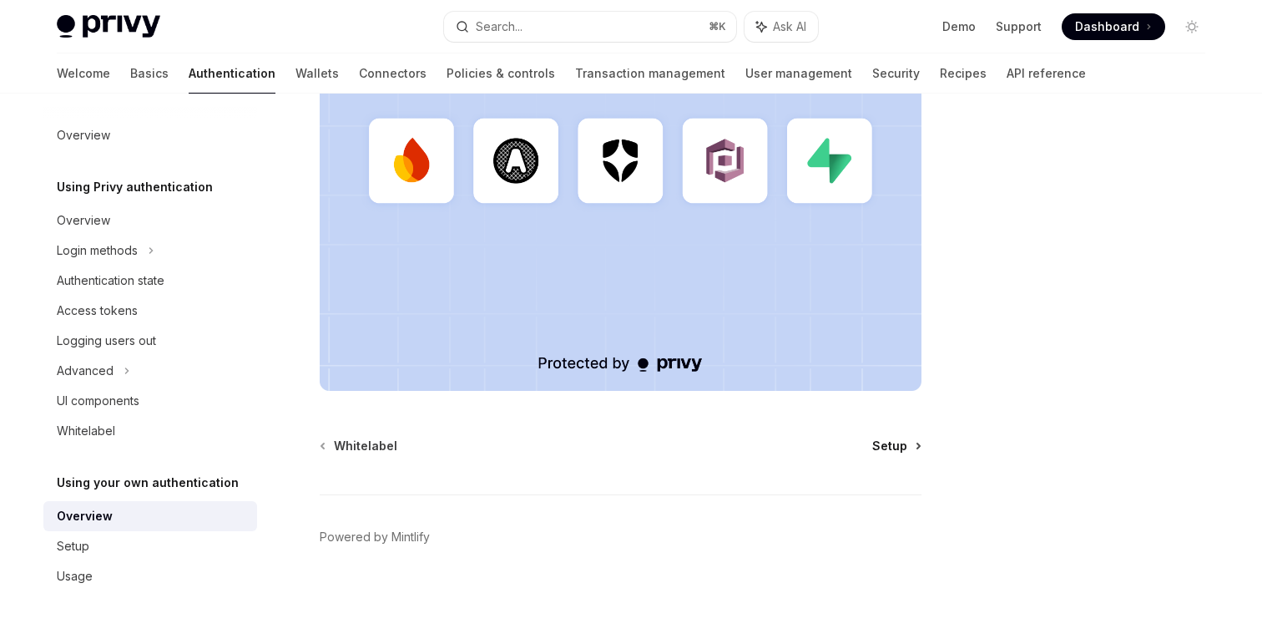
click at [886, 443] on span "Setup" at bounding box center [889, 445] width 35 height 17
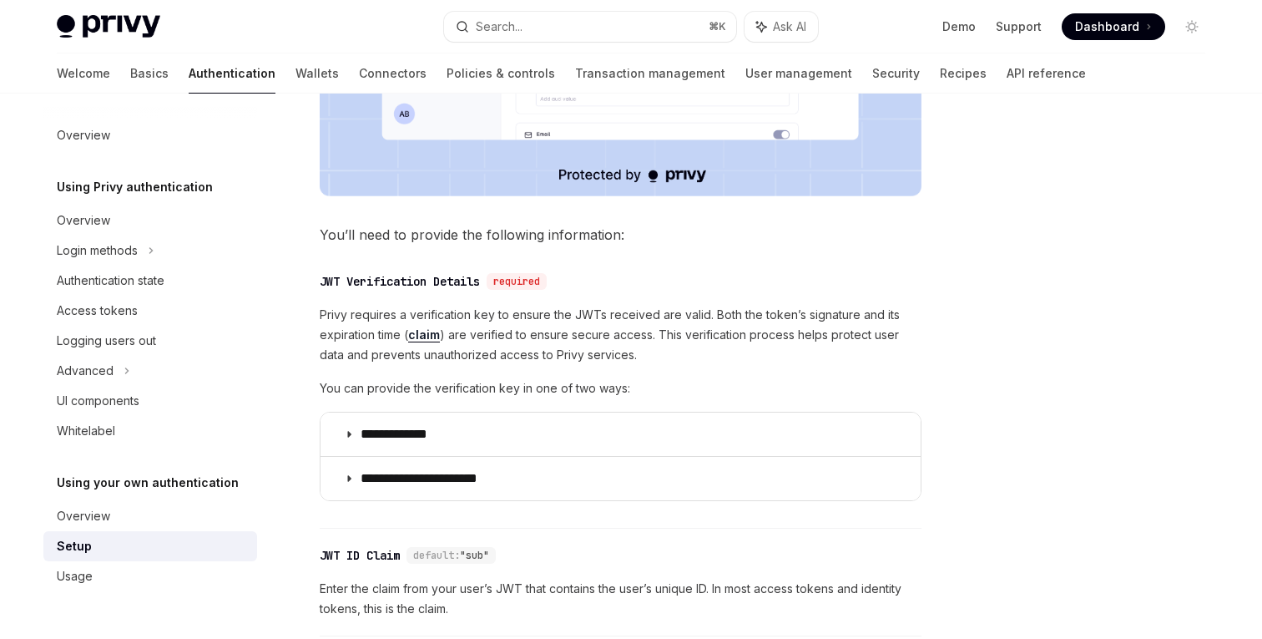
scroll to position [692, 0]
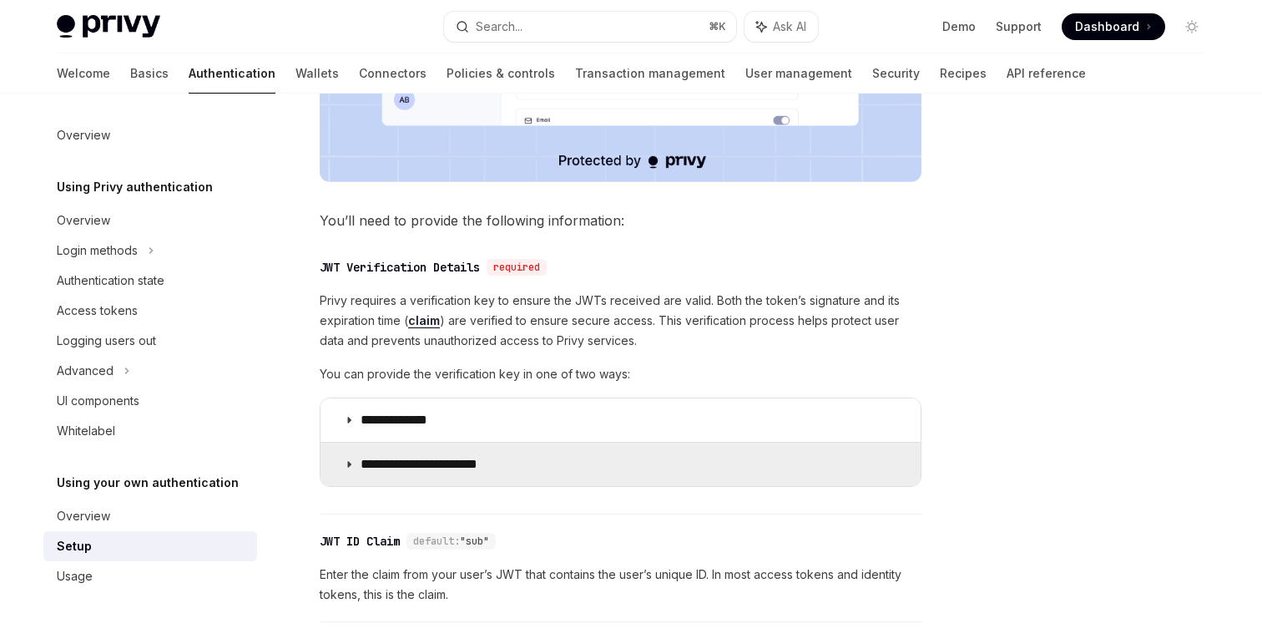
click at [559, 472] on summary "**********" at bounding box center [621, 463] width 600 height 43
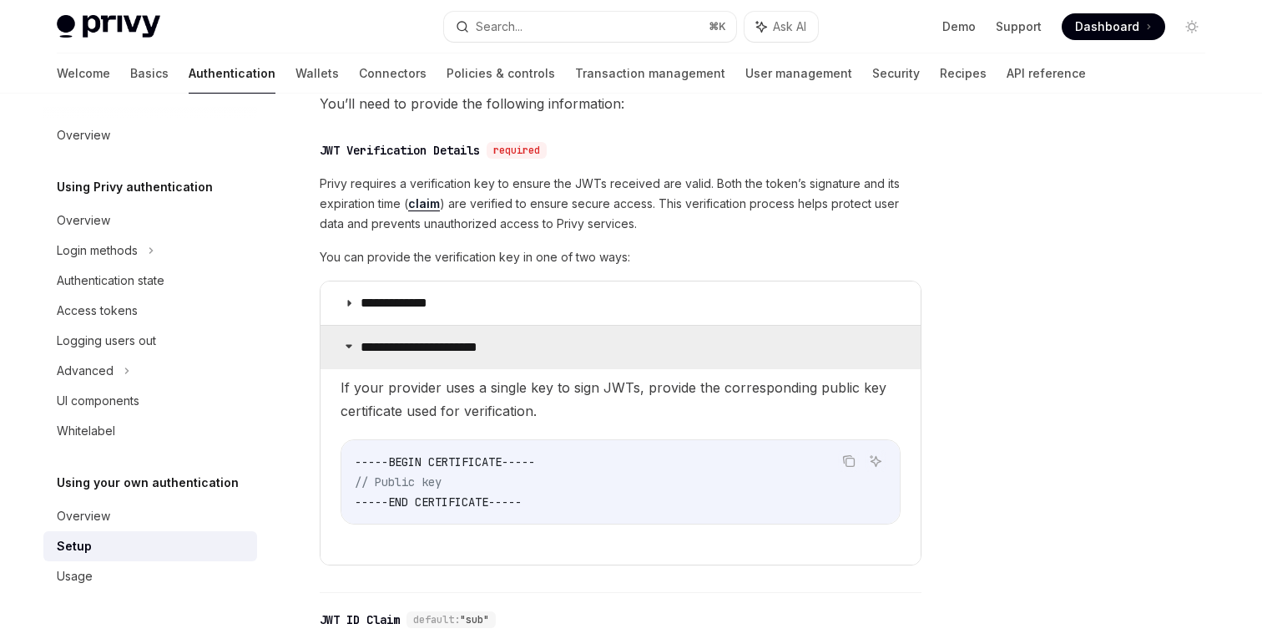
scroll to position [841, 0]
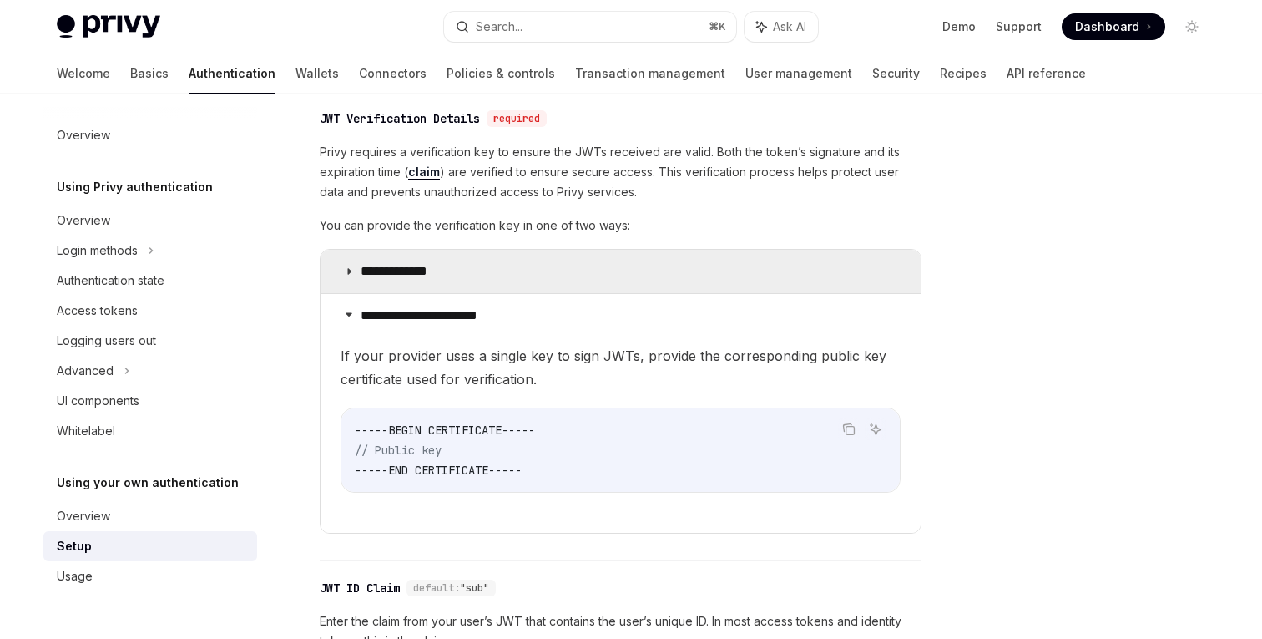
click at [412, 254] on summary "**********" at bounding box center [621, 271] width 600 height 43
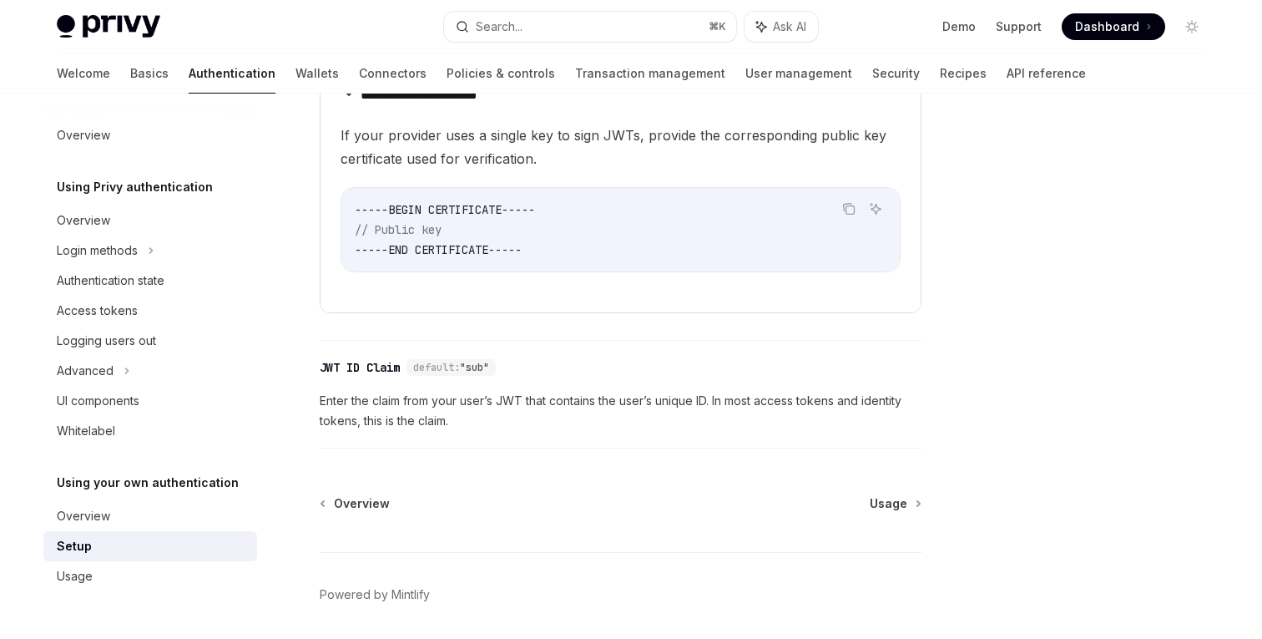
scroll to position [1494, 0]
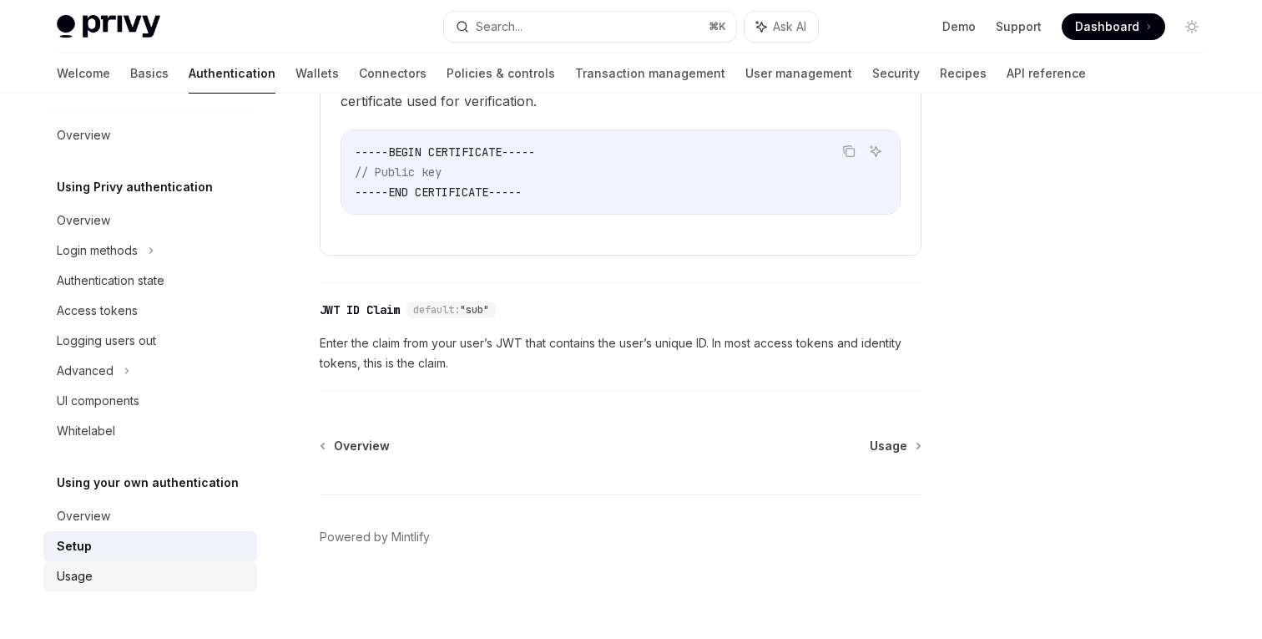
click at [83, 581] on div "Usage" at bounding box center [75, 576] width 36 height 20
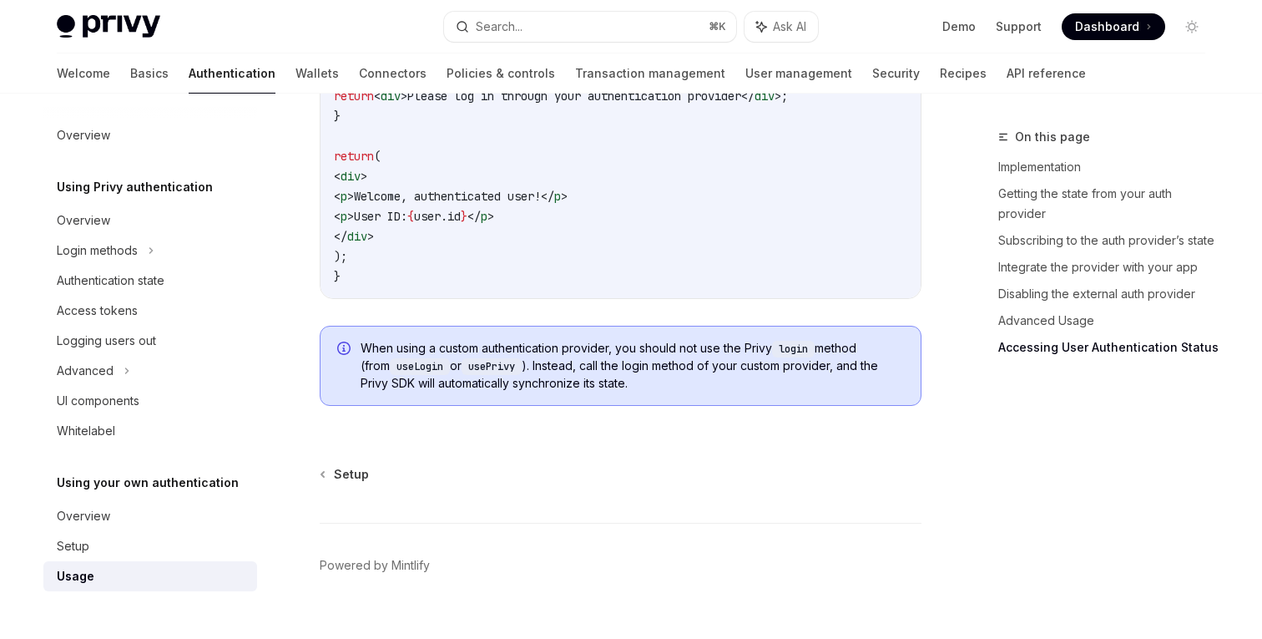
scroll to position [3586, 0]
click at [143, 348] on div "Logging users out" at bounding box center [106, 341] width 99 height 20
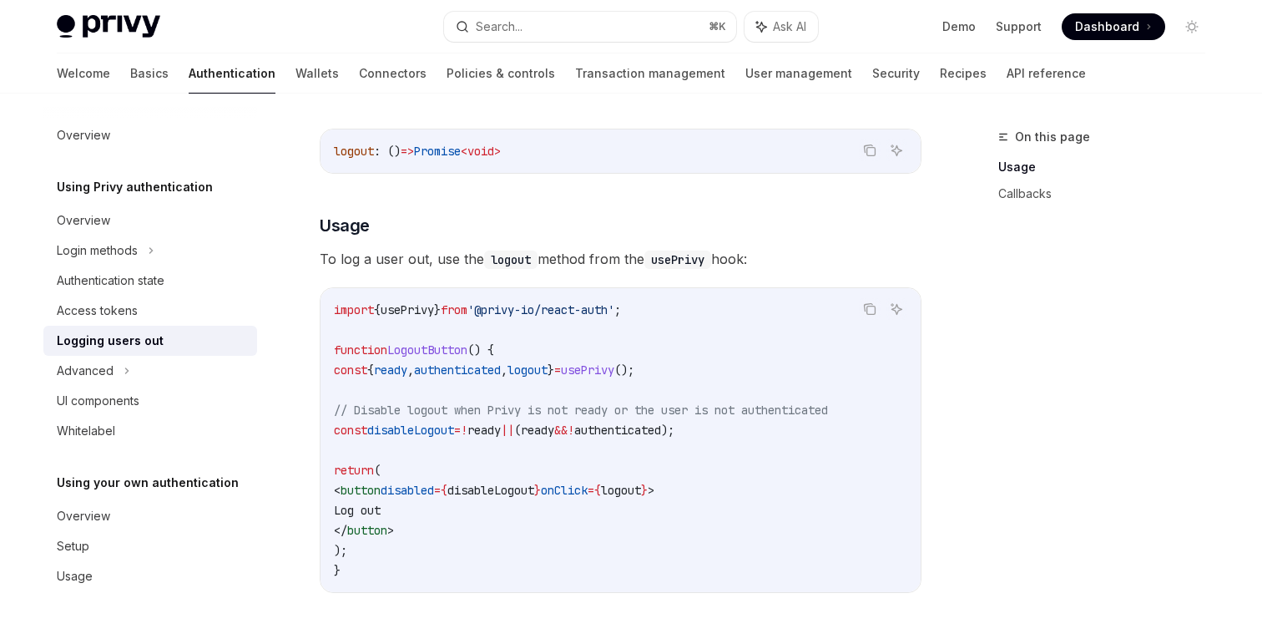
scroll to position [295, 0]
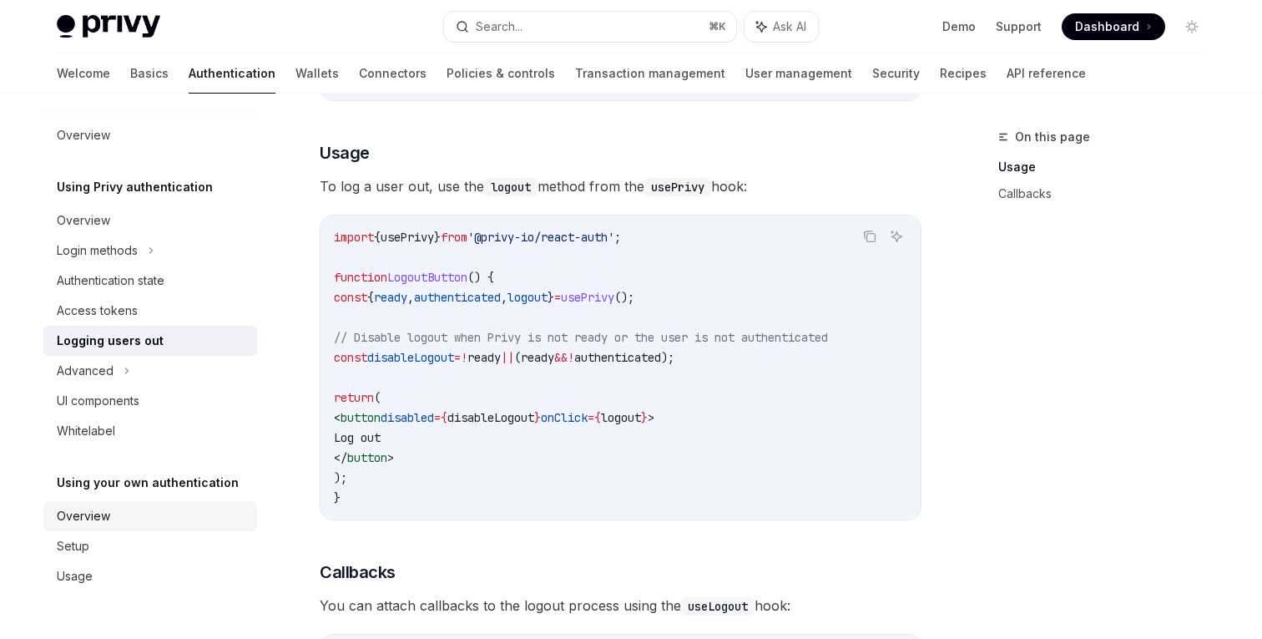
click at [91, 513] on div "Overview" at bounding box center [83, 516] width 53 height 20
click at [83, 540] on div "Setup" at bounding box center [73, 546] width 33 height 20
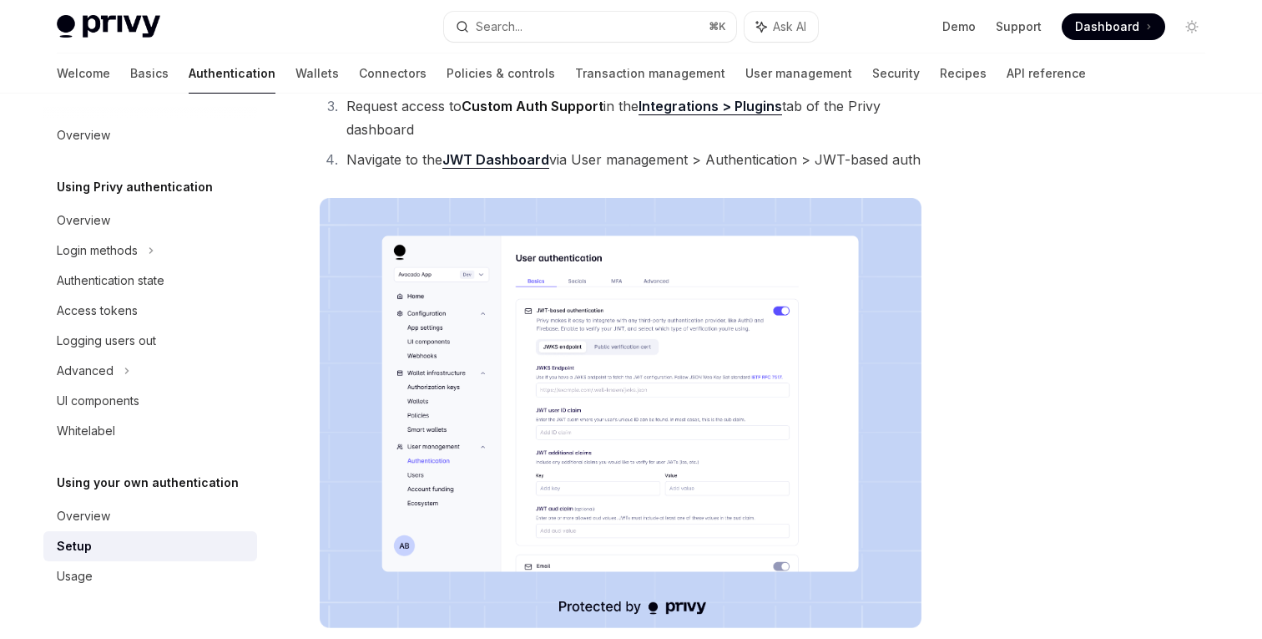
scroll to position [257, 0]
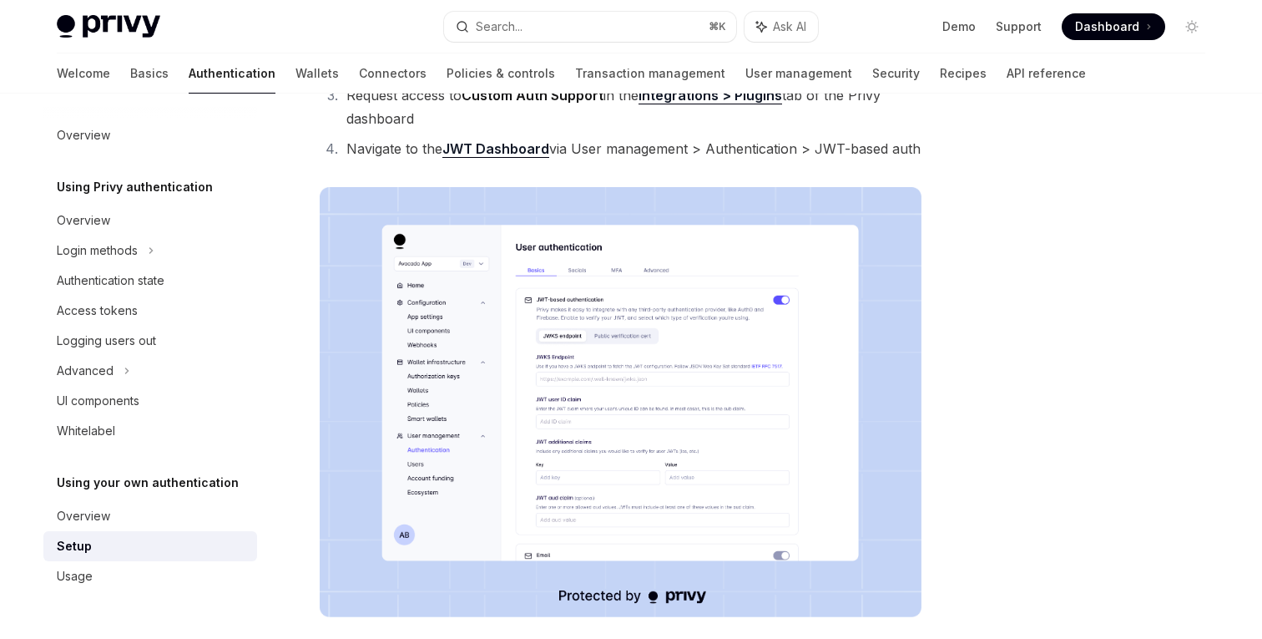
click at [578, 403] on img at bounding box center [621, 402] width 602 height 430
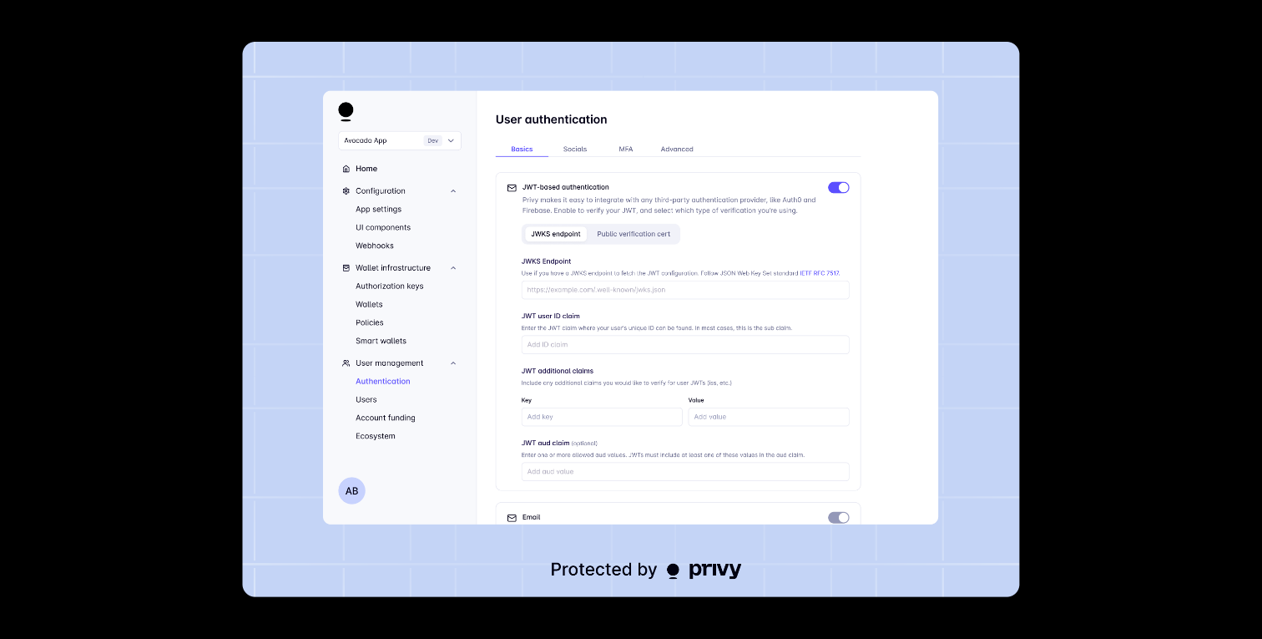
click at [1098, 268] on div at bounding box center [631, 319] width 1262 height 639
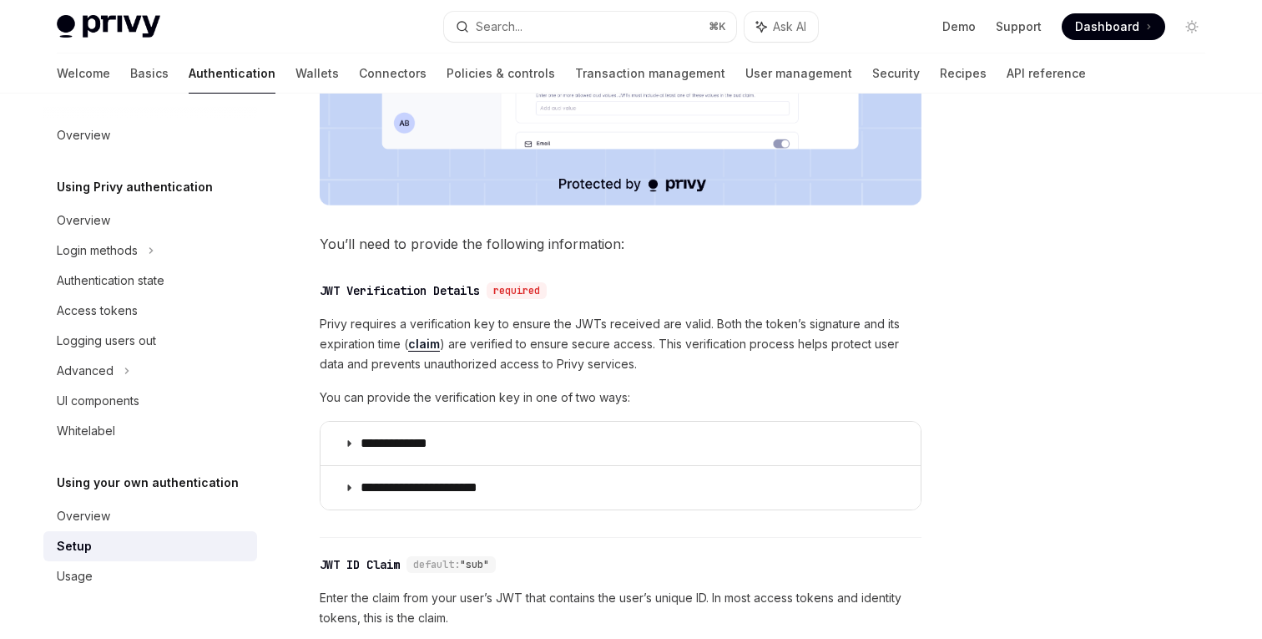
scroll to position [674, 0]
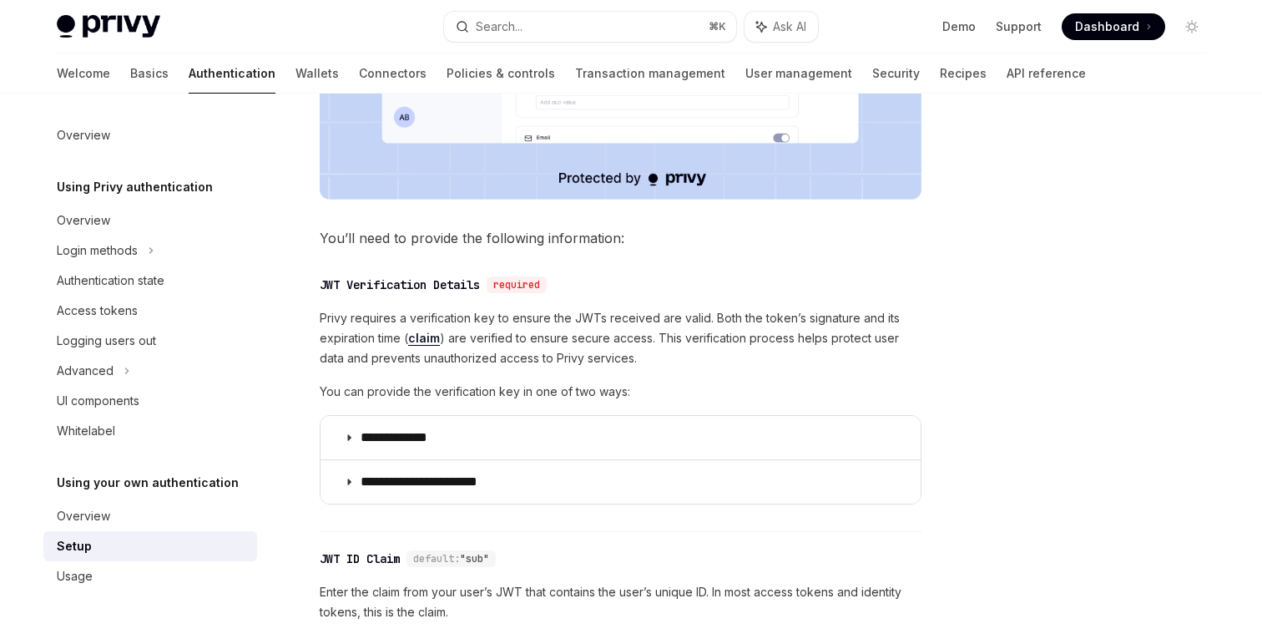
click at [427, 330] on span "Privy requires a verification key to ensure the JWTs received are valid. Both t…" at bounding box center [621, 338] width 602 height 60
click at [427, 334] on link "claim" at bounding box center [424, 338] width 32 height 15
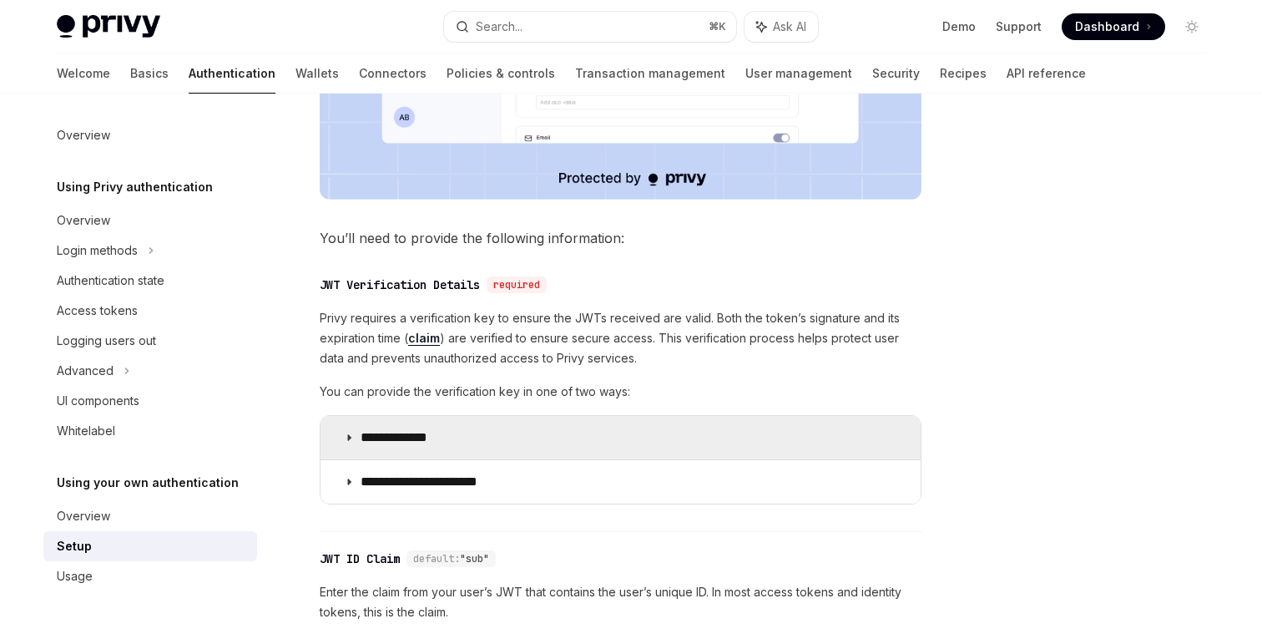
click at [538, 447] on summary "**********" at bounding box center [621, 437] width 600 height 43
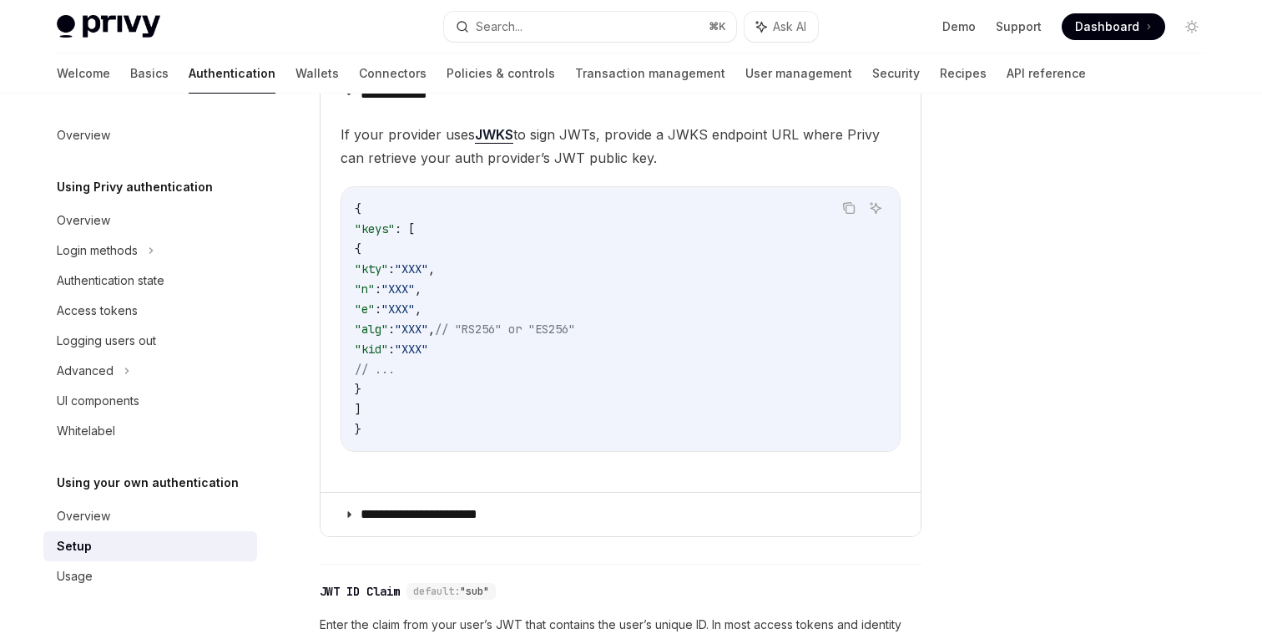
scroll to position [1053, 0]
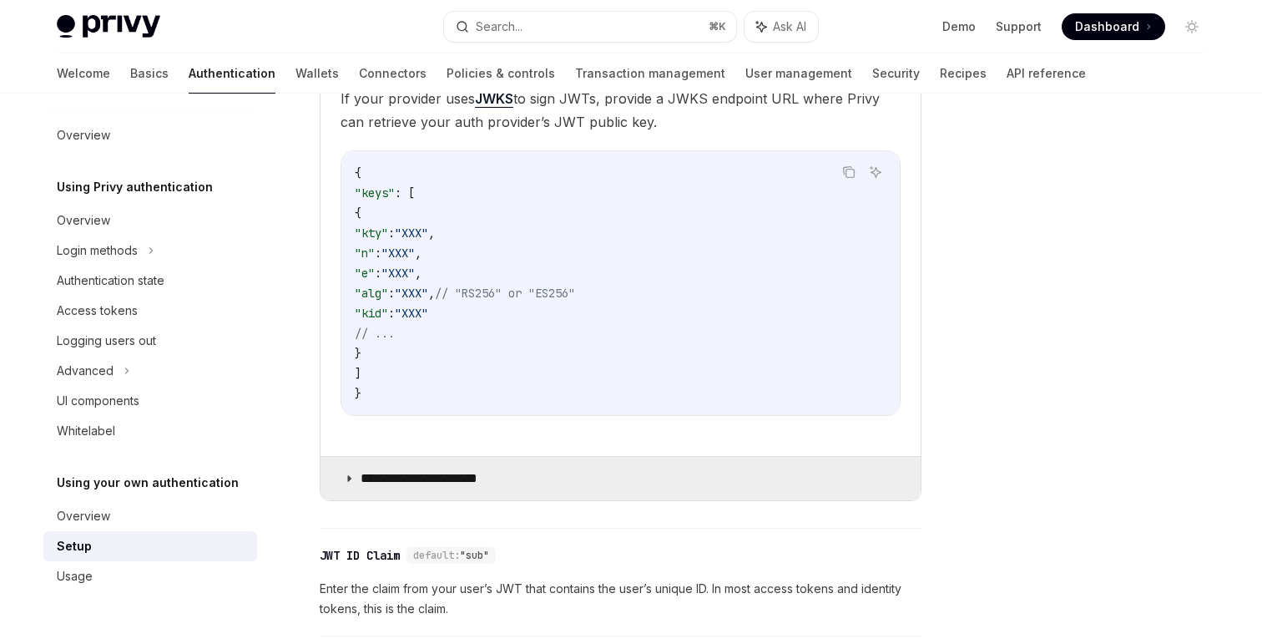
click at [516, 481] on summary "**********" at bounding box center [621, 478] width 600 height 43
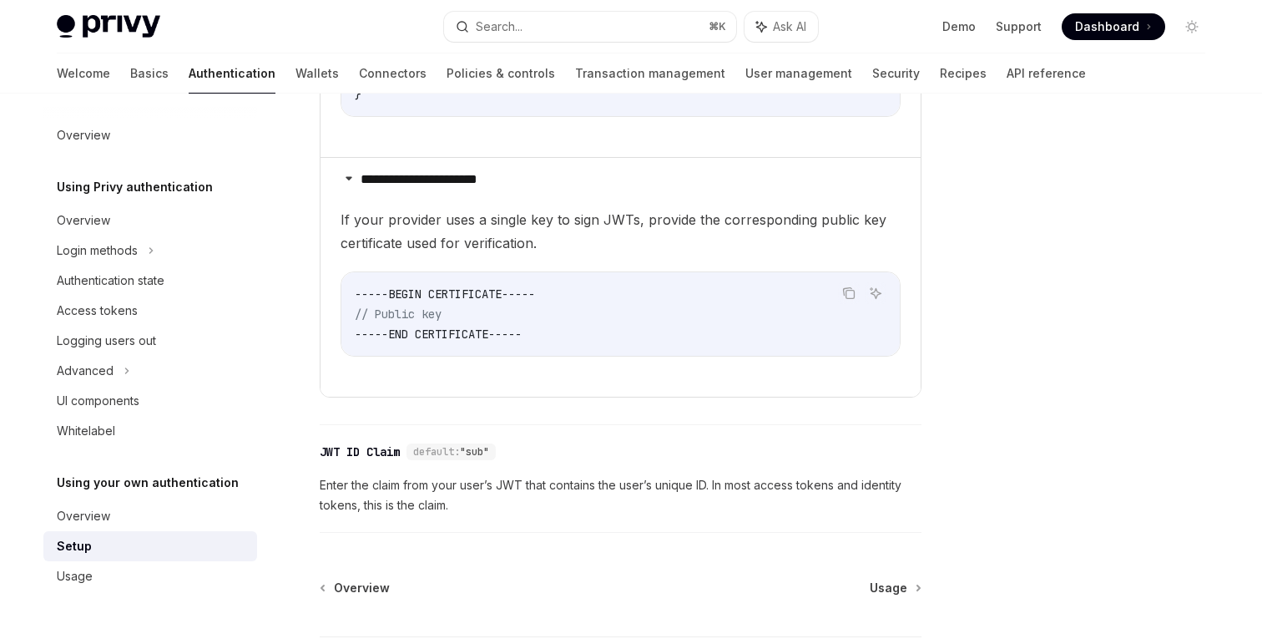
scroll to position [1360, 0]
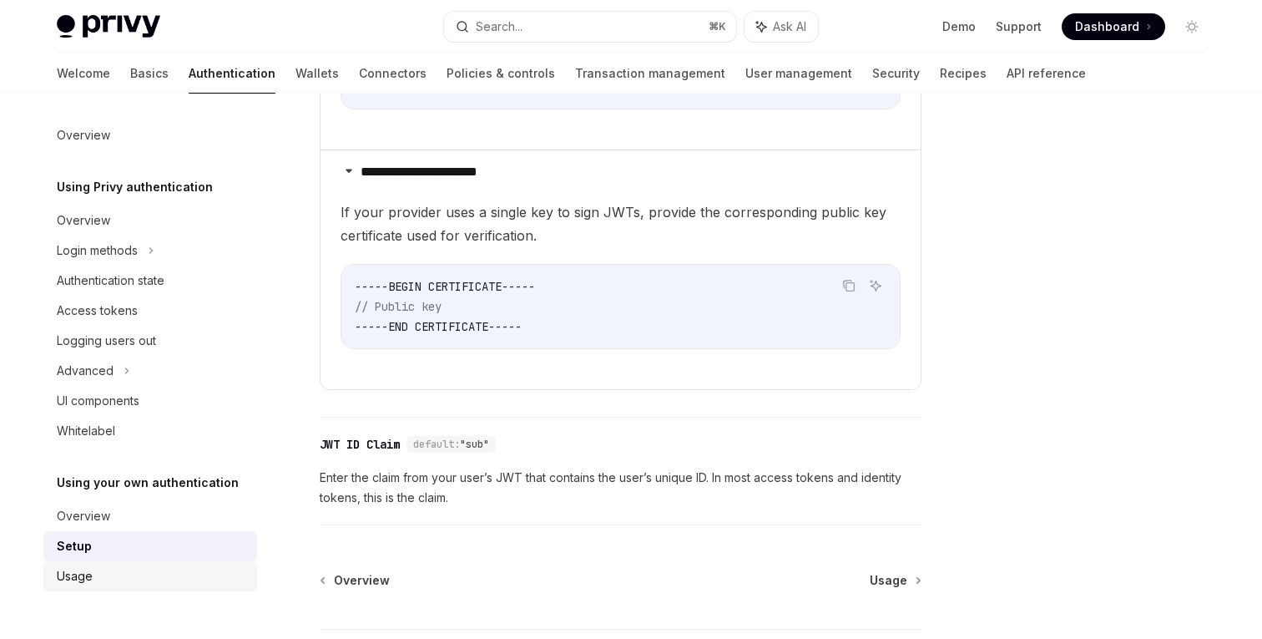
click at [81, 578] on div "Usage" at bounding box center [75, 576] width 36 height 20
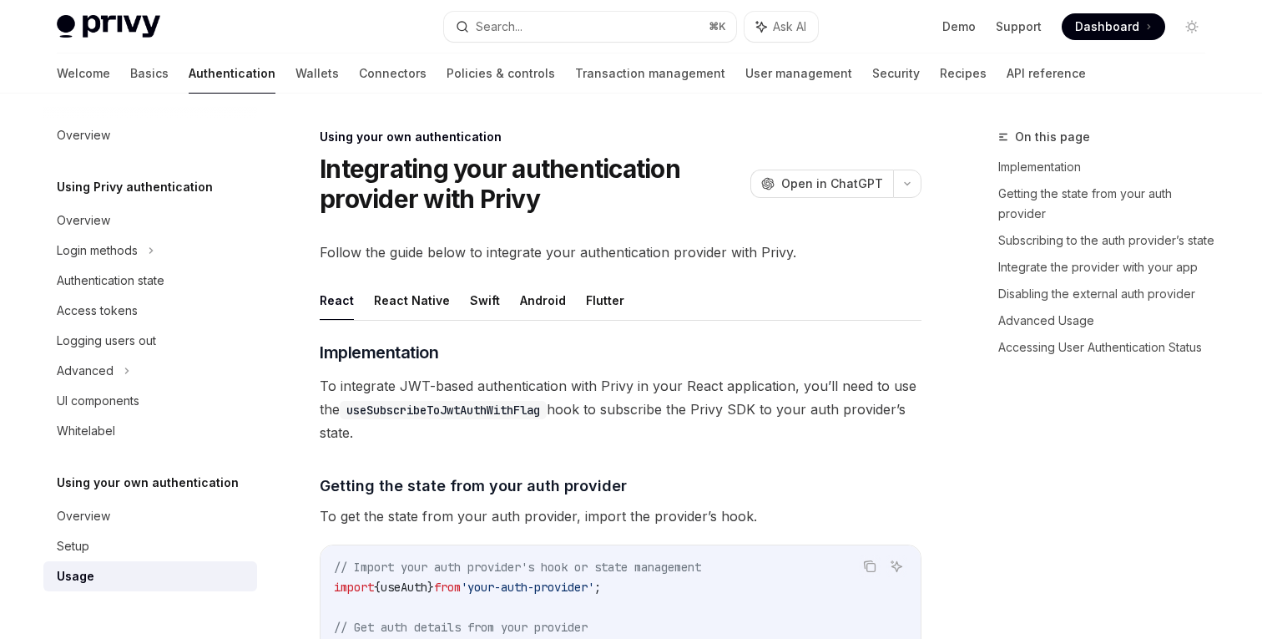
type textarea "*"
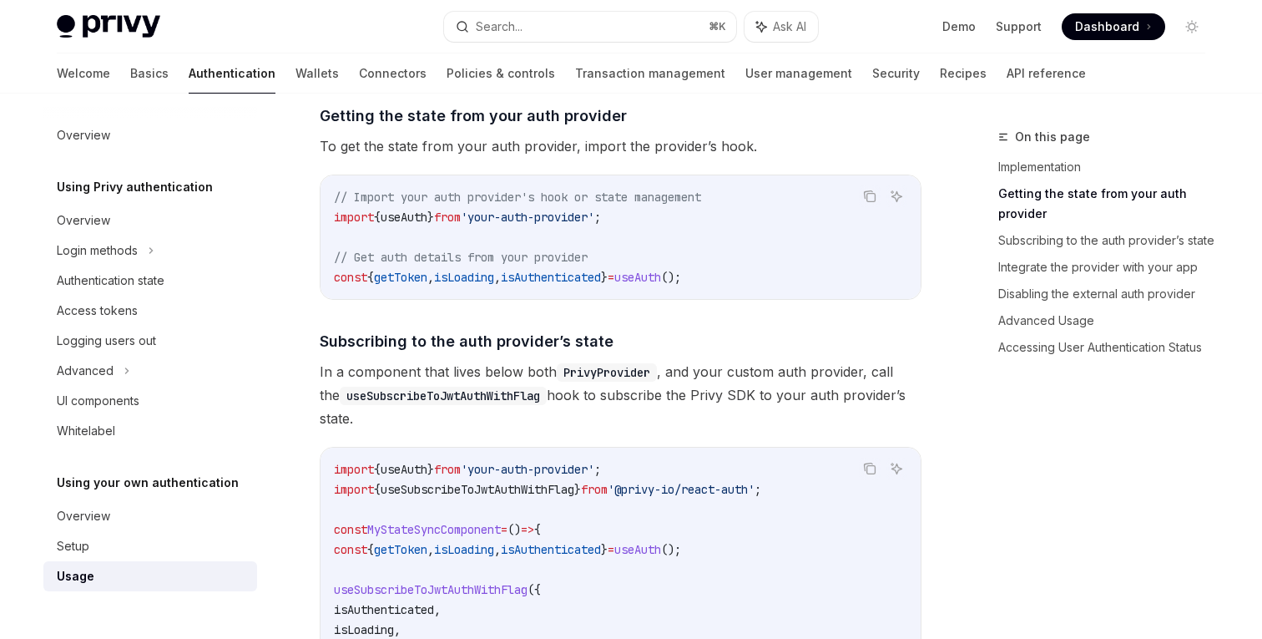
scroll to position [366, 0]
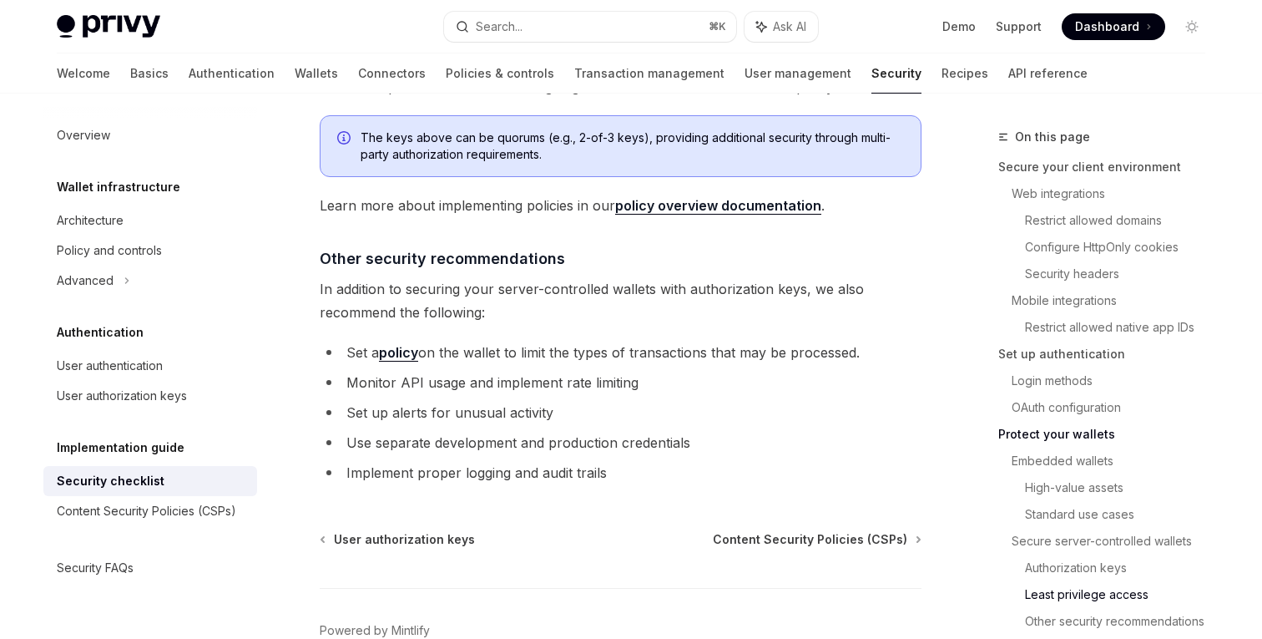
scroll to position [3877, 0]
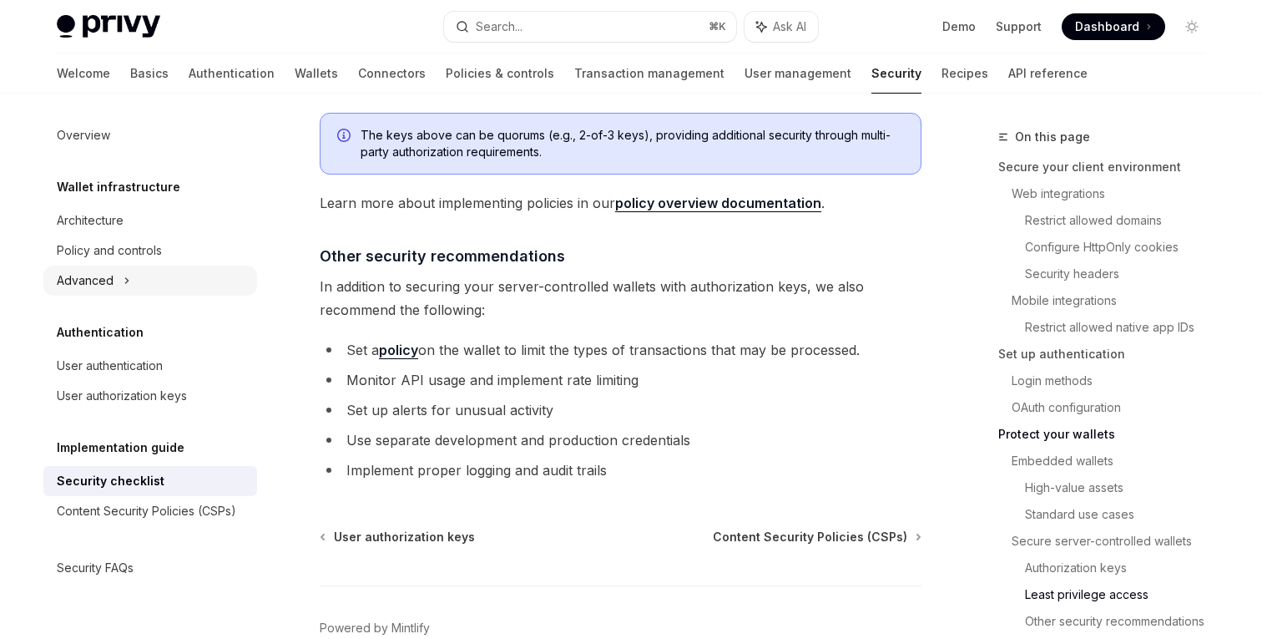
click at [107, 281] on div "Advanced" at bounding box center [85, 280] width 57 height 20
type textarea "*"
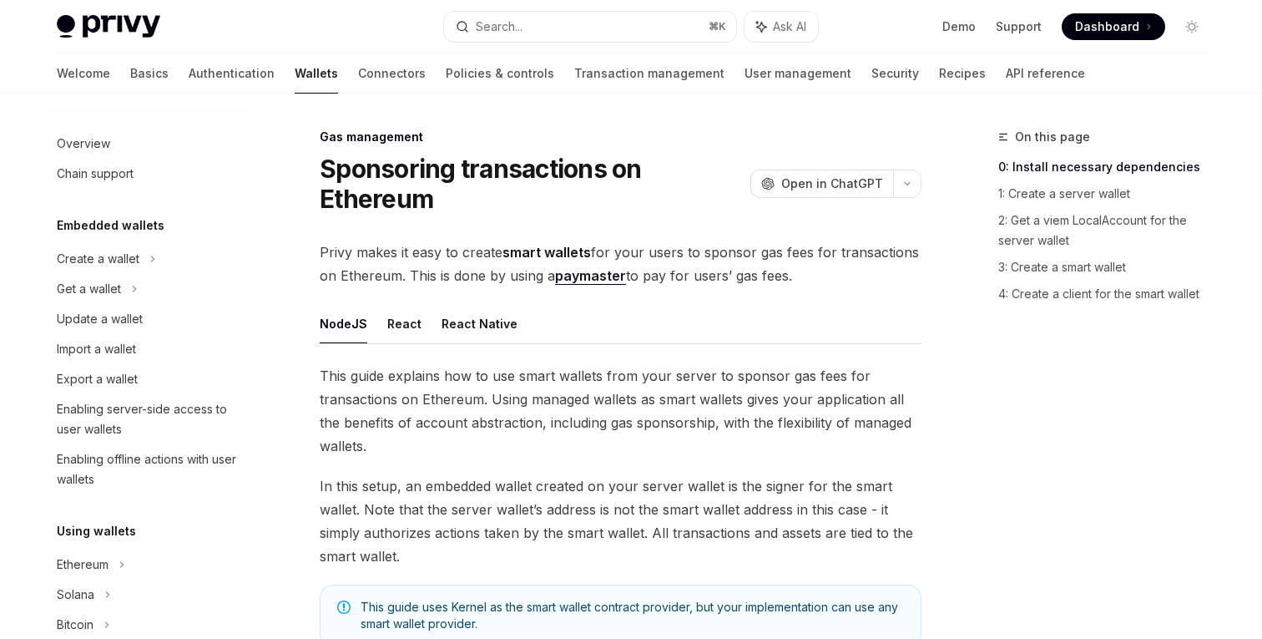
scroll to position [805, 0]
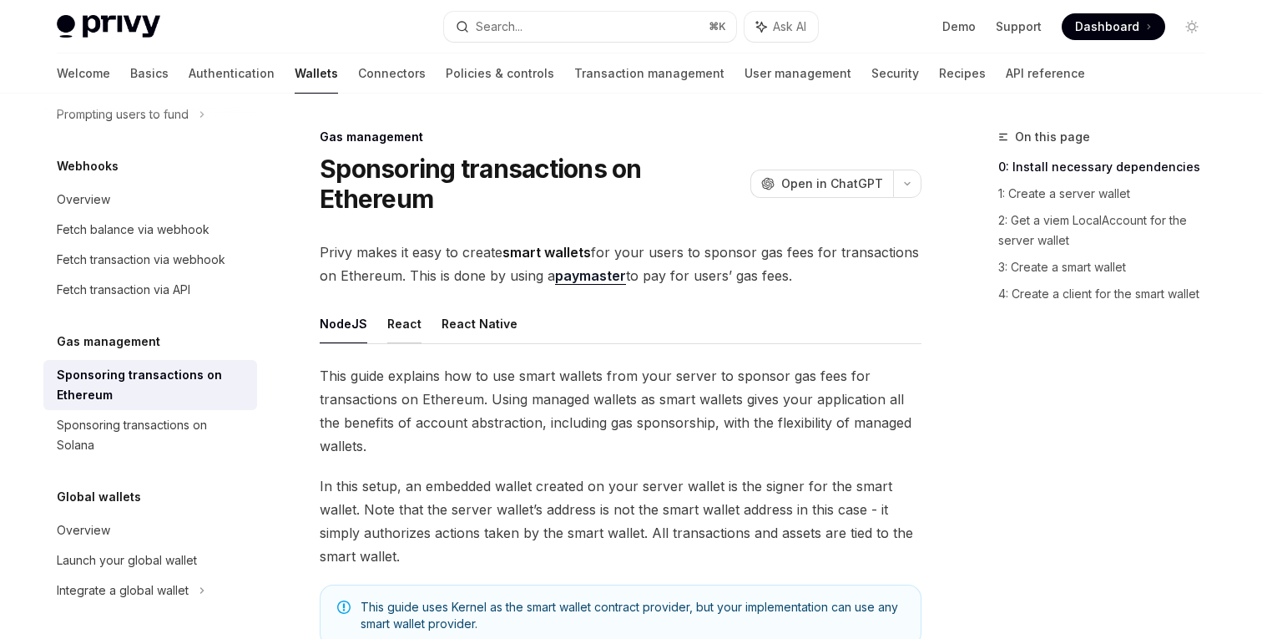
click at [397, 313] on button "React" at bounding box center [404, 323] width 34 height 39
type textarea "*"
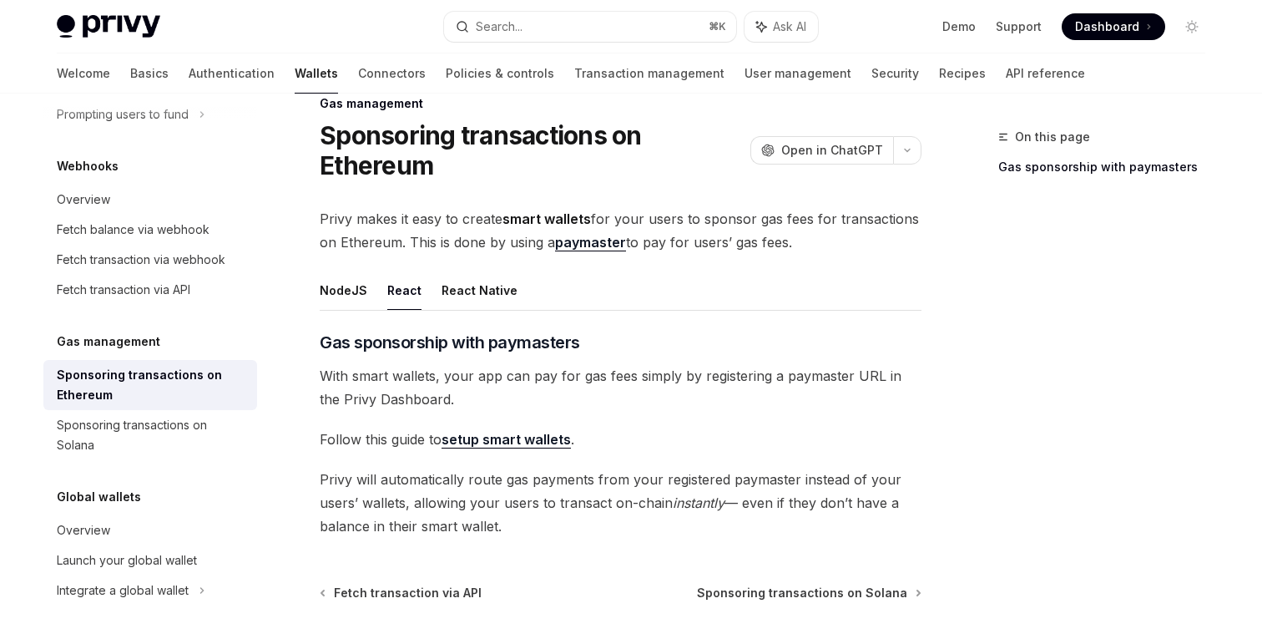
scroll to position [46, 0]
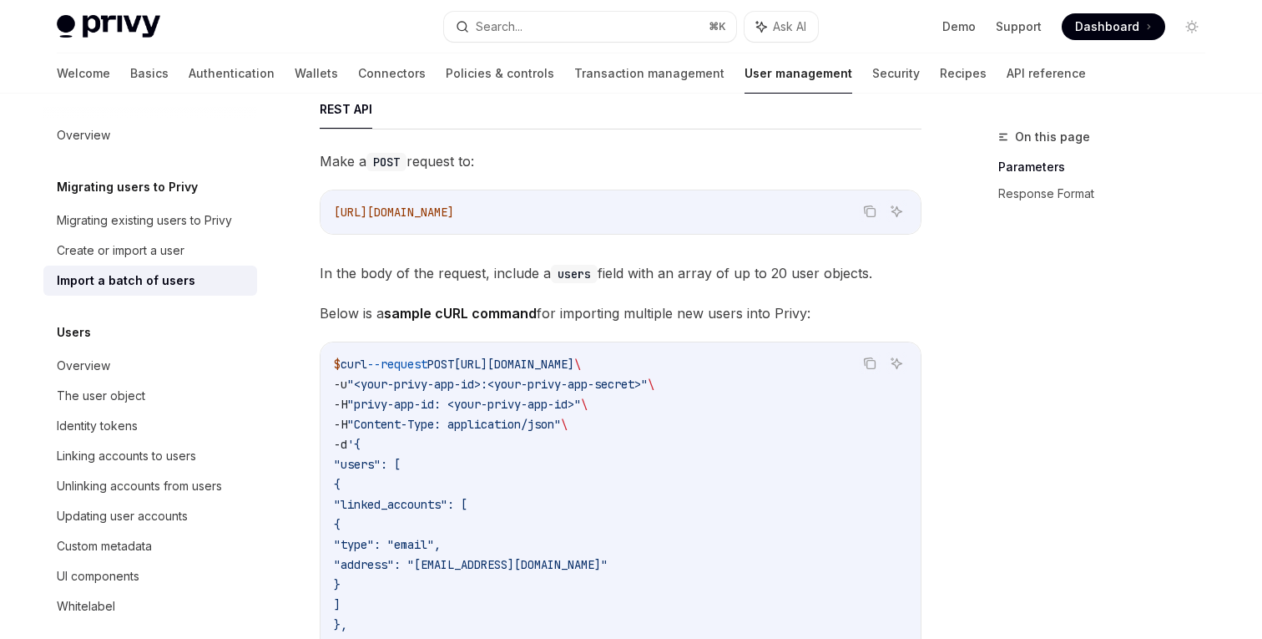
scroll to position [320, 0]
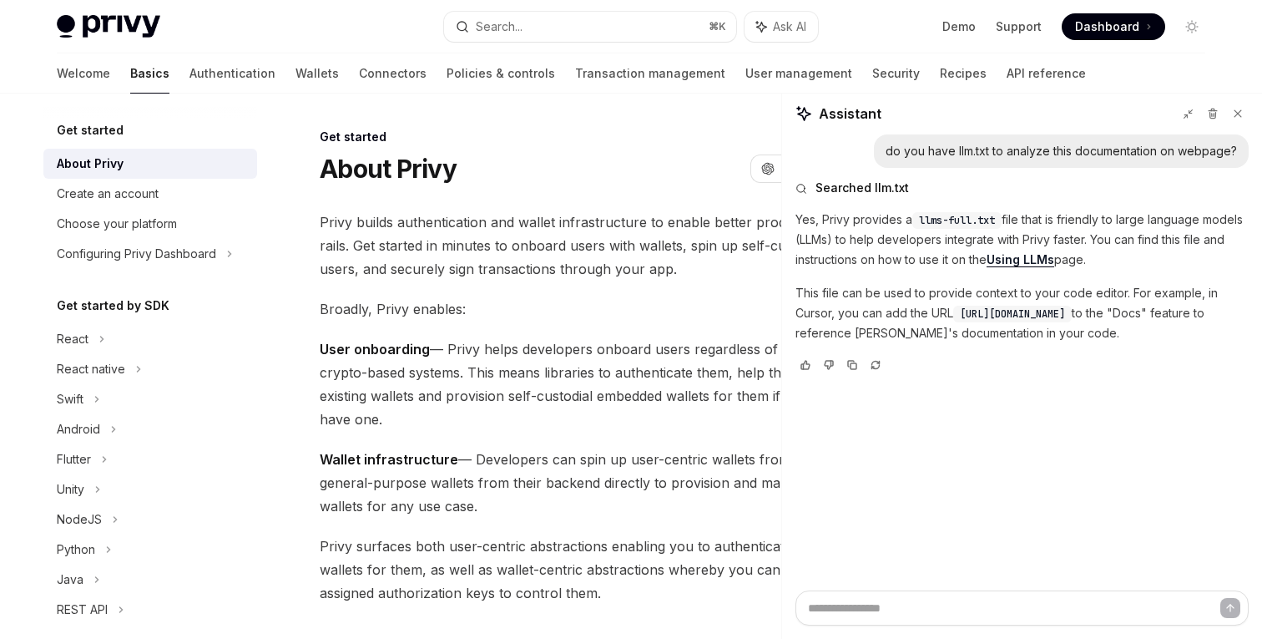
scroll to position [1218, 0]
